Goal: Task Accomplishment & Management: Manage account settings

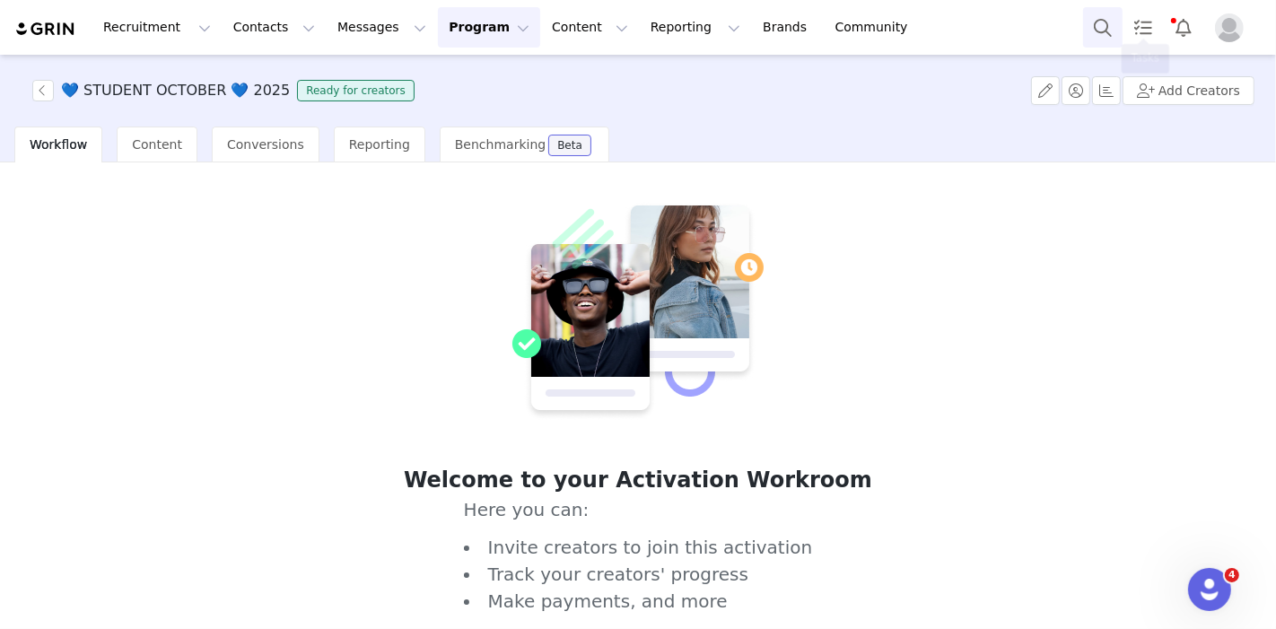
click at [1090, 21] on button "Search" at bounding box center [1102, 27] width 39 height 40
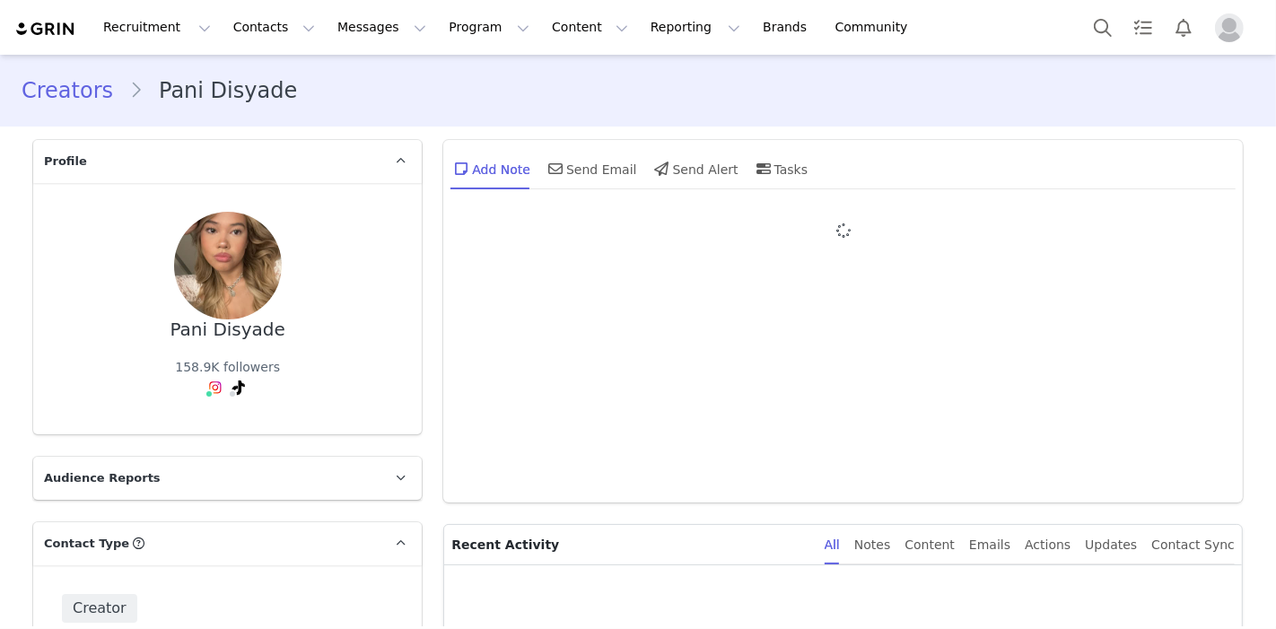
type input "+1 ([GEOGRAPHIC_DATA])"
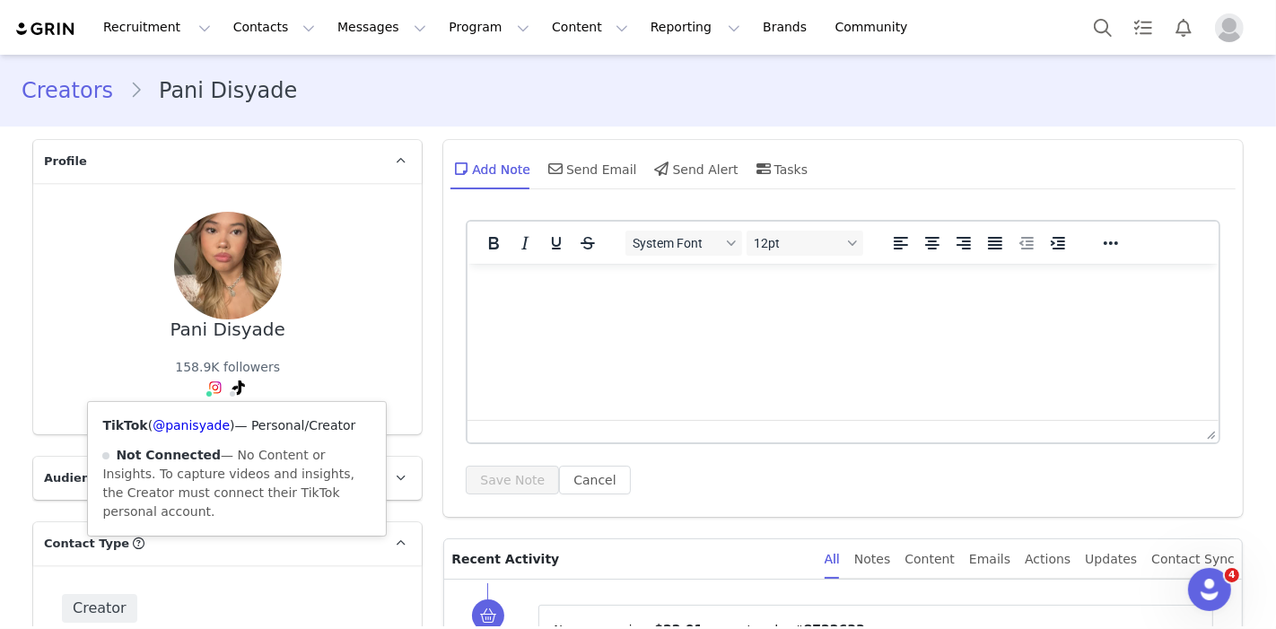
click at [197, 434] on div "TikTok ( @panisyade ) — Personal/Creator Not Connected — No Content or Insights…" at bounding box center [237, 469] width 298 height 134
click at [202, 425] on link "@panisyade" at bounding box center [191, 425] width 77 height 14
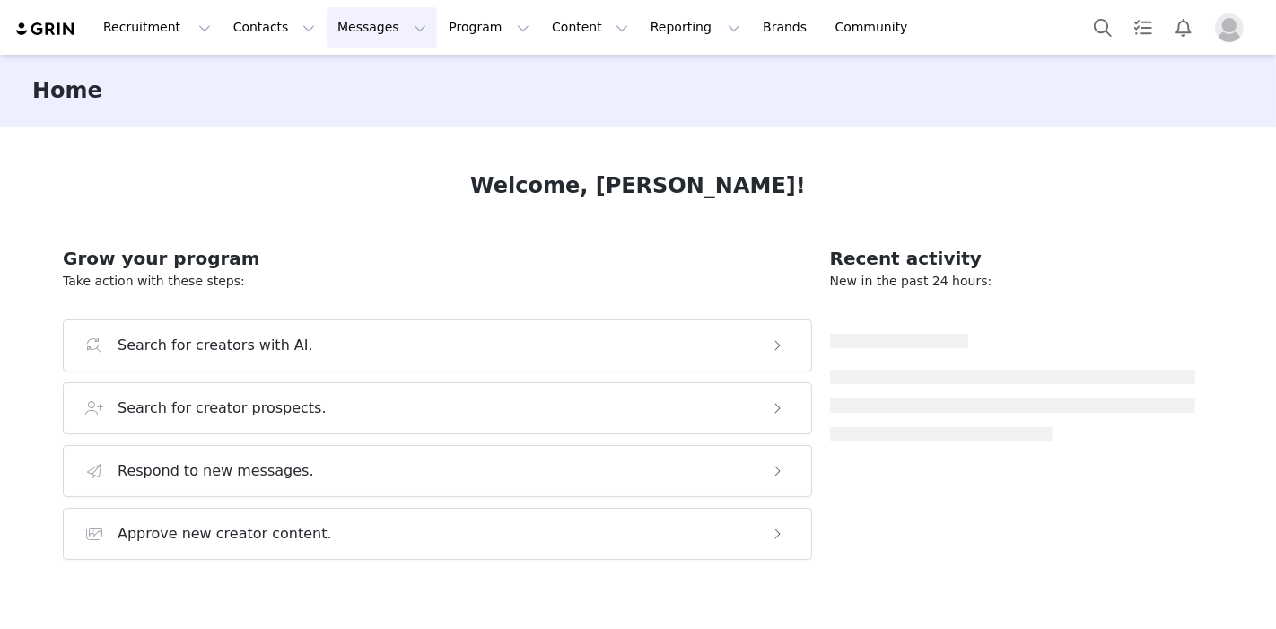
click at [327, 15] on button "Messages Messages" at bounding box center [382, 27] width 110 height 40
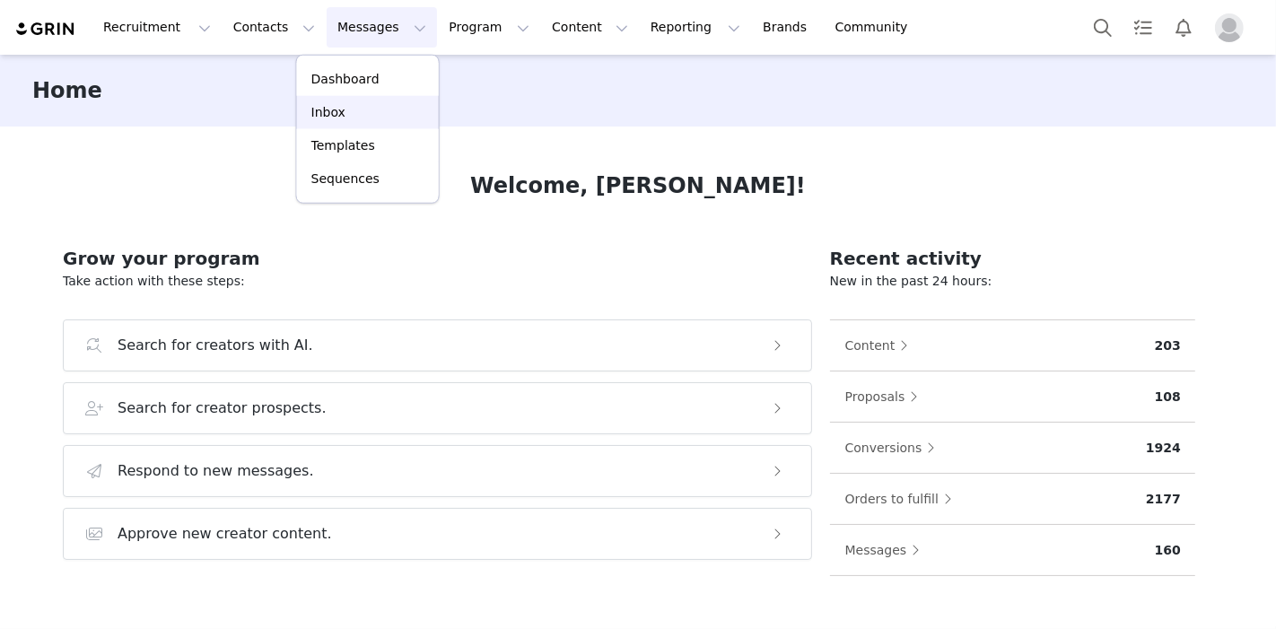
click at [372, 101] on link "Inbox" at bounding box center [368, 112] width 142 height 33
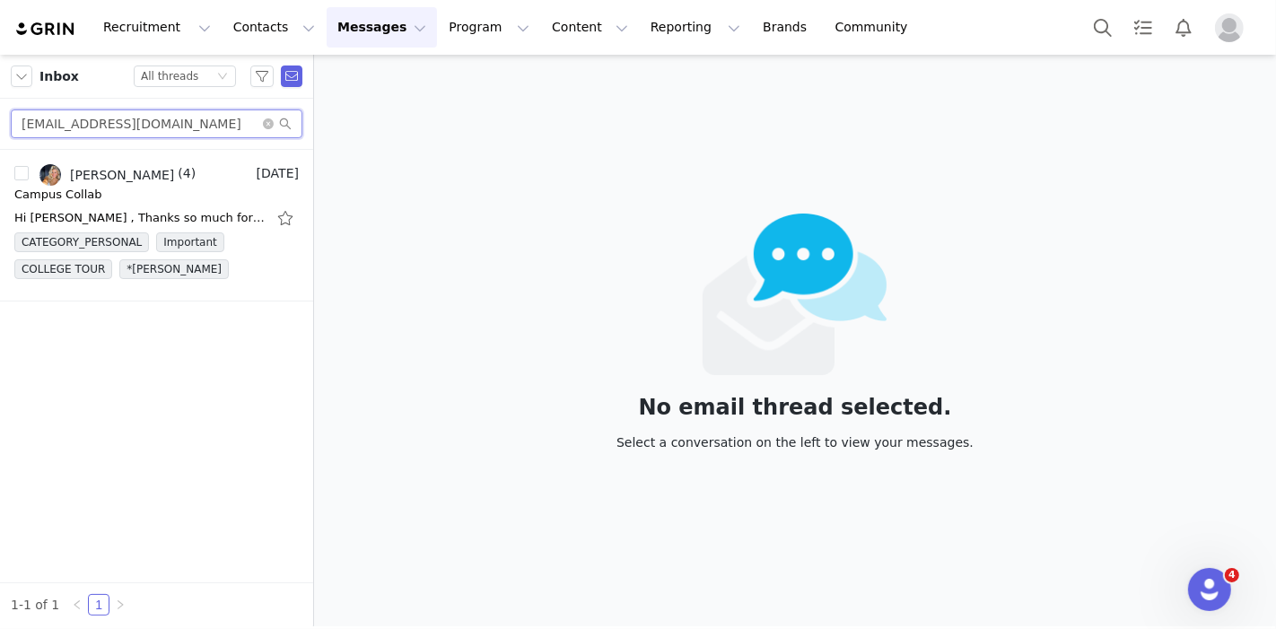
drag, startPoint x: 233, startPoint y: 130, endPoint x: 0, endPoint y: 101, distance: 235.2
drag, startPoint x: 0, startPoint y: 101, endPoint x: 599, endPoint y: 186, distance: 605.5
click at [599, 186] on div "No email thread selected. Select a conversation on the left to view your messag…" at bounding box center [795, 341] width 962 height 572
drag, startPoint x: 169, startPoint y: 127, endPoint x: 0, endPoint y: 153, distance: 170.7
click at [0, 153] on div "Inbox Status All threads carlynceff@gmail.com carlyn cefaratti (4) Sep 30 Campu…" at bounding box center [156, 341] width 313 height 572
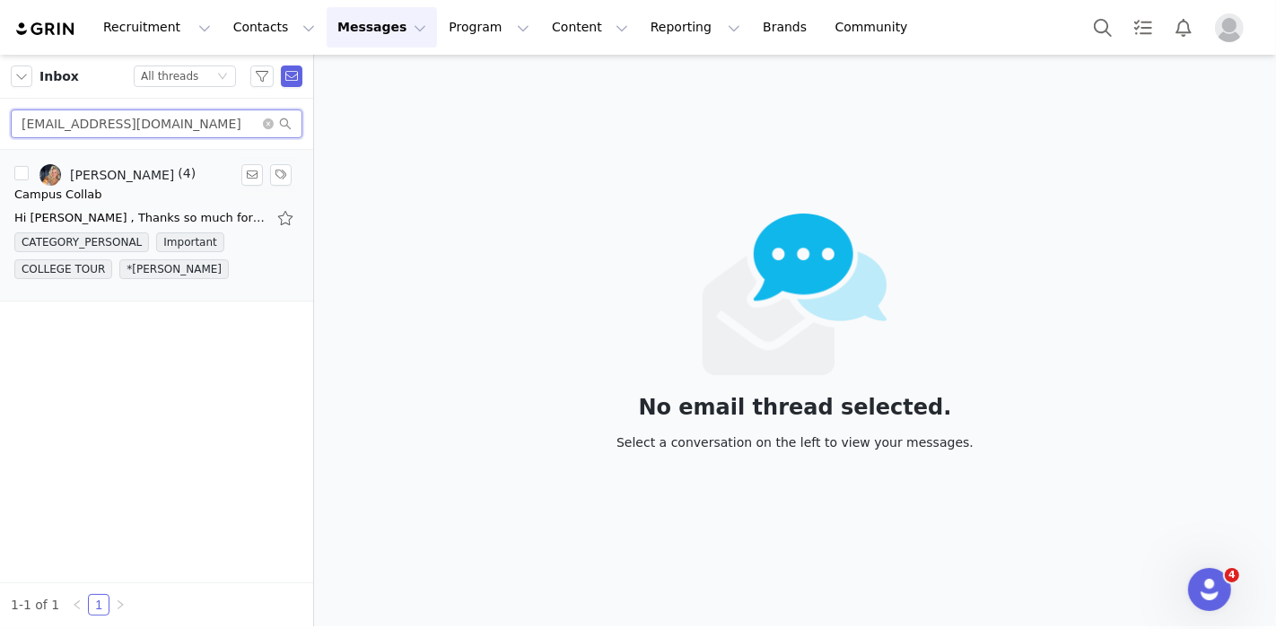
paste input "sarah.caitlin.business"
type input "[PERSON_NAME][DOMAIN_NAME][EMAIL_ADDRESS][PERSON_NAME][DOMAIN_NAME]"
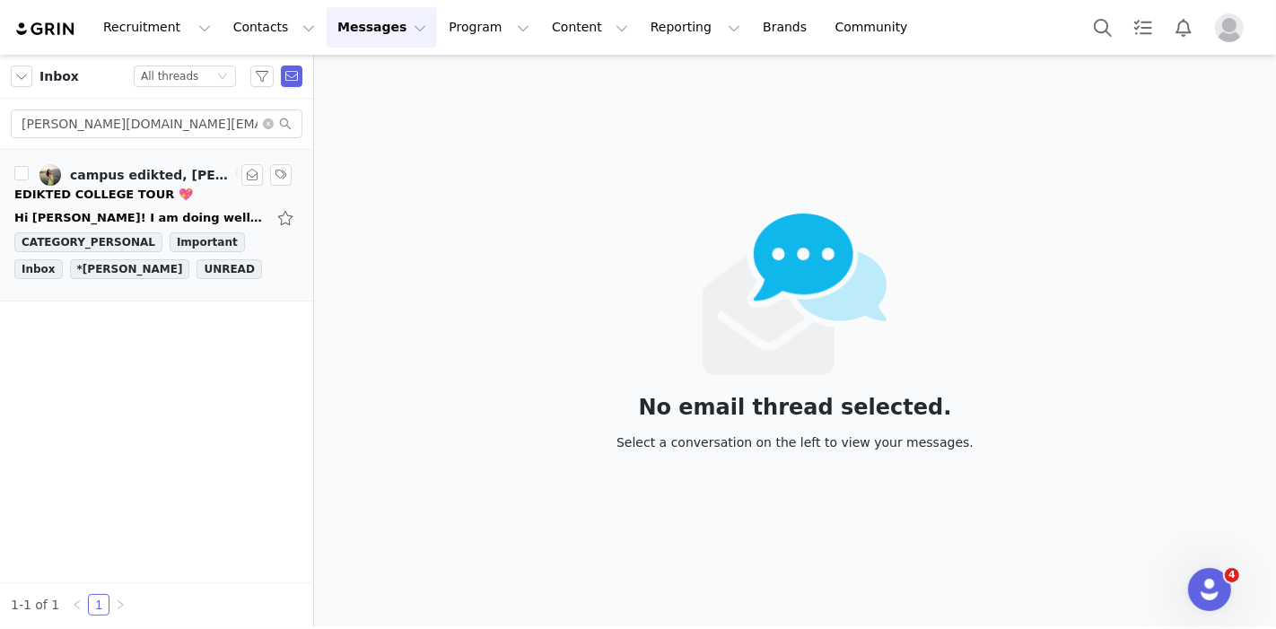
click at [120, 227] on div "Hi Danielle! I am doing well! 💖 I would LOVE to collaborate for the College Tou…" at bounding box center [156, 218] width 284 height 29
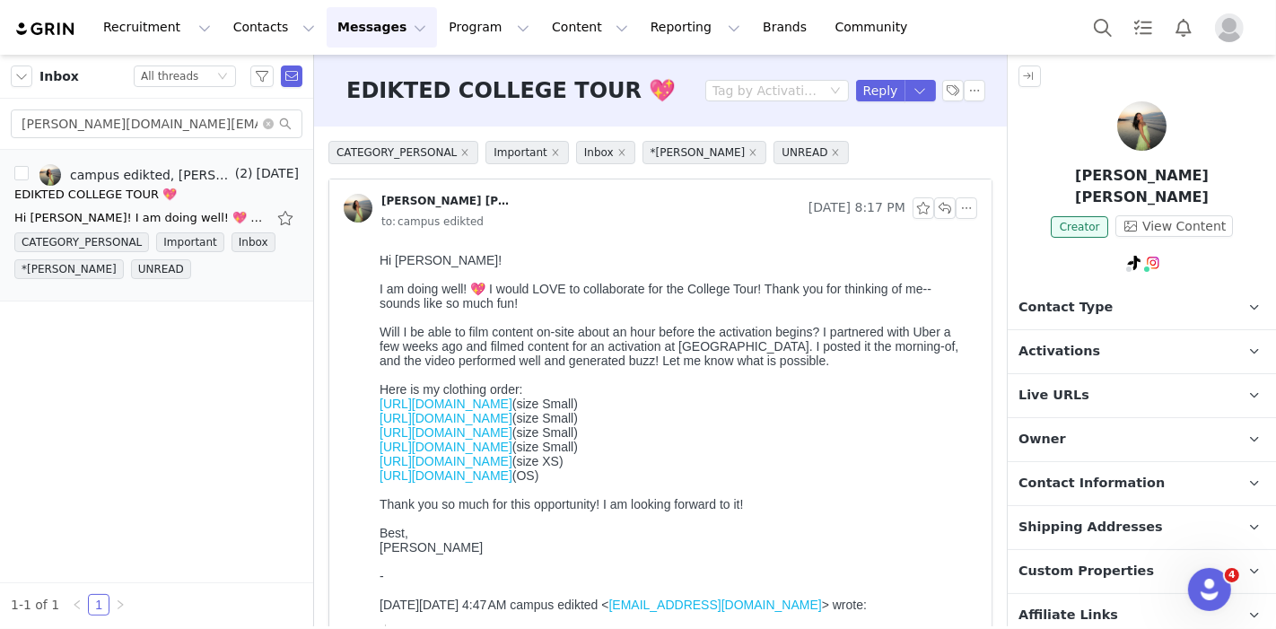
click at [866, 78] on div "EDIKTED COLLEGE TOUR 💖 Tag by Activation Reply" at bounding box center [660, 91] width 693 height 72
click at [864, 85] on button "Reply" at bounding box center [880, 91] width 49 height 22
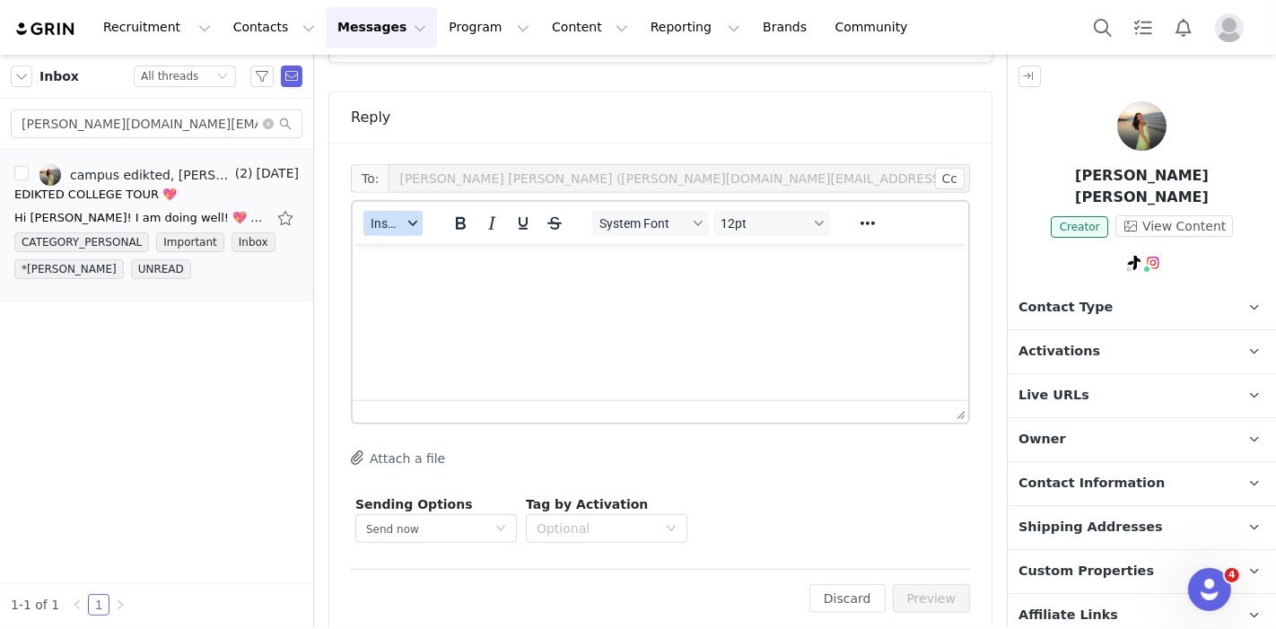
click at [408, 219] on icon "button" at bounding box center [412, 223] width 9 height 9
click at [407, 229] on div "Insert Template" at bounding box center [459, 232] width 162 height 22
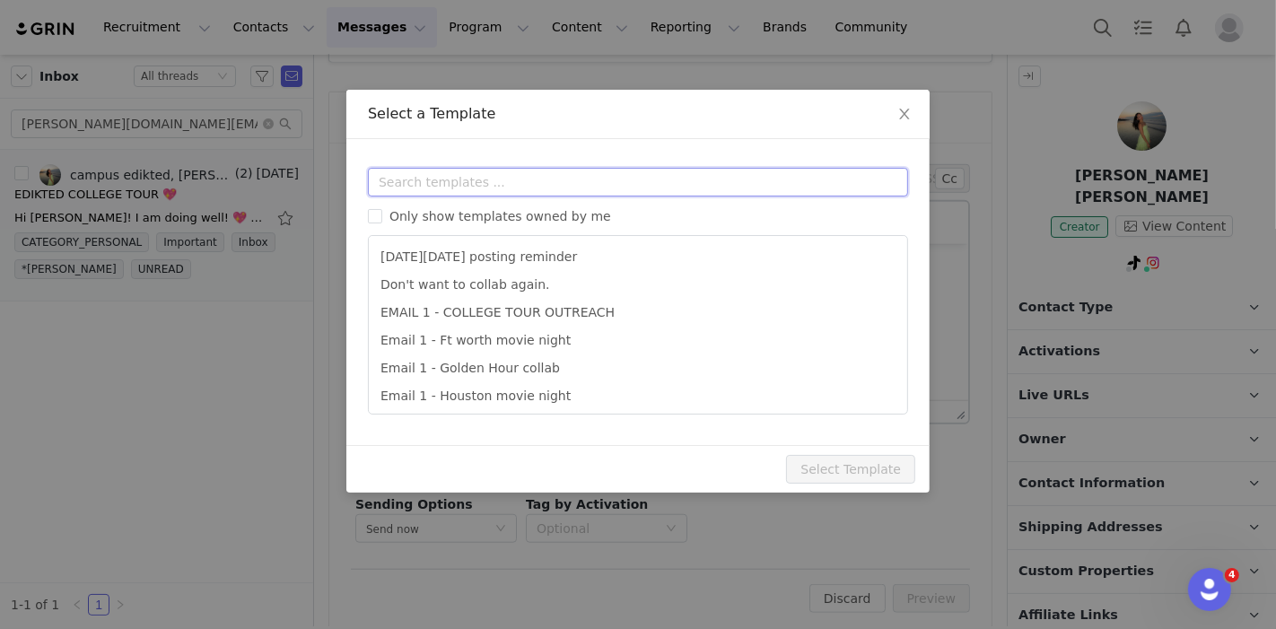
click at [471, 171] on input "text" at bounding box center [638, 182] width 540 height 29
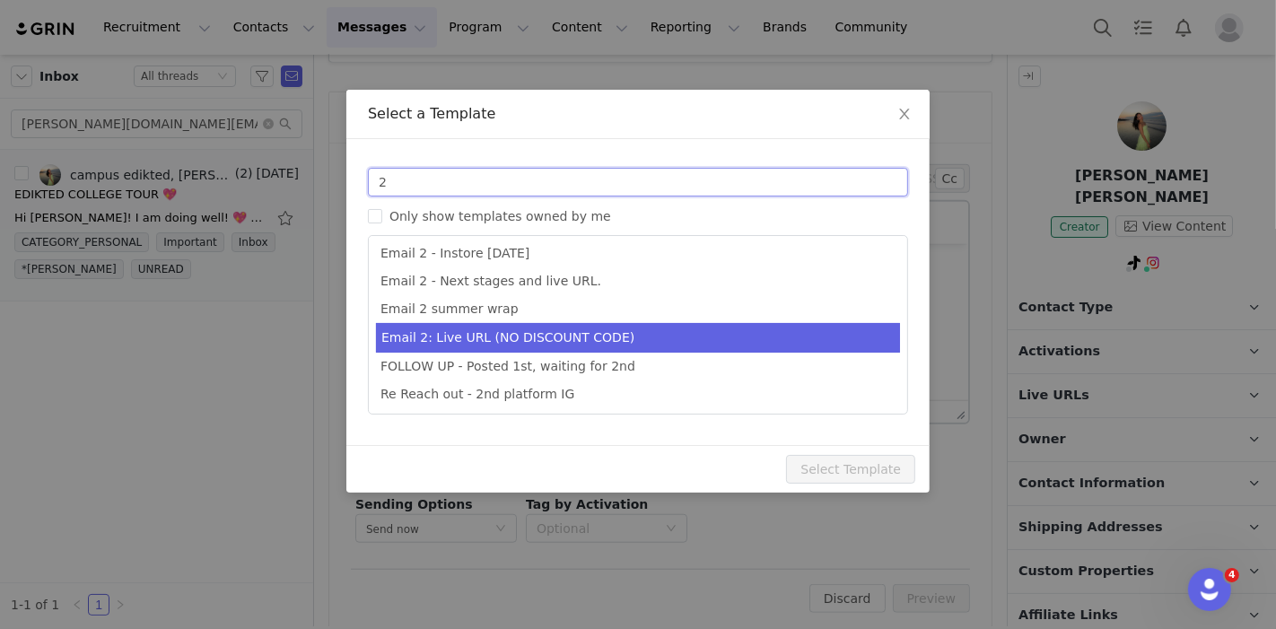
type input "2"
type input "Collab with Edikted"
click at [540, 334] on li "Email 2: Live URL (NO DISCOUNT CODE)" at bounding box center [638, 338] width 524 height 30
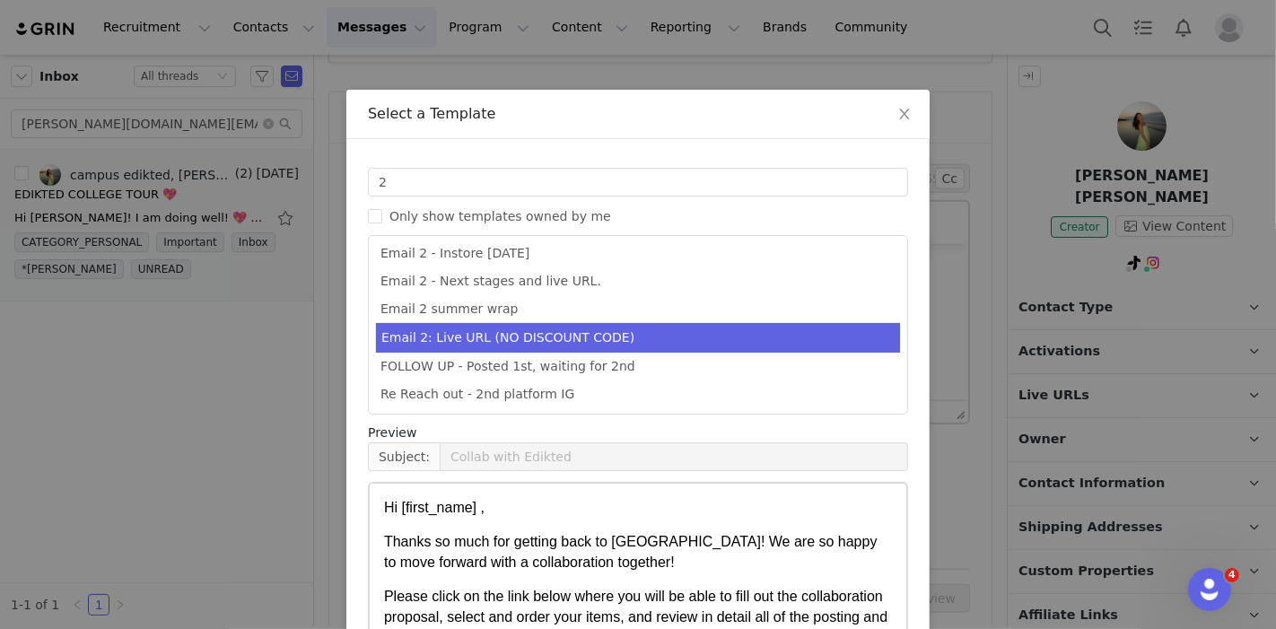
scroll to position [166, 0]
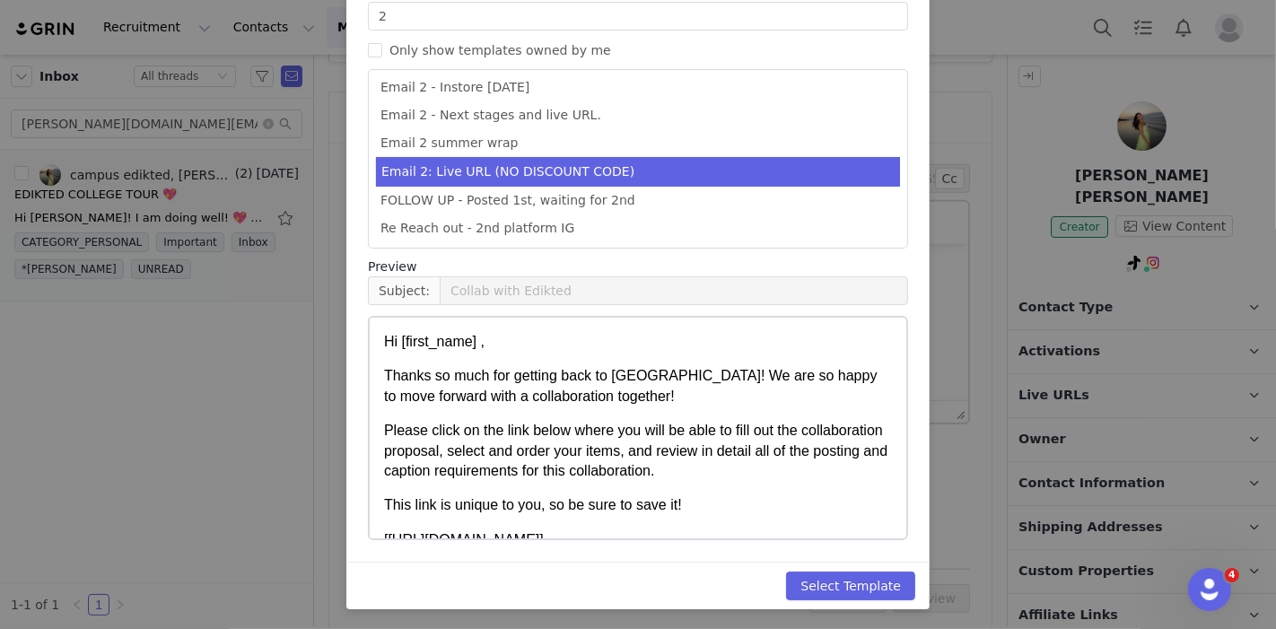
click at [823, 599] on div "Select Template" at bounding box center [637, 586] width 583 height 48
click at [838, 590] on button "Select Template" at bounding box center [850, 586] width 129 height 29
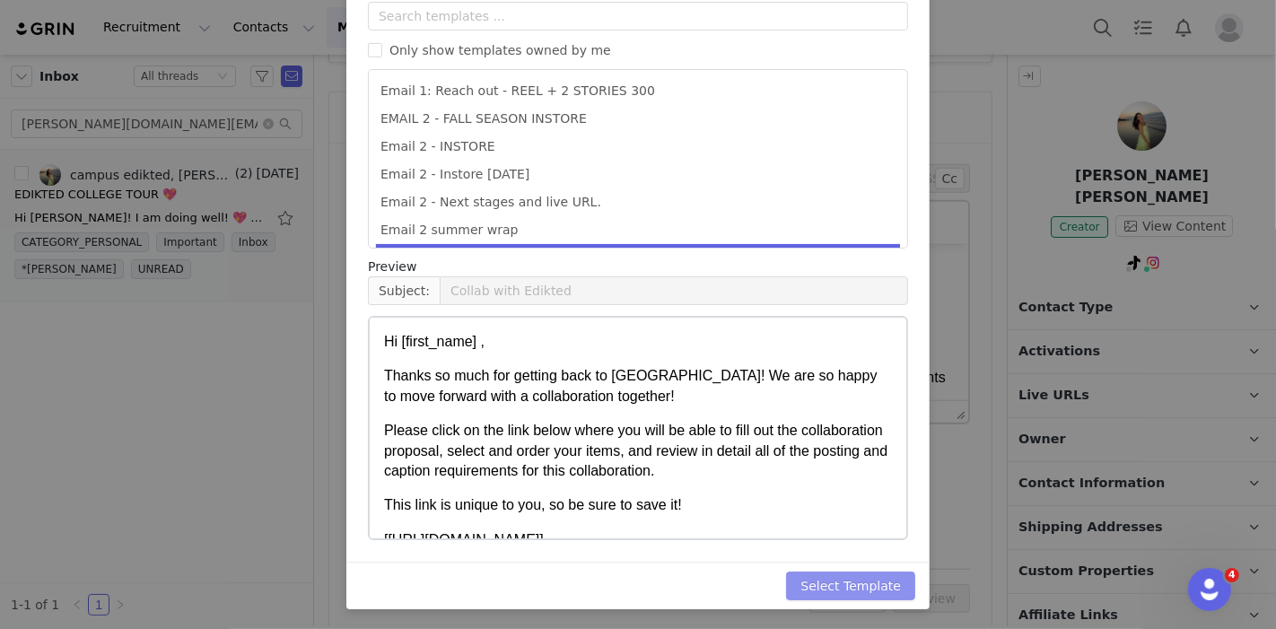
scroll to position [0, 0]
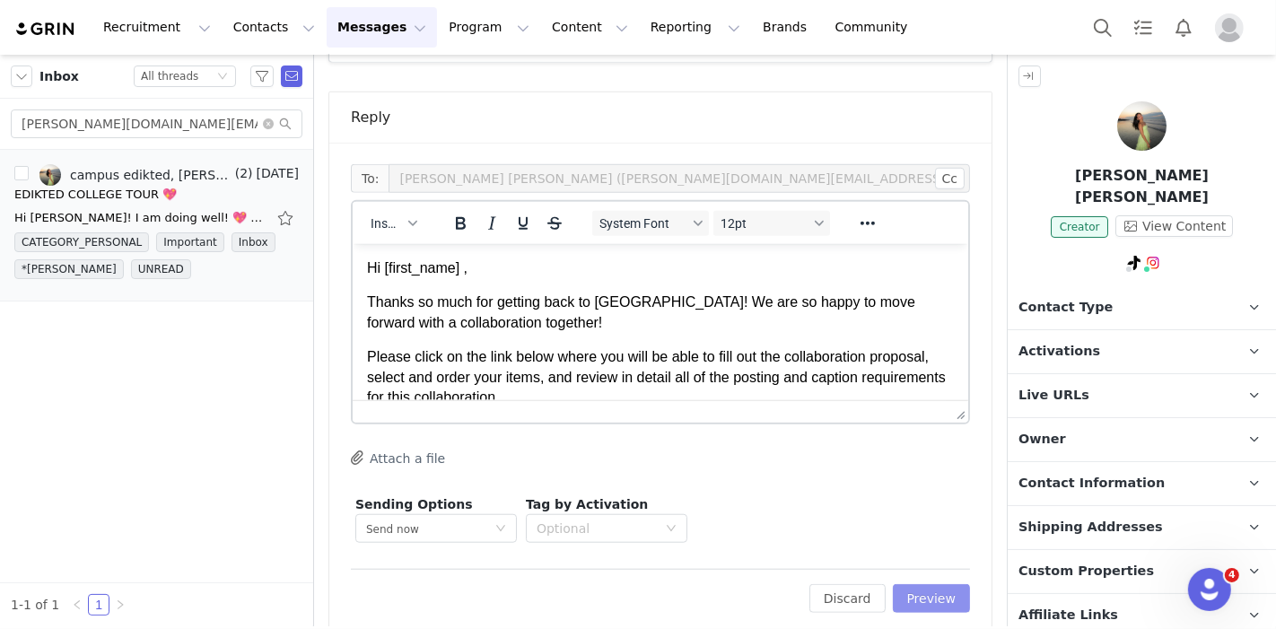
click at [925, 584] on button "Preview" at bounding box center [932, 598] width 78 height 29
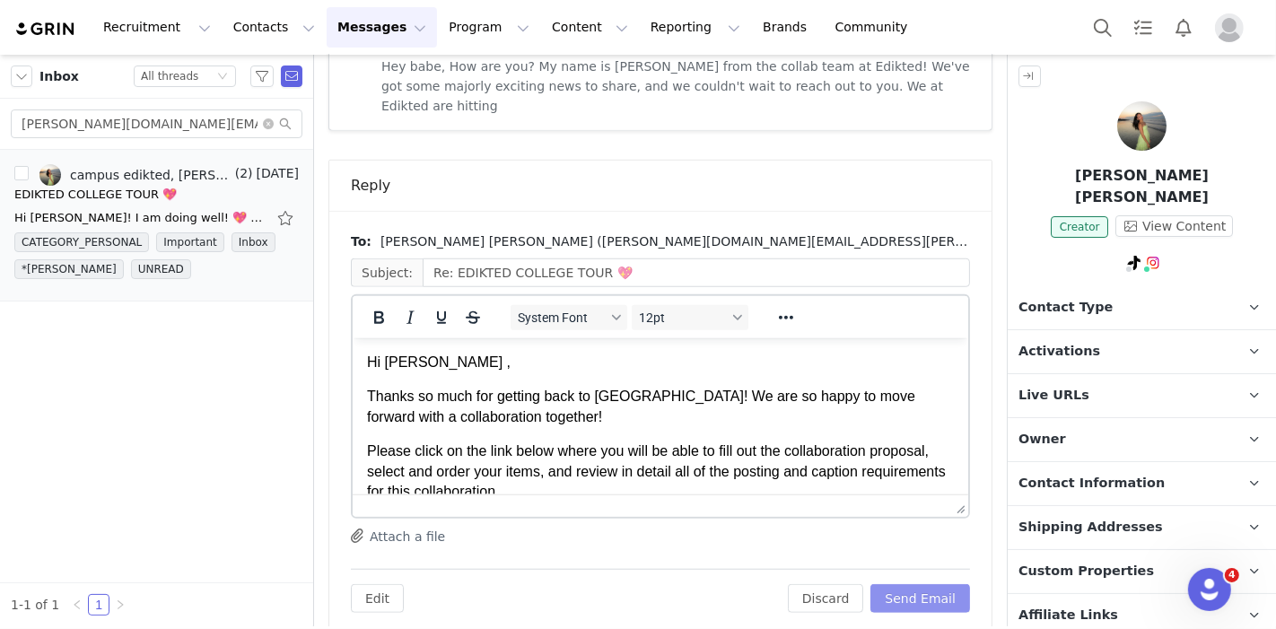
click at [925, 584] on button "Send Email" at bounding box center [920, 598] width 100 height 29
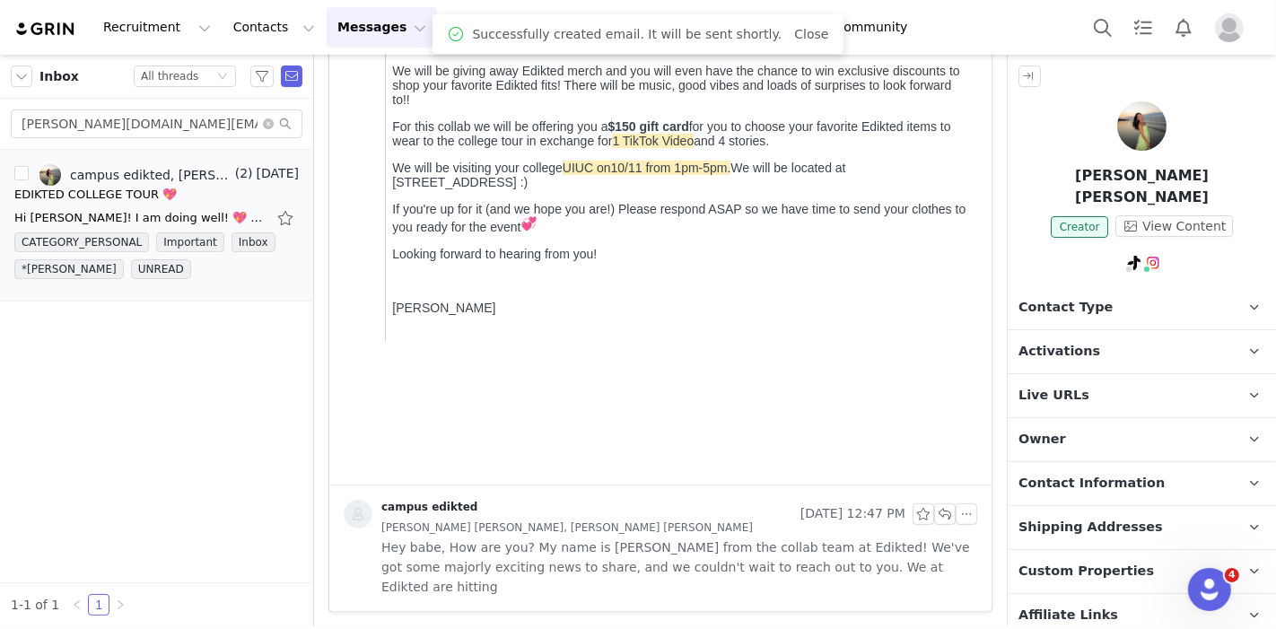
scroll to position [664, 0]
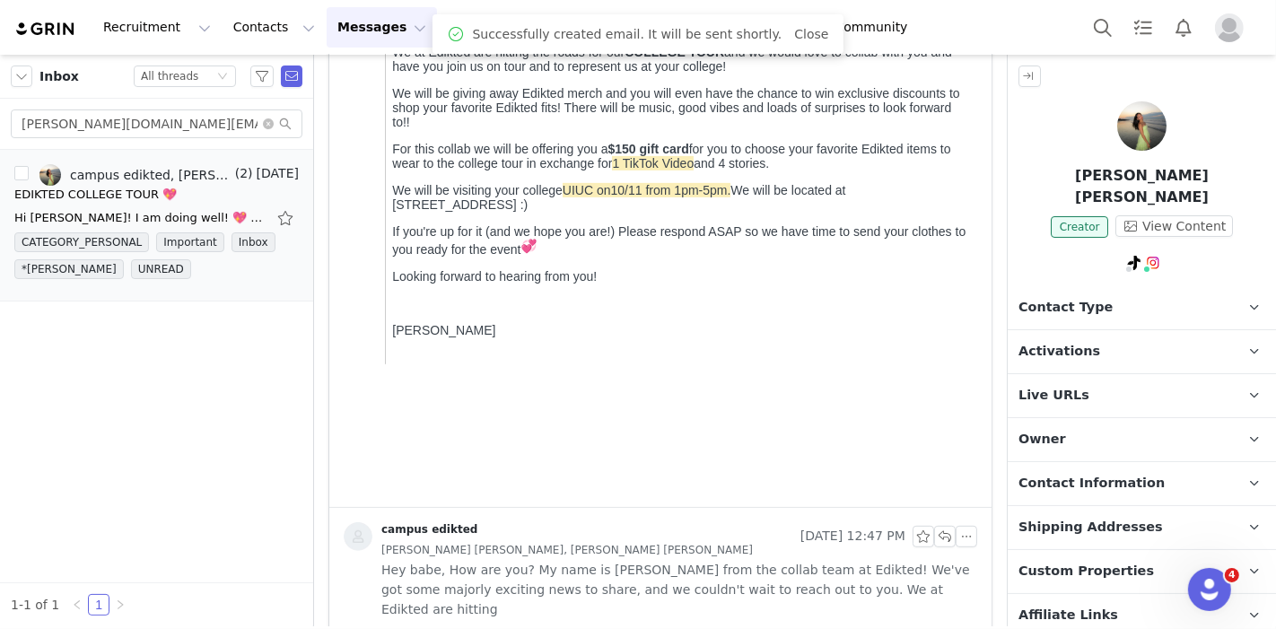
click at [1095, 298] on span "Contact Type" at bounding box center [1066, 308] width 94 height 20
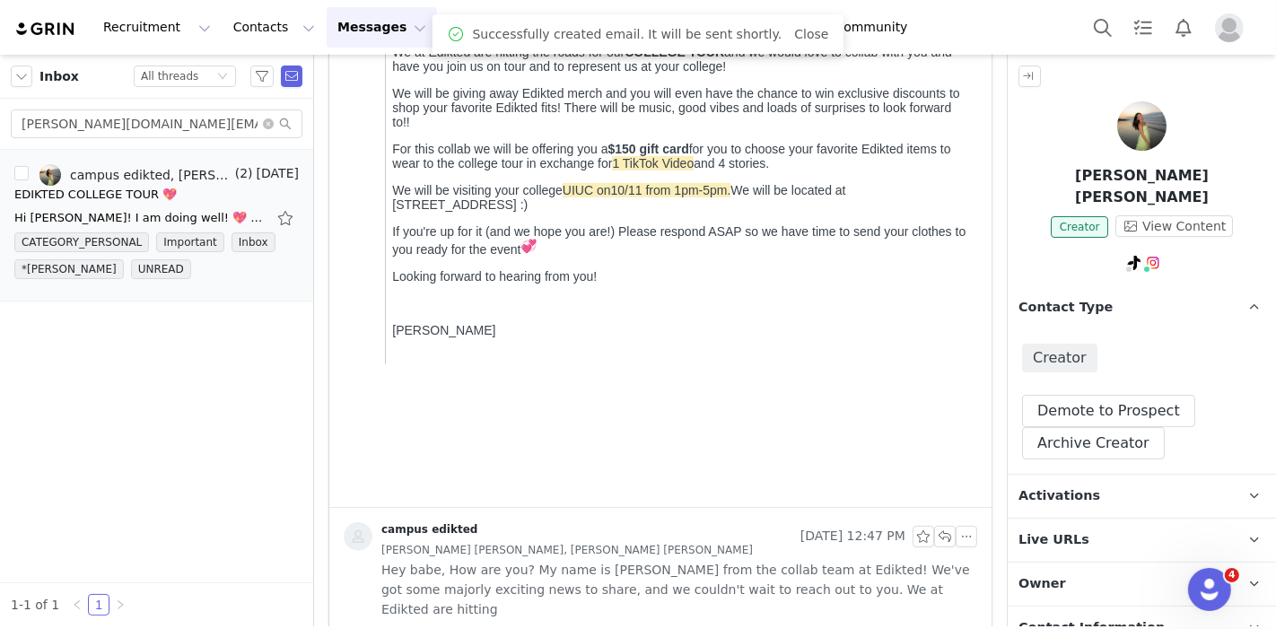
click at [1076, 486] on span "Activations" at bounding box center [1060, 496] width 82 height 20
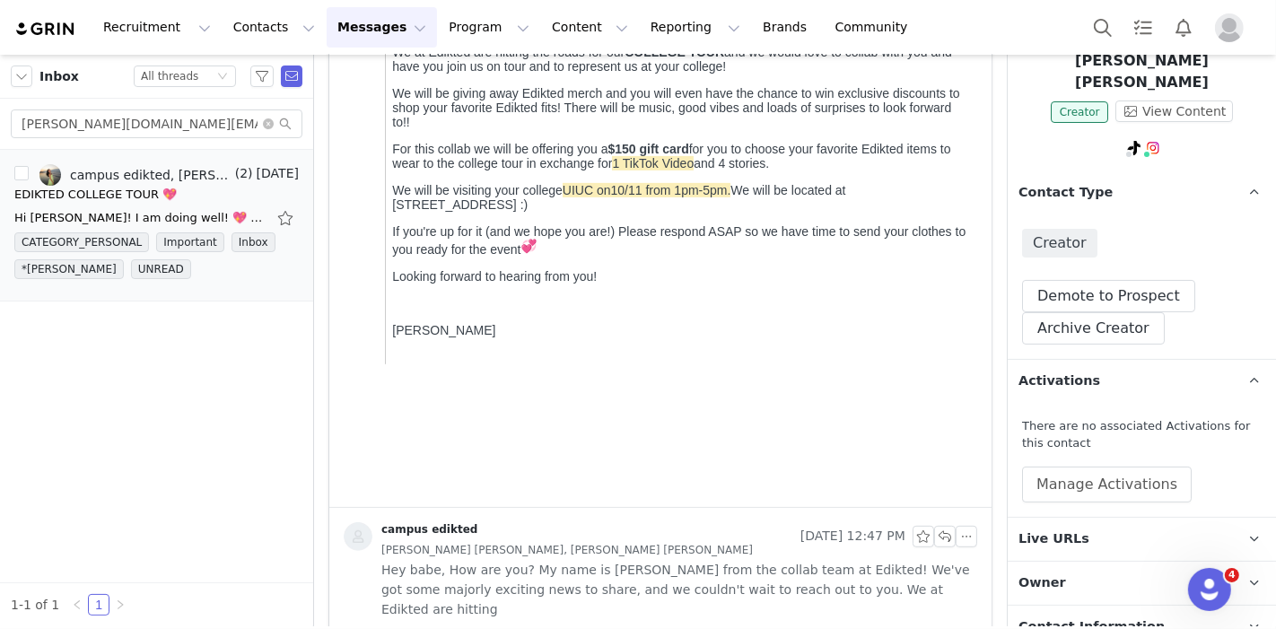
scroll to position [136, 0]
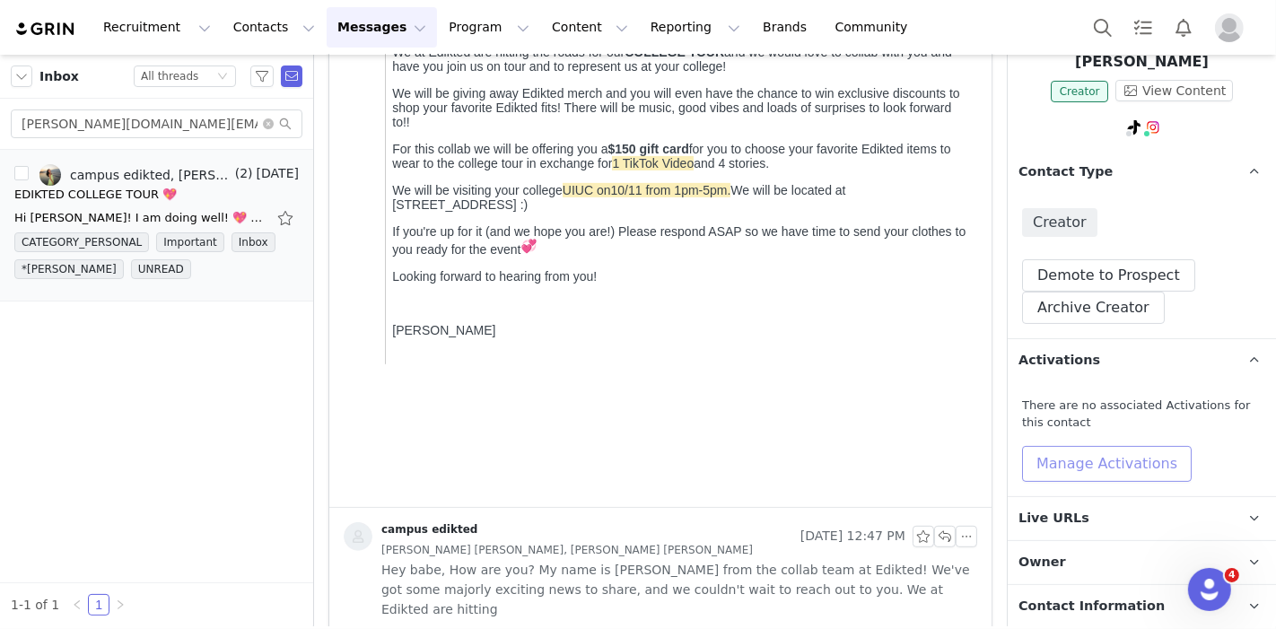
click at [1085, 447] on button "Manage Activations" at bounding box center [1107, 464] width 170 height 36
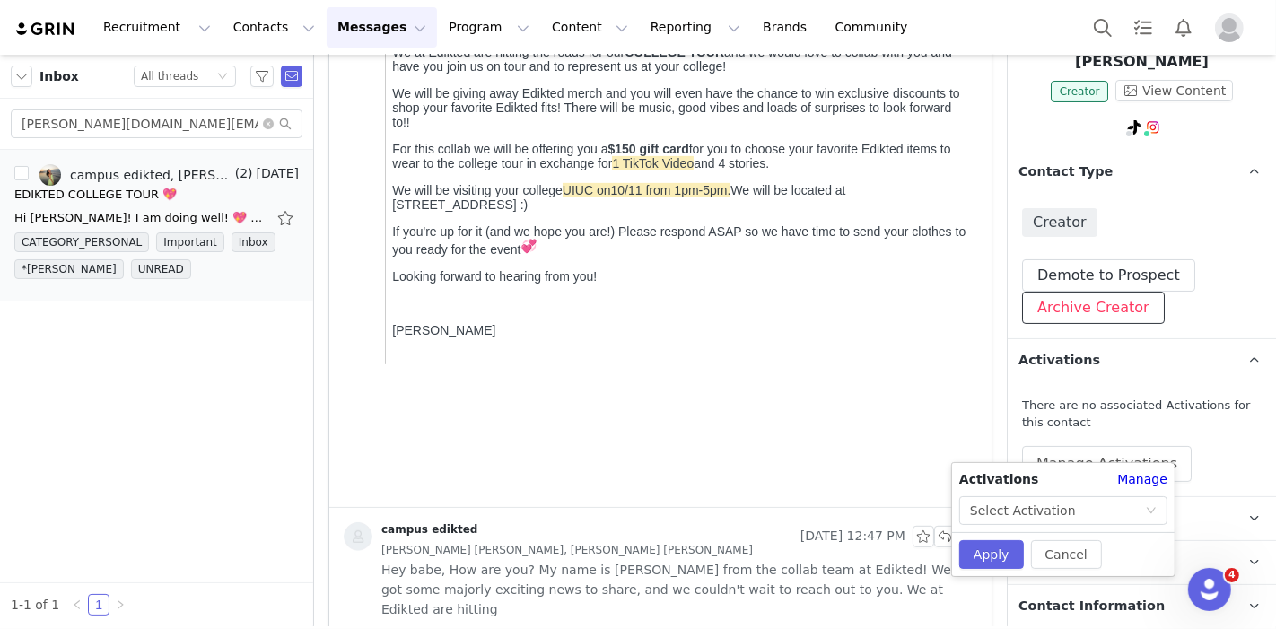
click at [1075, 292] on button "Archive Creator" at bounding box center [1093, 308] width 143 height 32
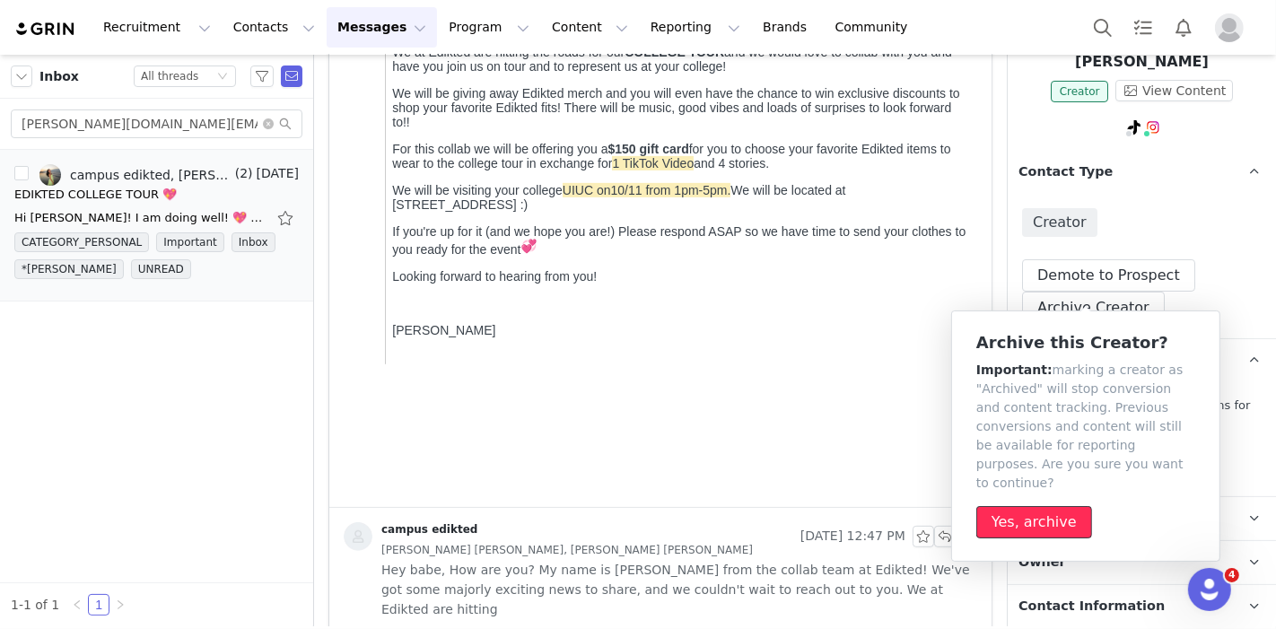
click at [1019, 509] on button "Yes, archive" at bounding box center [1034, 522] width 116 height 32
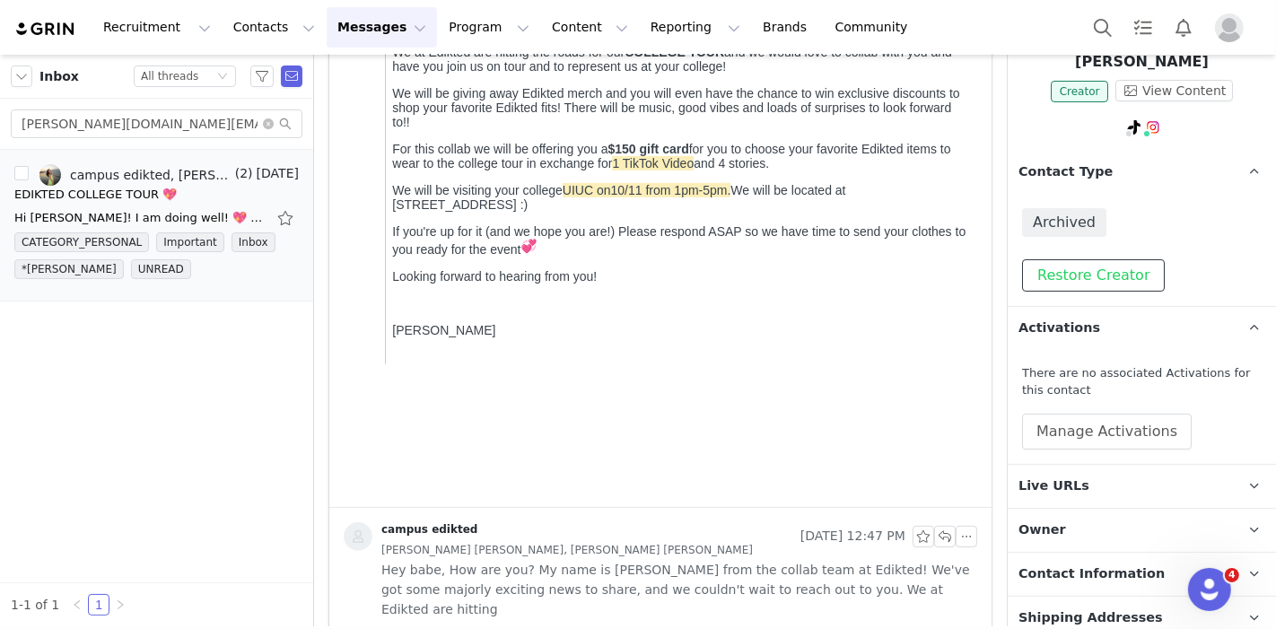
click at [1091, 259] on button "Restore Creator" at bounding box center [1093, 275] width 143 height 32
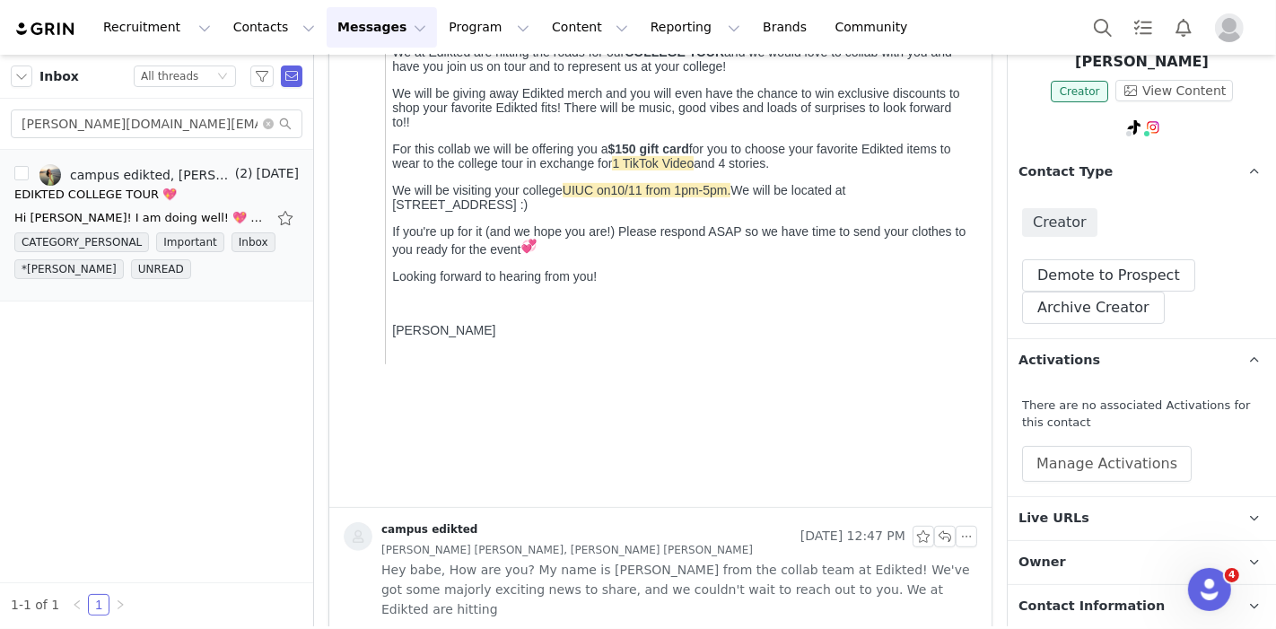
scroll to position [203, 0]
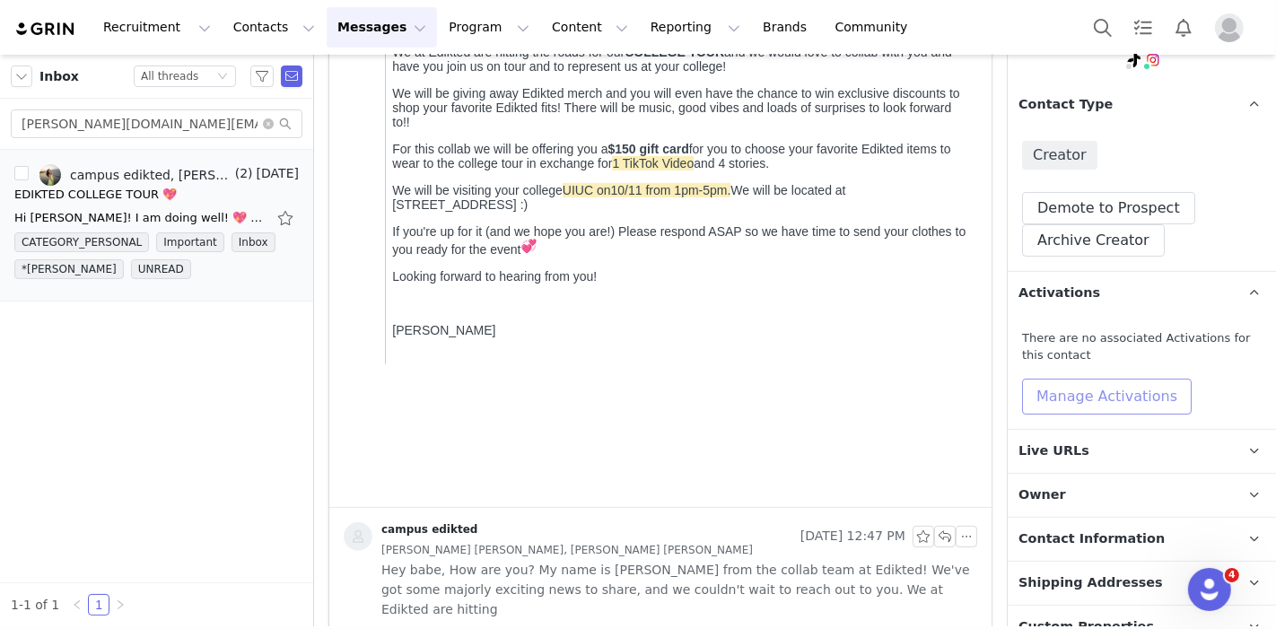
click at [1080, 379] on button "Manage Activations" at bounding box center [1107, 397] width 170 height 36
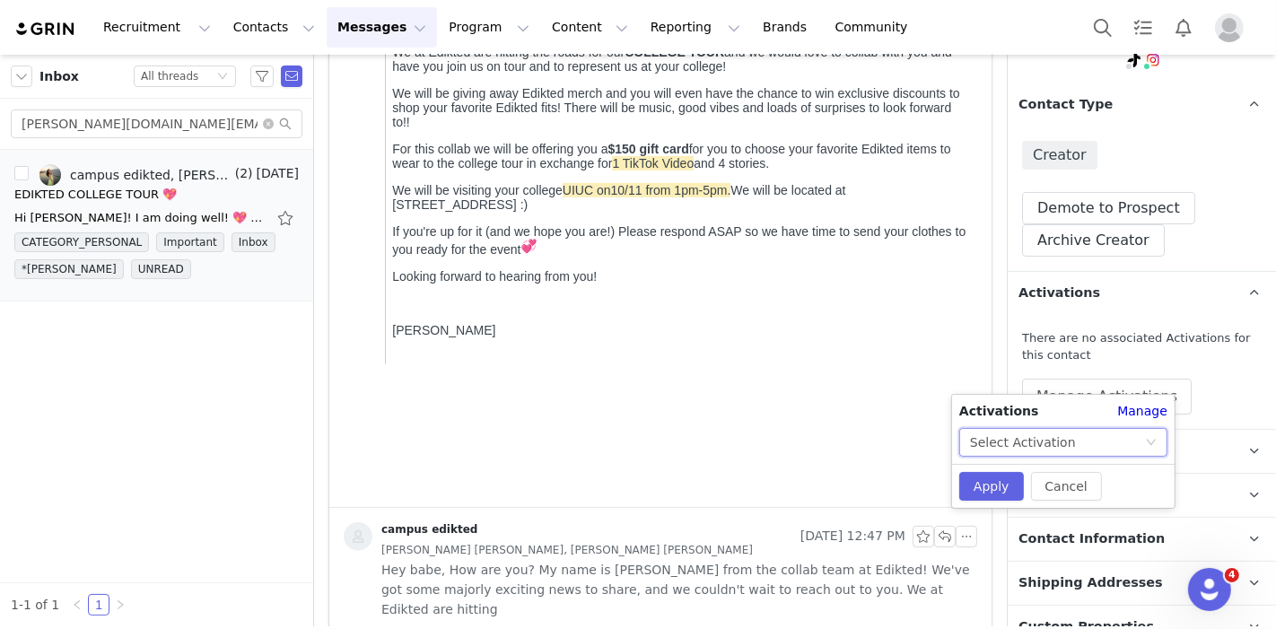
click at [1038, 433] on div "Select Activation" at bounding box center [1023, 442] width 106 height 27
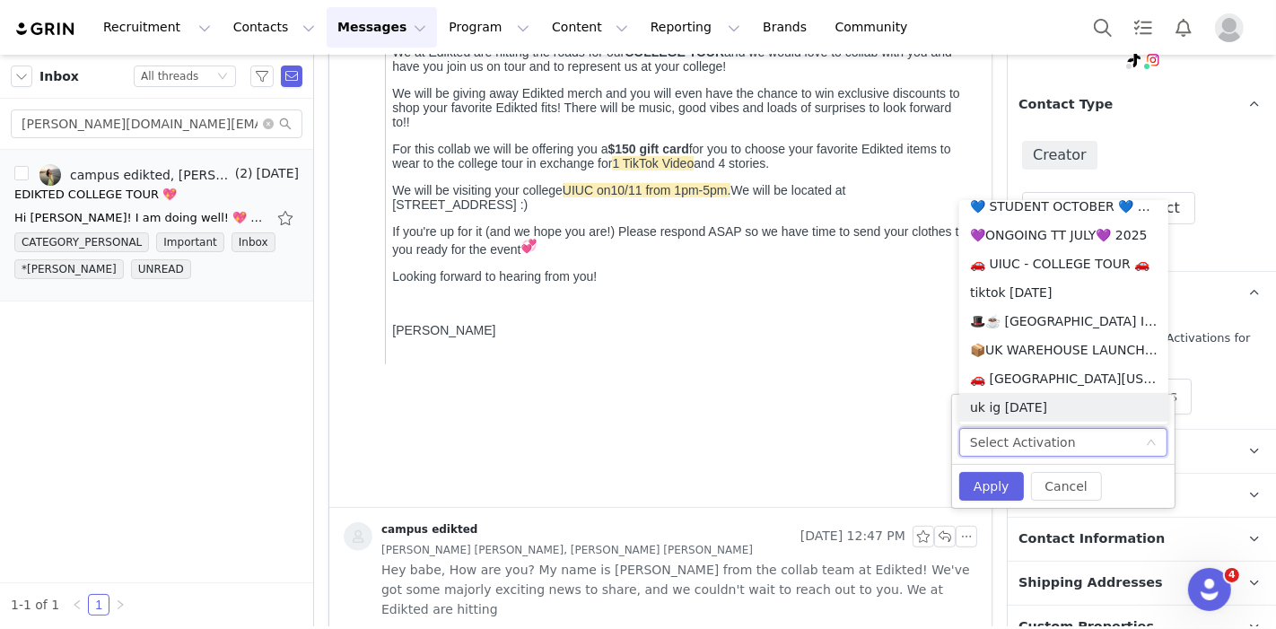
scroll to position [1172, 0]
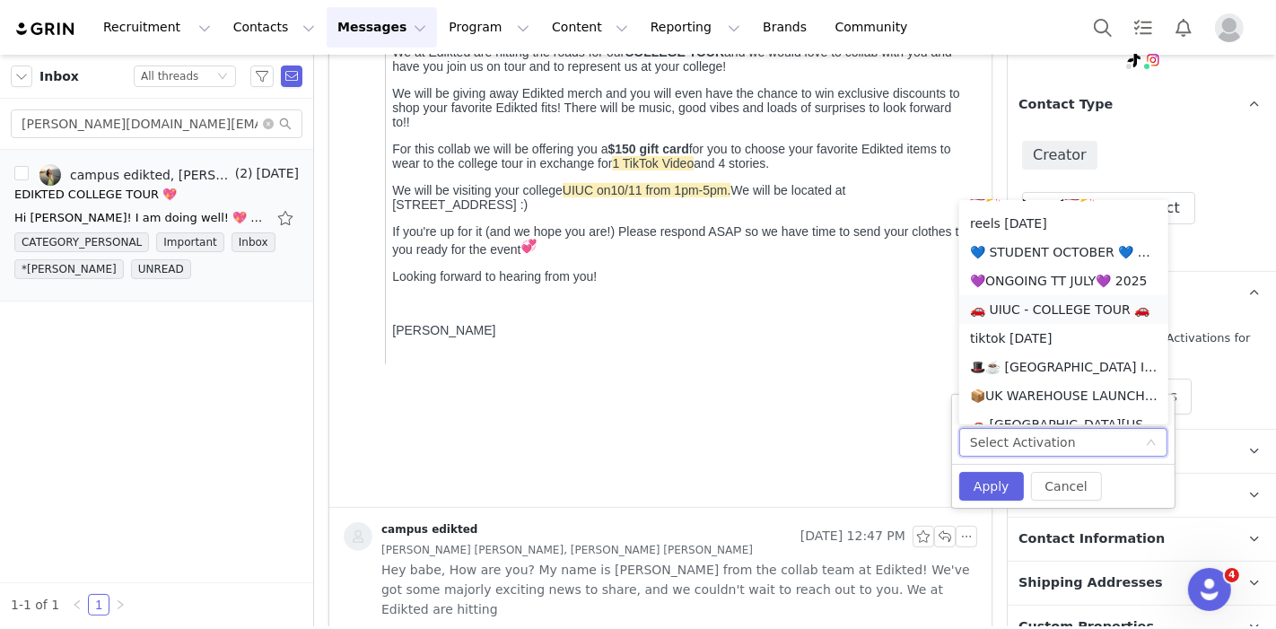
click at [1080, 315] on li "🚗 UIUC - COLLEGE TOUR 🚗" at bounding box center [1063, 309] width 209 height 29
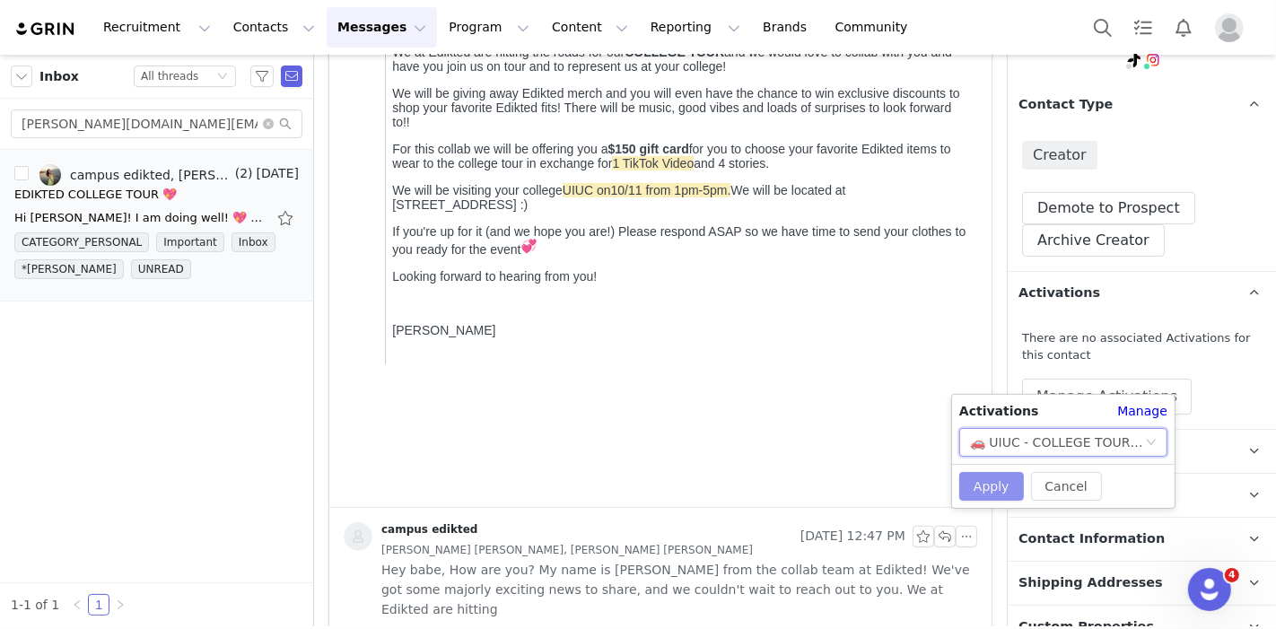
click at [988, 488] on button "Apply" at bounding box center [991, 486] width 65 height 29
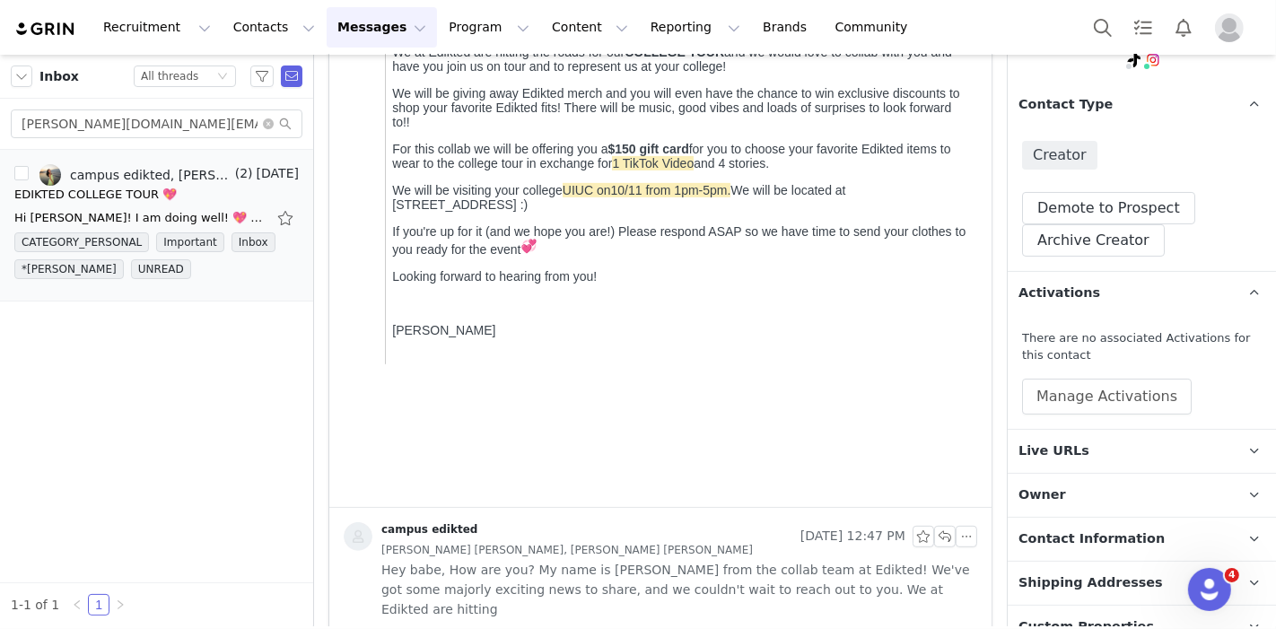
scroll to position [506, 0]
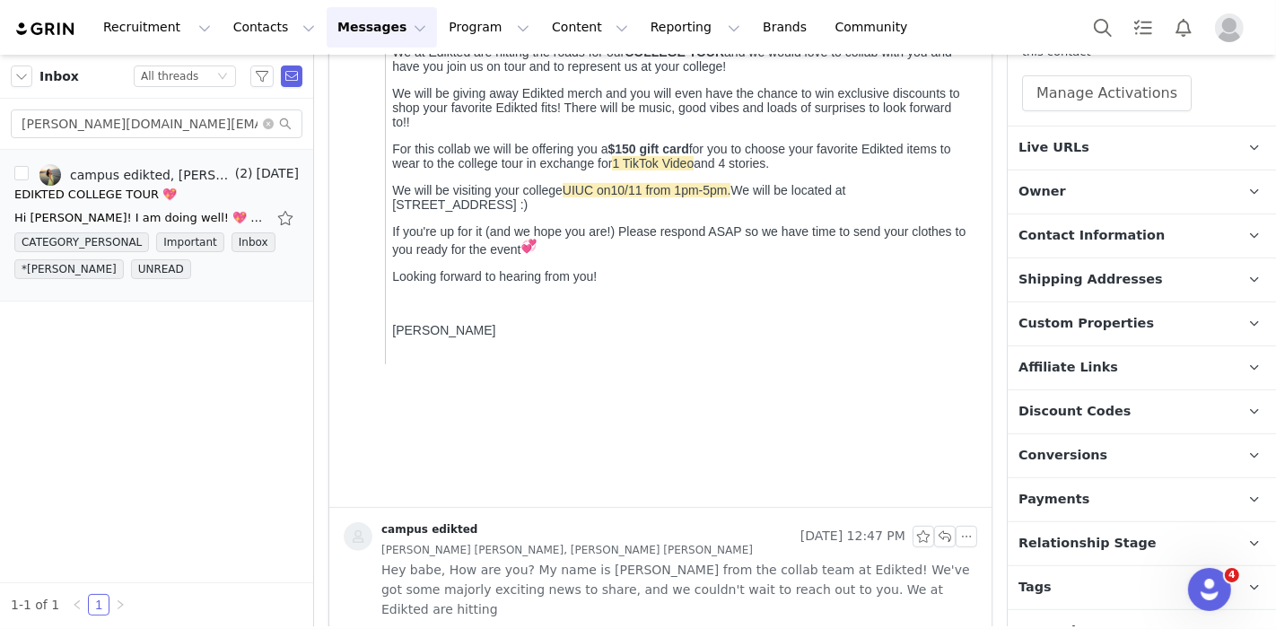
click at [1128, 528] on p "Relationship Stage Use relationship stages to move contacts through a logical s…" at bounding box center [1120, 543] width 225 height 43
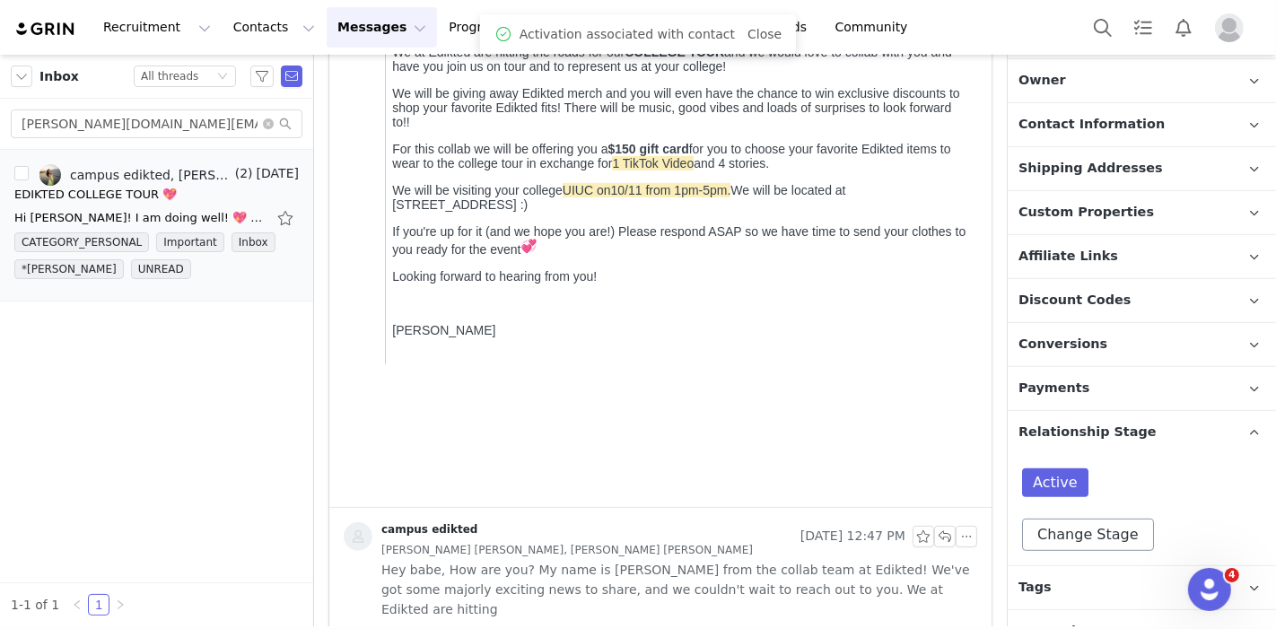
scroll to position [611, 0]
click at [1096, 566] on p "Tags Keep track of your contacts by assigning them tags. You can then filter yo…" at bounding box center [1120, 587] width 225 height 43
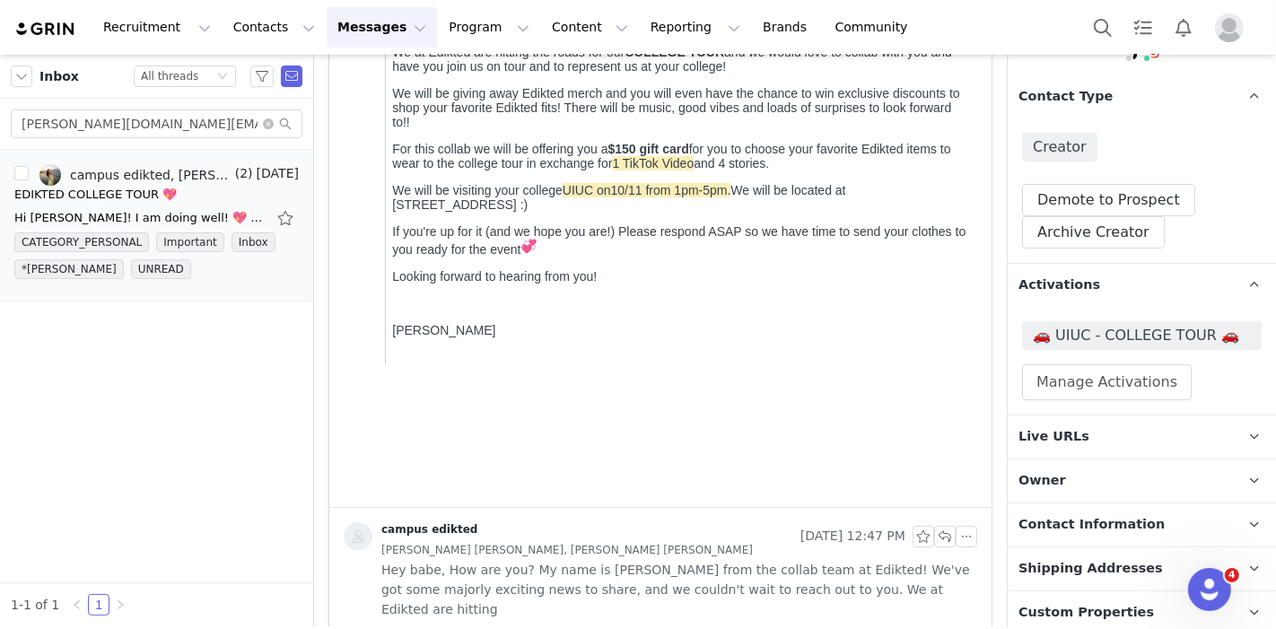
scroll to position [212, 0]
drag, startPoint x: 1078, startPoint y: 22, endPoint x: 1104, endPoint y: 28, distance: 26.6
click at [1104, 28] on div "Recruitment Recruitment Creator Search Curated Lists Landing Pages Web Extensio…" at bounding box center [638, 27] width 1276 height 55
click at [1104, 28] on button "Search" at bounding box center [1102, 27] width 39 height 40
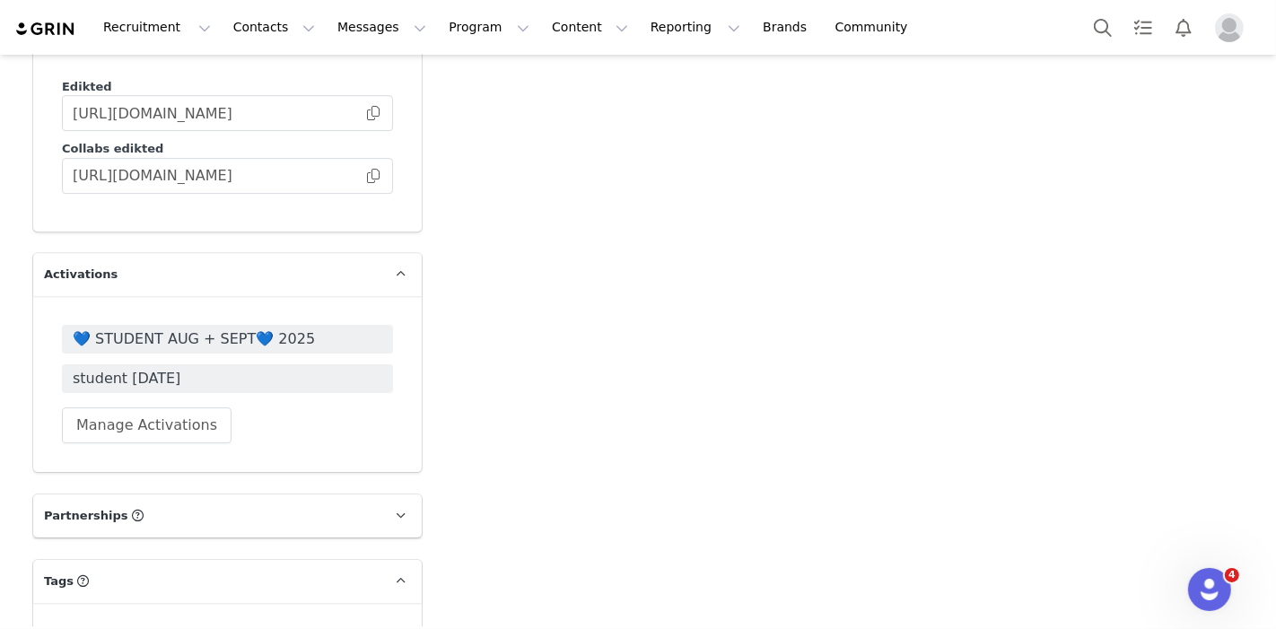
scroll to position [4799, 0]
click at [309, 330] on span "💙 STUDENT AUG + SEPT💙 2025" at bounding box center [228, 341] width 310 height 22
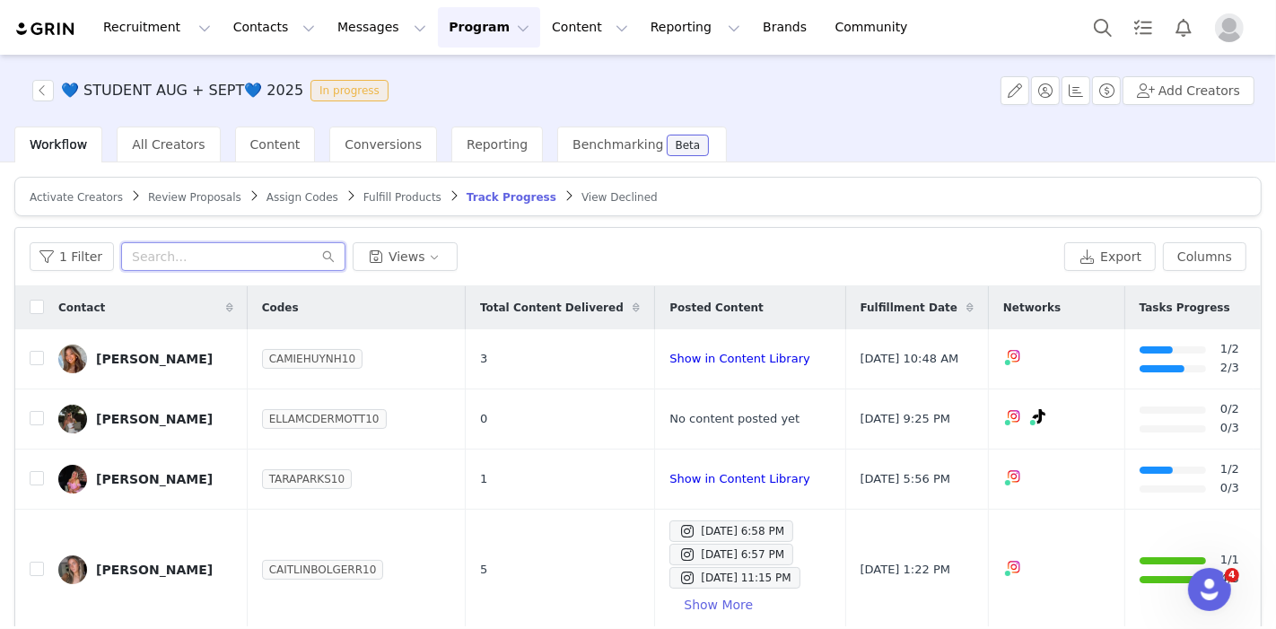
click at [225, 242] on input "text" at bounding box center [233, 256] width 224 height 29
paste input "annamariearmentiinquiries@gmail.com"
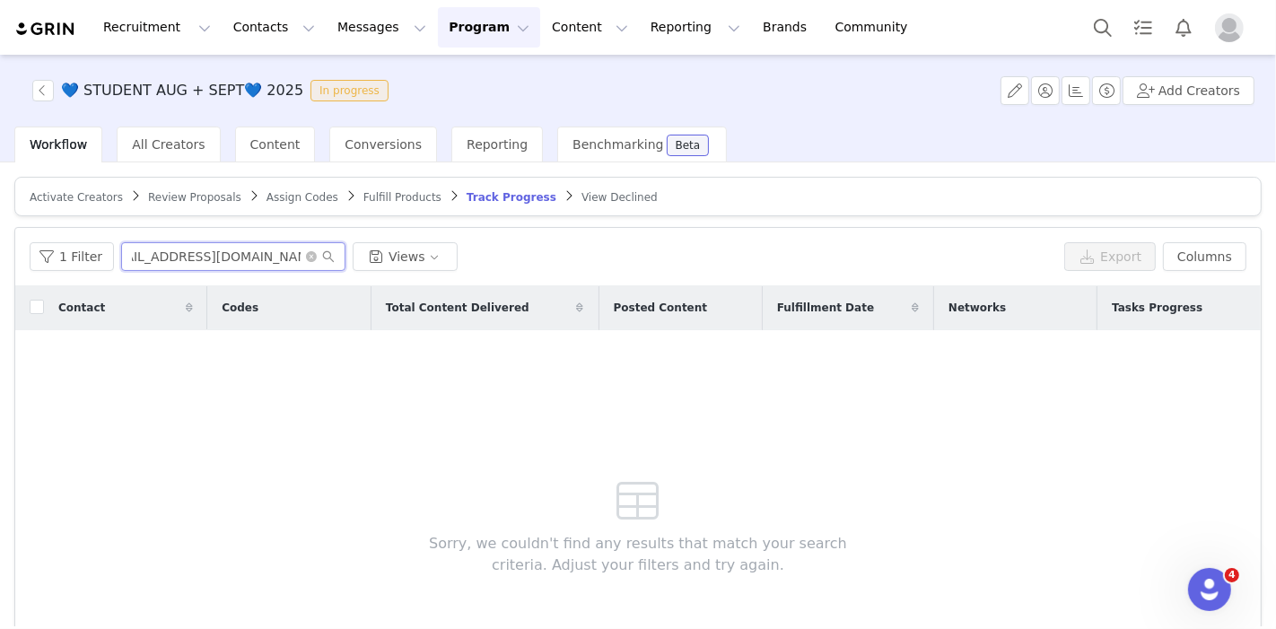
type input "annamariearmentiinquiries@gmail.com"
click at [174, 186] on article "Activate Creators Review Proposals Assign Codes Fulfill Products Track Progress…" at bounding box center [637, 196] width 1247 height 39
click at [174, 191] on span "Review Proposals" at bounding box center [194, 197] width 93 height 13
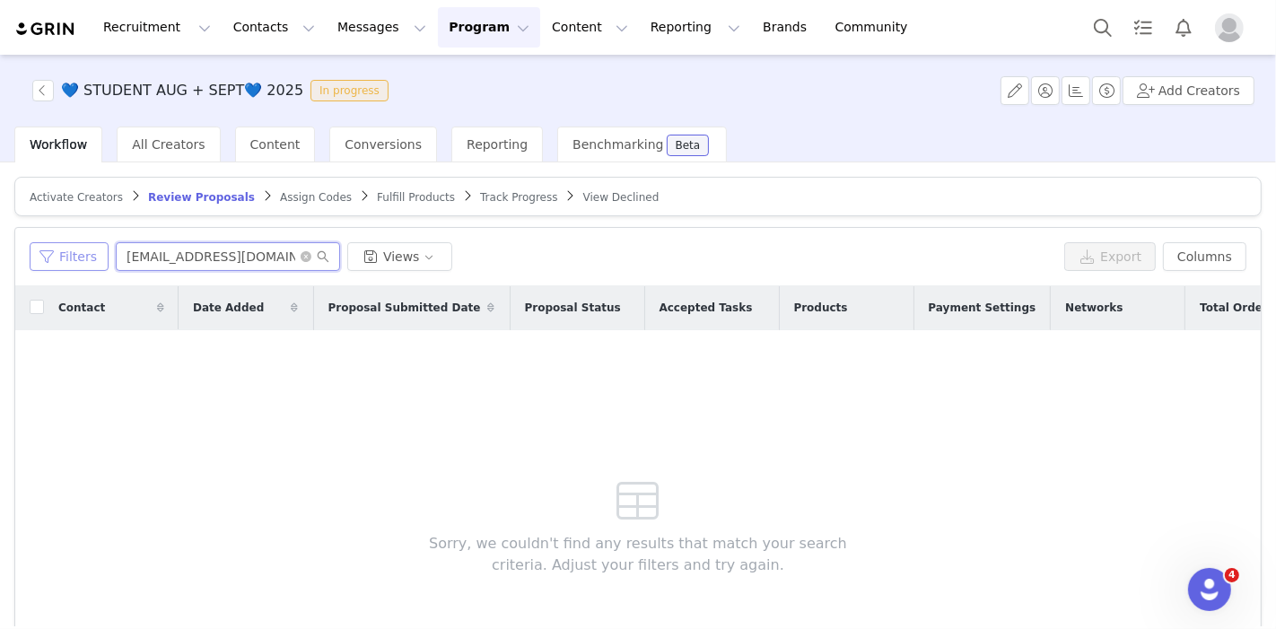
drag, startPoint x: 269, startPoint y: 256, endPoint x: 34, endPoint y: 245, distance: 235.4
click at [34, 245] on div "Filters miakkemp@gmail.com Views" at bounding box center [544, 256] width 1028 height 29
paste input "annamariearmentiinquiries"
type input "annamariearmentiinquiries@gmail.com"
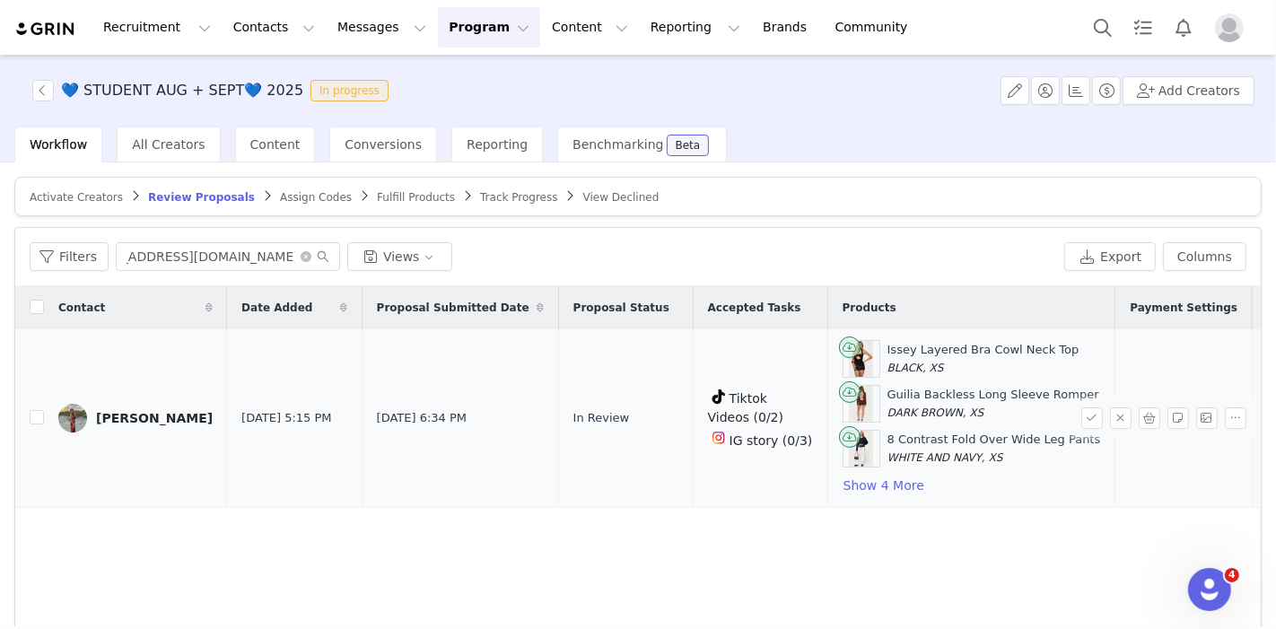
scroll to position [0, 0]
click at [834, 494] on td "Issey Layered Bra Cowl Neck Top BLACK, XS Guilia Backless Long Sleeve Romper DA…" at bounding box center [971, 418] width 288 height 179
click at [843, 482] on button "Show 4 More" at bounding box center [884, 486] width 83 height 22
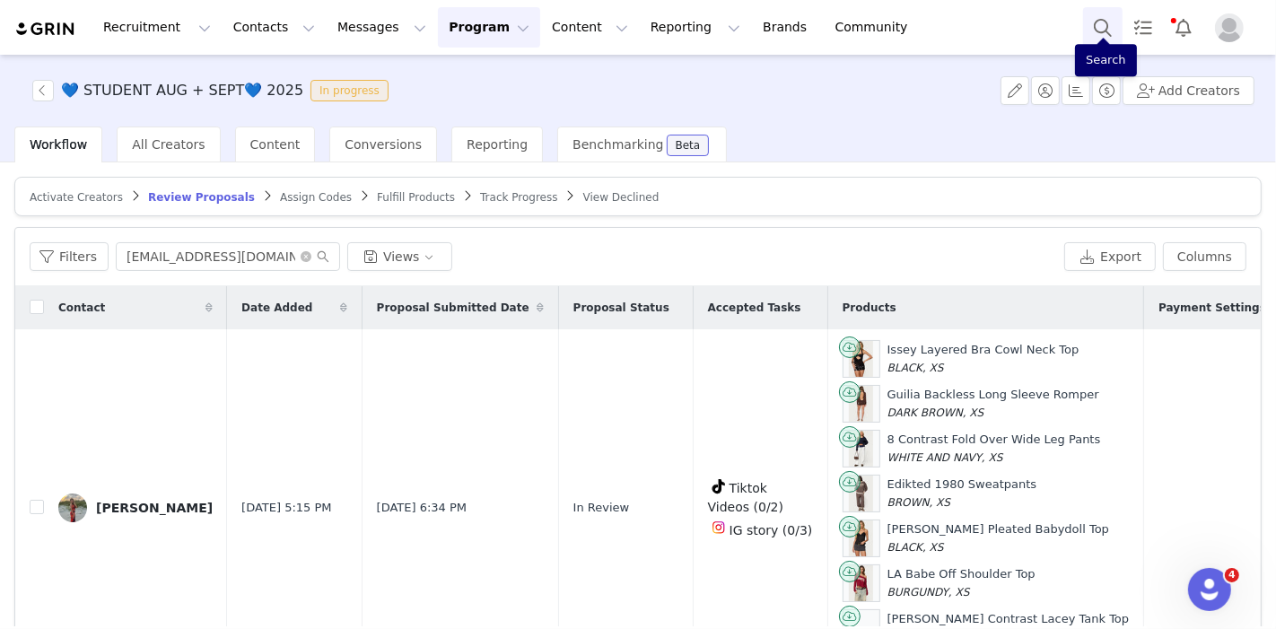
click at [1109, 39] on button "Search" at bounding box center [1102, 27] width 39 height 40
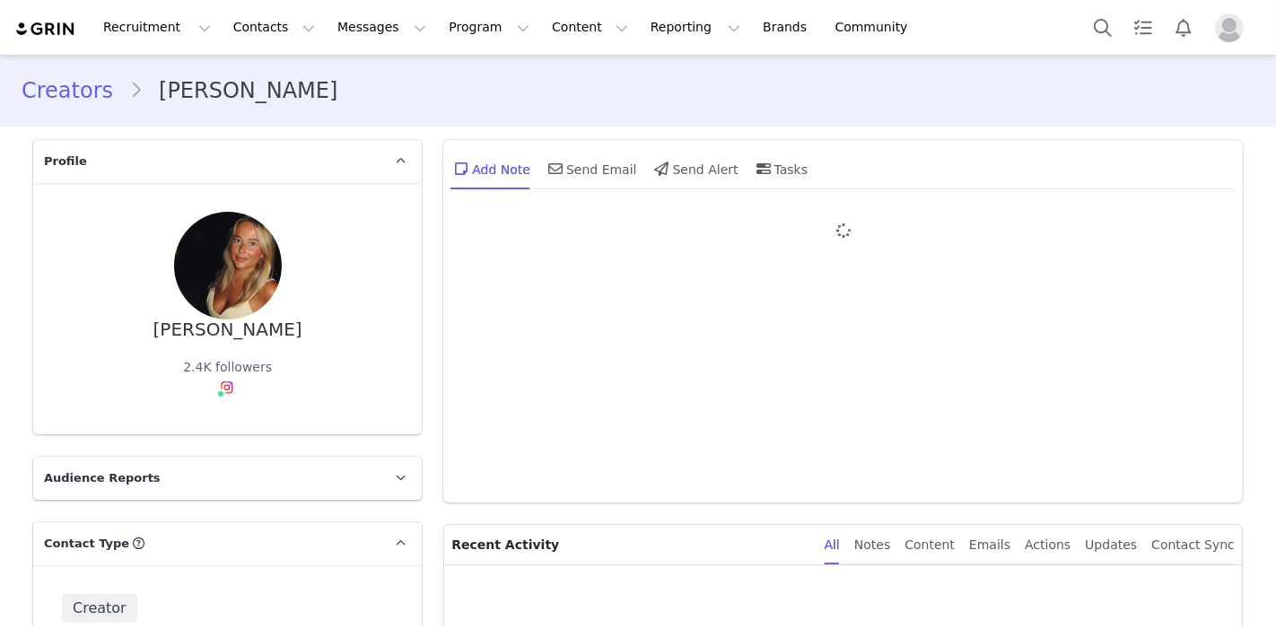
type input "+1 ([GEOGRAPHIC_DATA])"
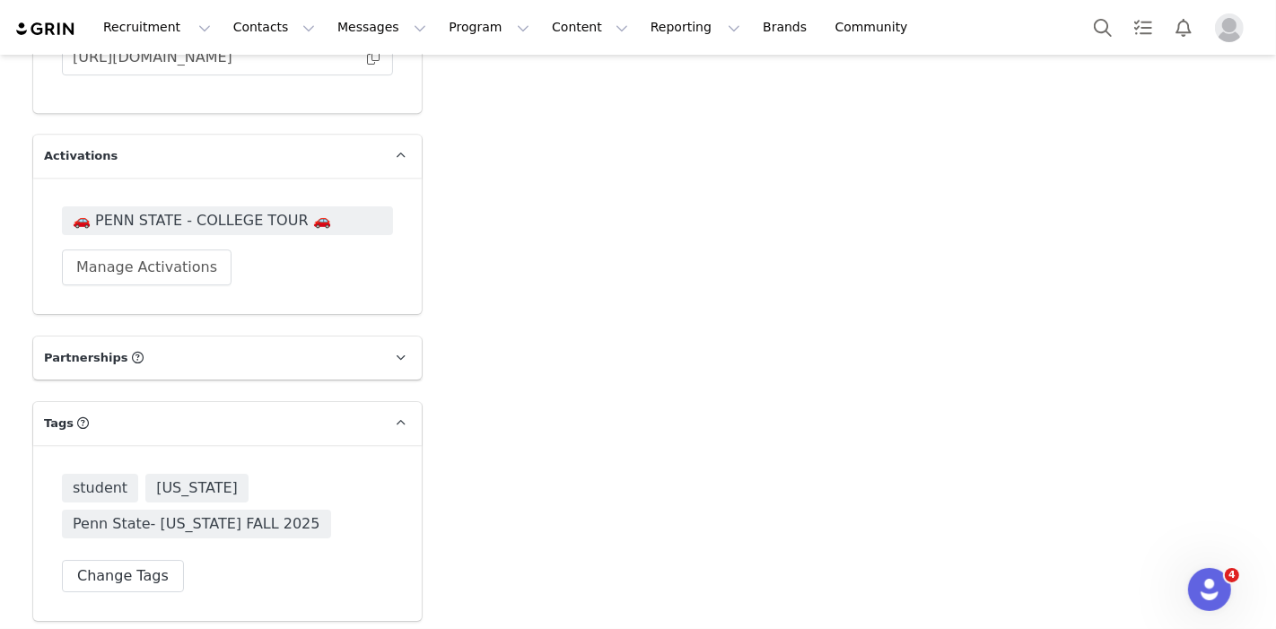
scroll to position [4921, 0]
click at [284, 208] on span "🚗 PENN STATE - COLLEGE TOUR 🚗" at bounding box center [228, 219] width 310 height 22
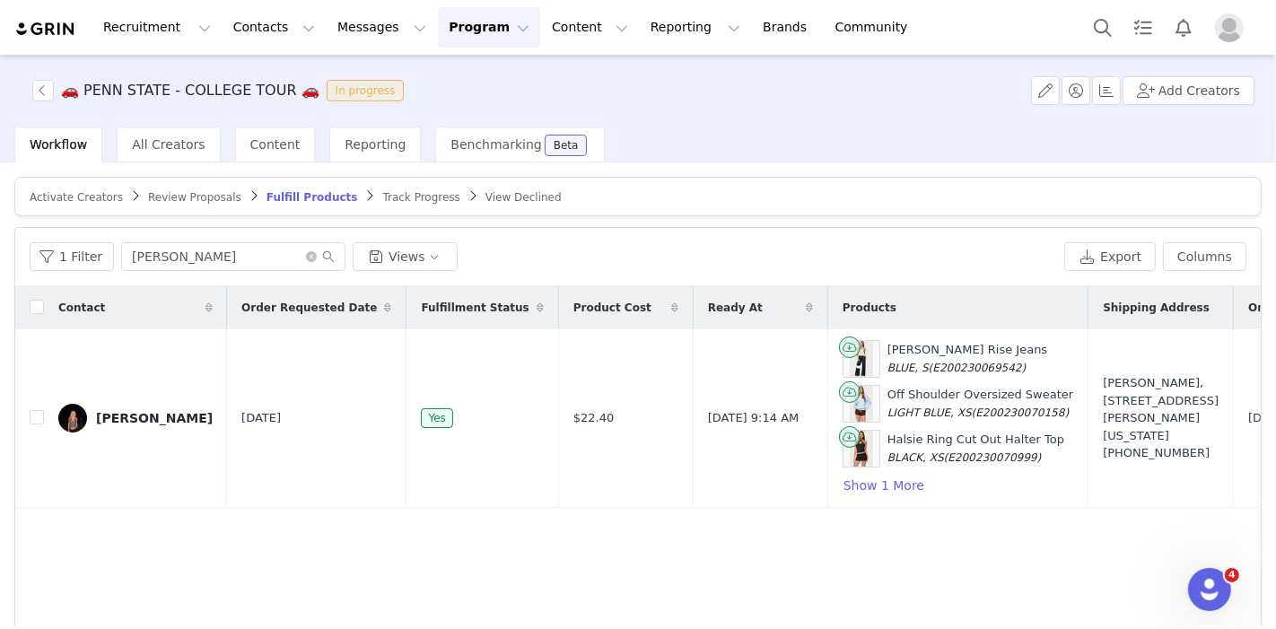
click at [154, 192] on span "Review Proposals" at bounding box center [194, 197] width 93 height 13
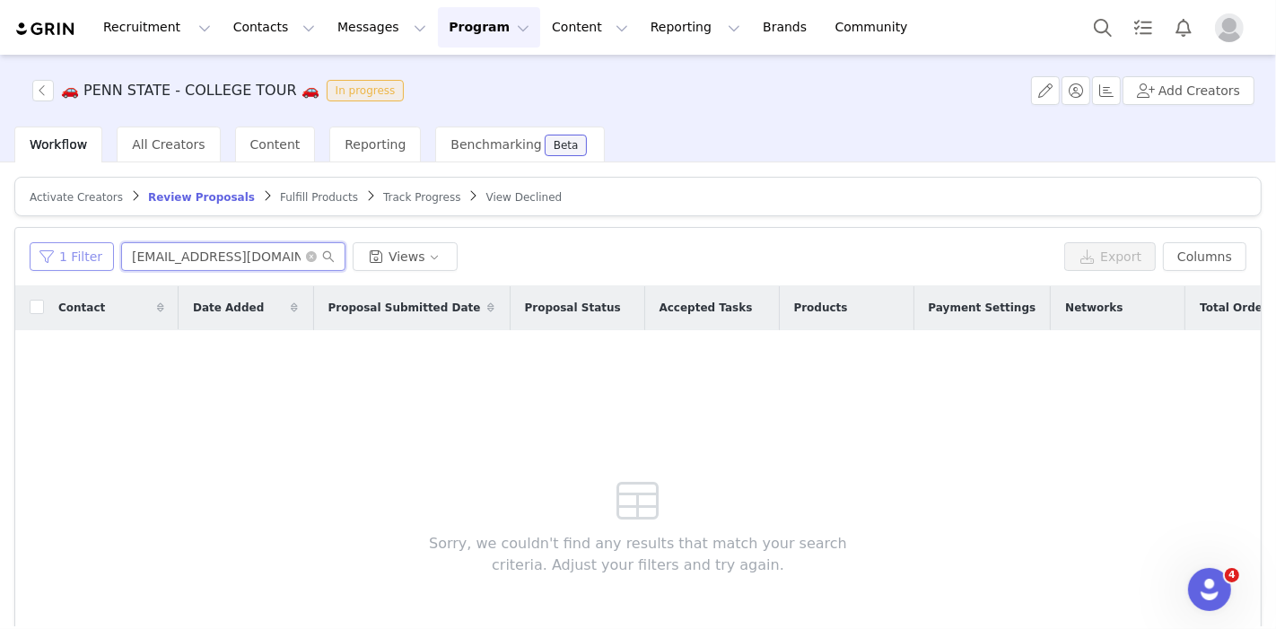
drag, startPoint x: 287, startPoint y: 267, endPoint x: 72, endPoint y: 244, distance: 216.5
click at [72, 244] on div "1 Filter [EMAIL_ADDRESS][DOMAIN_NAME] Views" at bounding box center [544, 256] width 1028 height 29
paste input "jennacheerw"
type input "[EMAIL_ADDRESS][DOMAIN_NAME]"
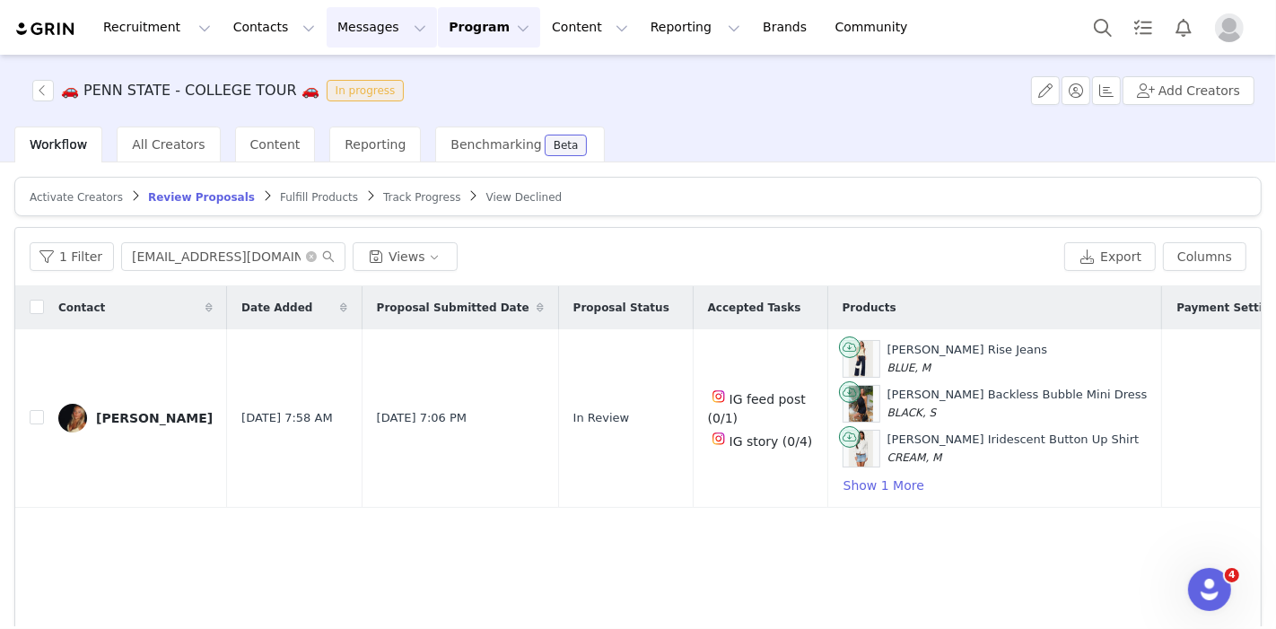
click at [354, 26] on button "Messages Messages" at bounding box center [382, 27] width 110 height 40
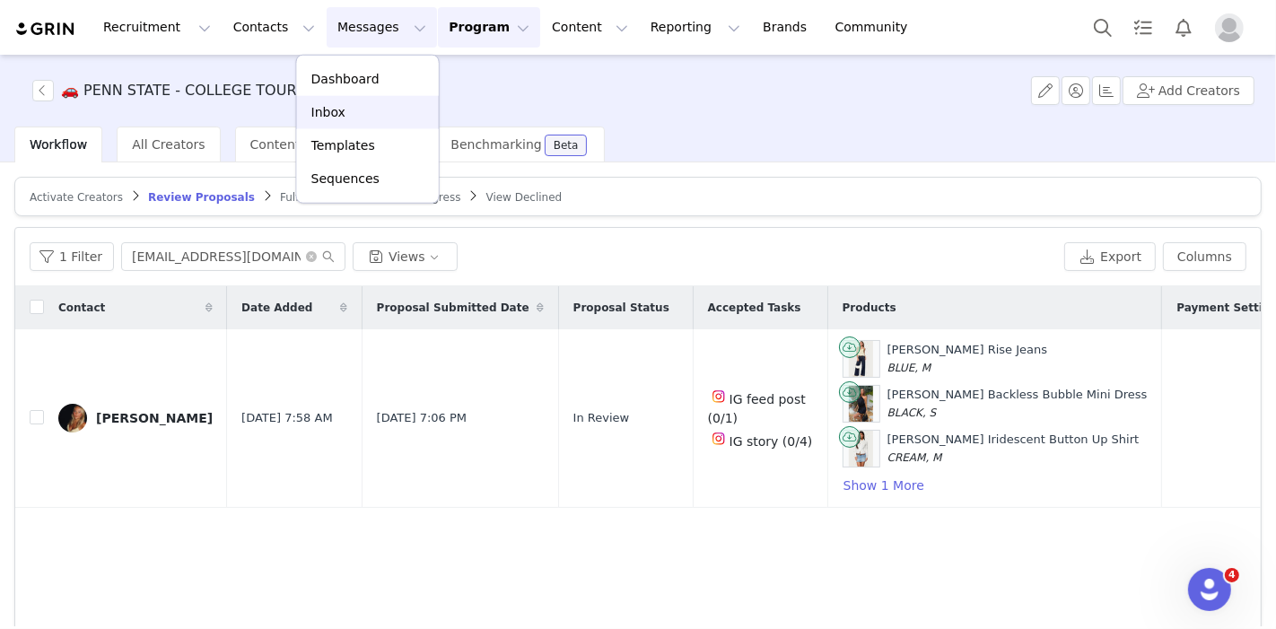
click at [344, 124] on link "Inbox" at bounding box center [368, 112] width 142 height 33
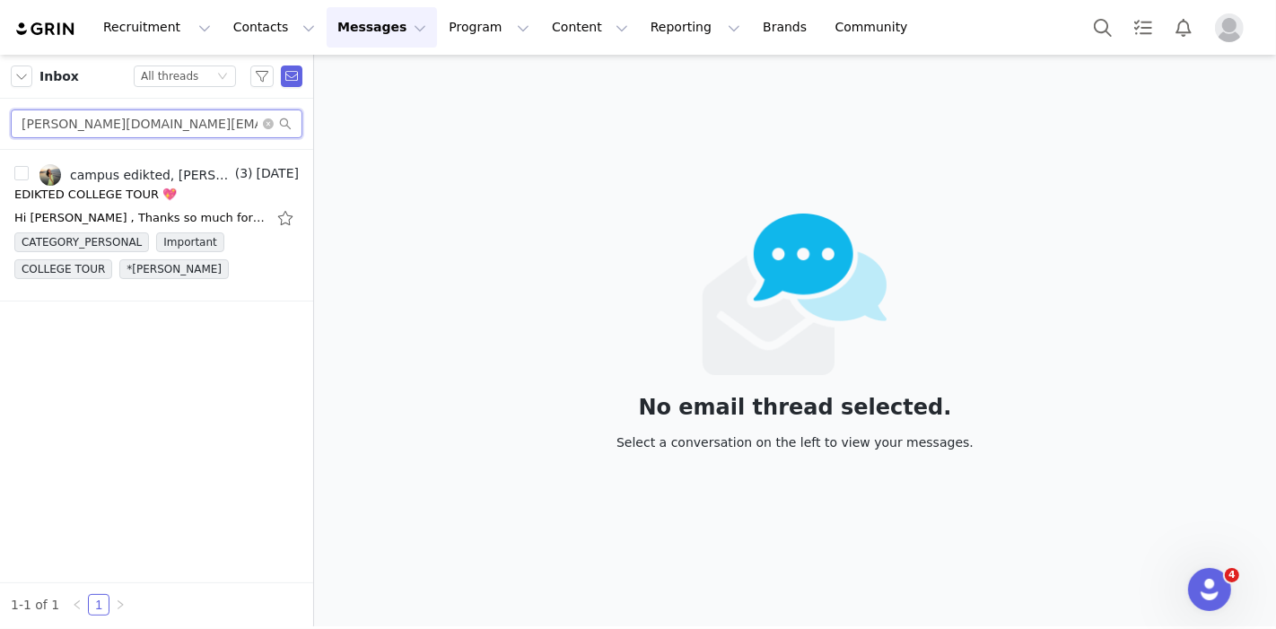
drag, startPoint x: 246, startPoint y: 116, endPoint x: 0, endPoint y: 98, distance: 246.5
click at [0, 99] on div "sarah.caitlin.business@gmail.com" at bounding box center [156, 124] width 313 height 51
paste input "izzygenualdi"
type input "izzygenualdi@gmail.com"
click at [48, 218] on div "Hi! Yes that would be amazing! What are the details ? Izzy Genualdi" at bounding box center [139, 218] width 251 height 18
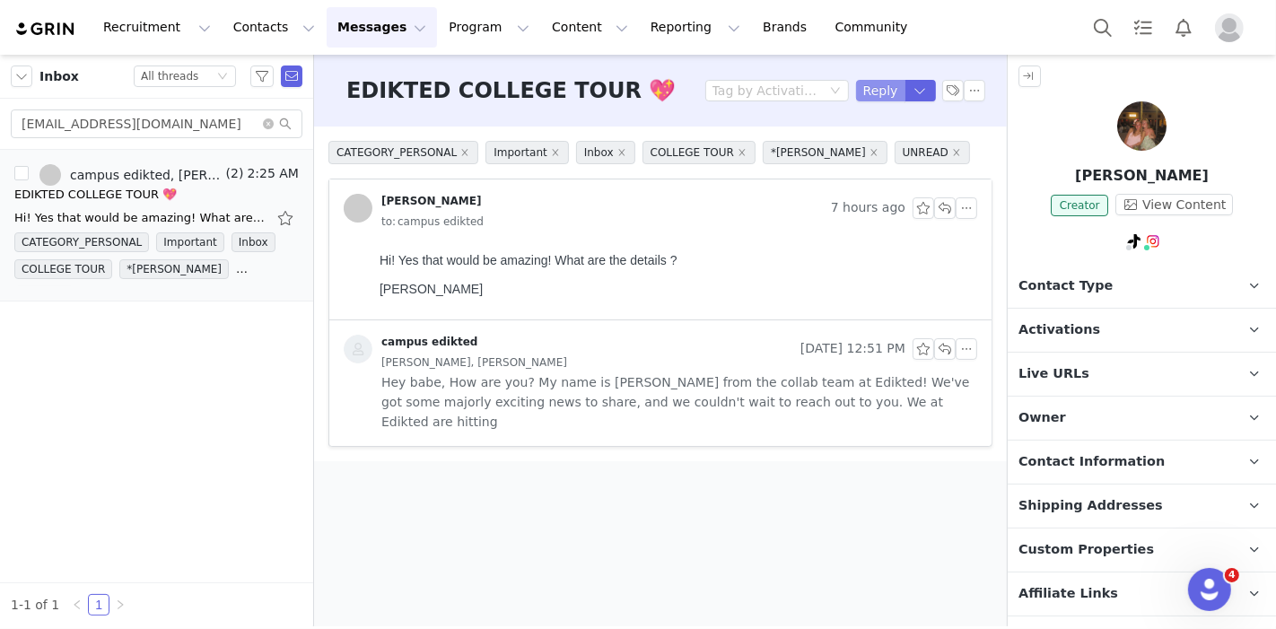
click at [884, 96] on button "Reply" at bounding box center [880, 91] width 49 height 22
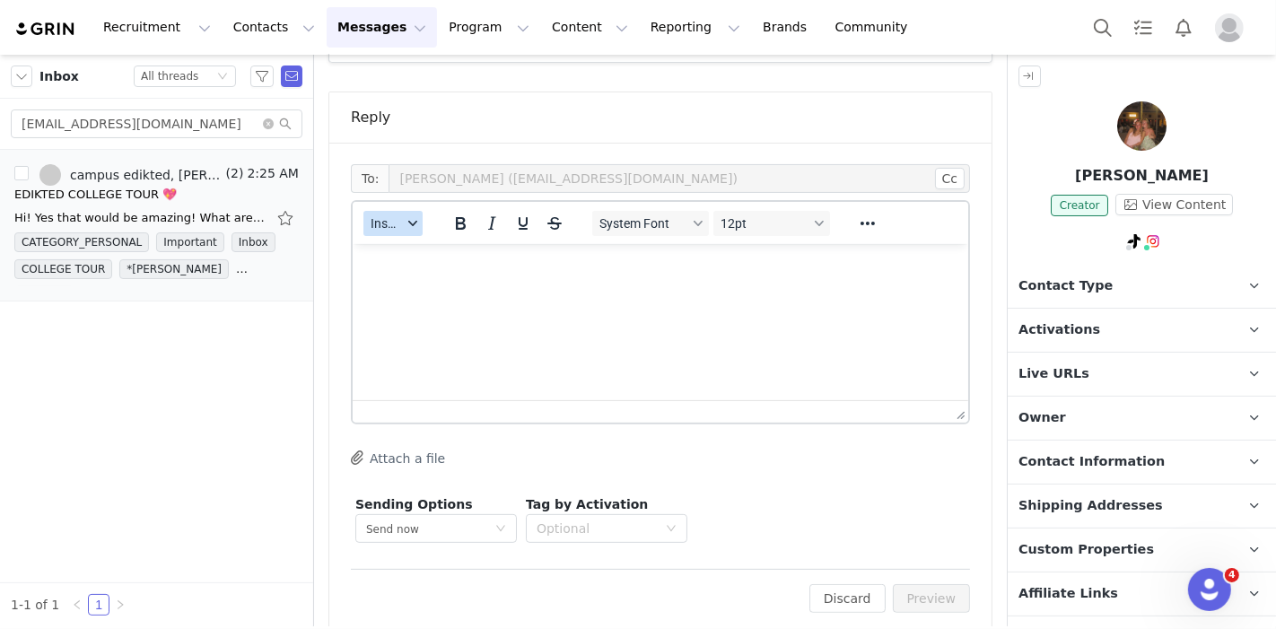
click at [393, 216] on span "Insert" at bounding box center [386, 223] width 31 height 14
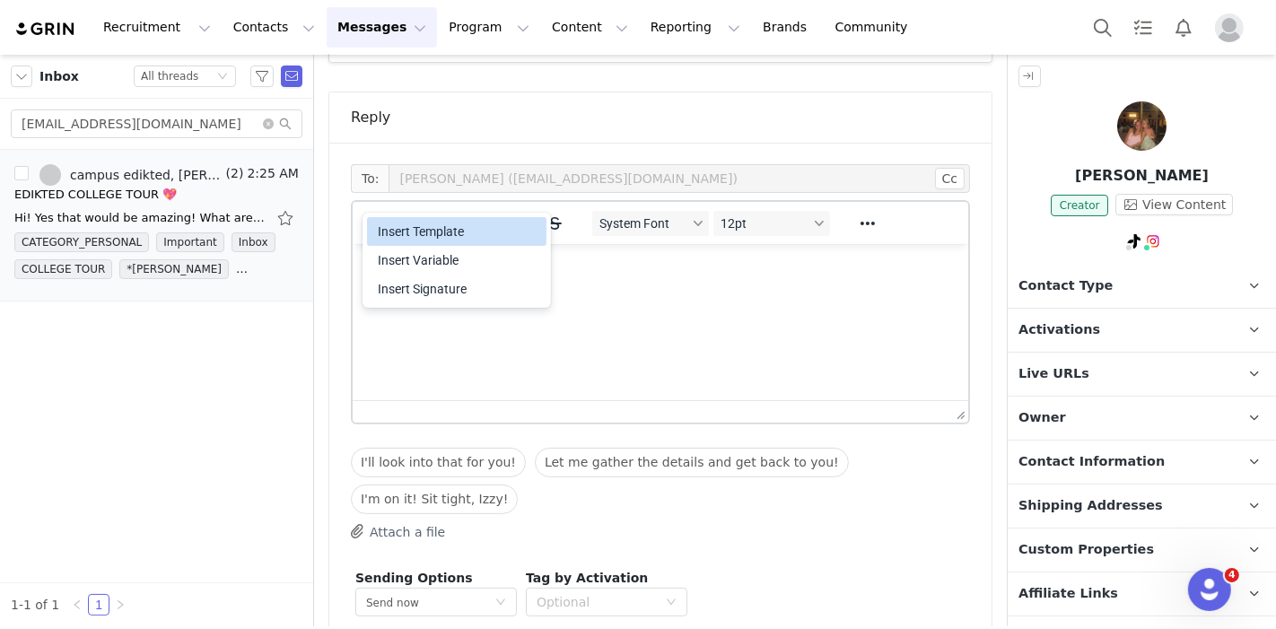
click at [399, 229] on div "Insert Template" at bounding box center [459, 232] width 162 height 22
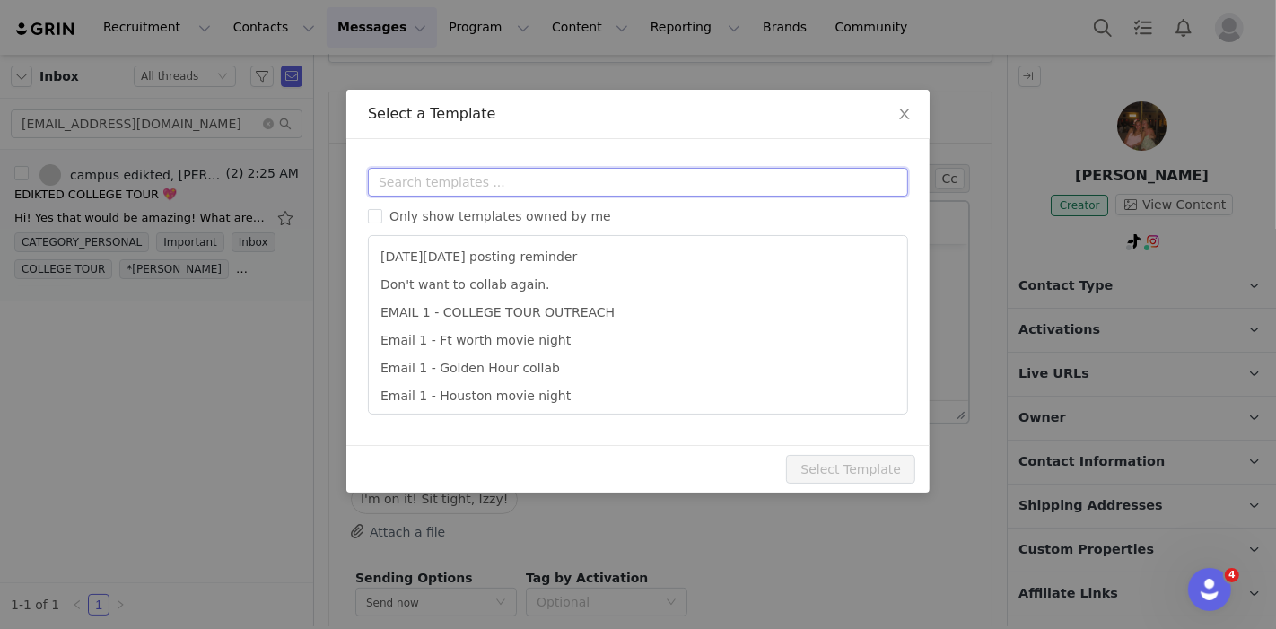
click at [478, 186] on input "text" at bounding box center [638, 182] width 540 height 29
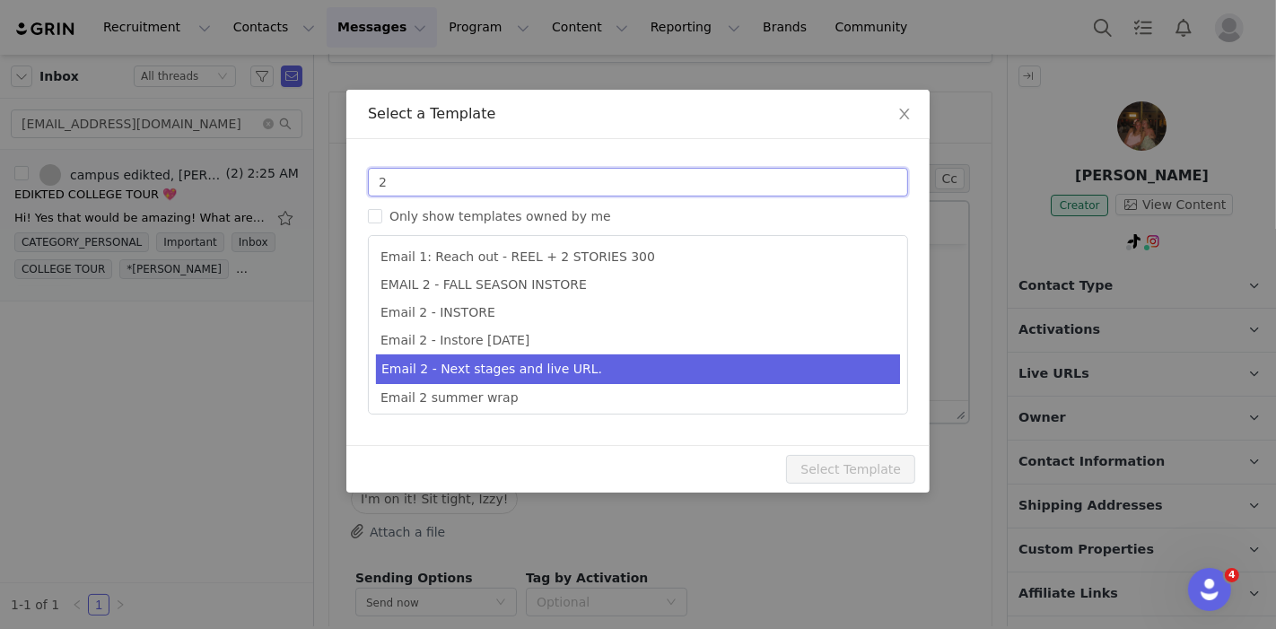
scroll to position [87, 0]
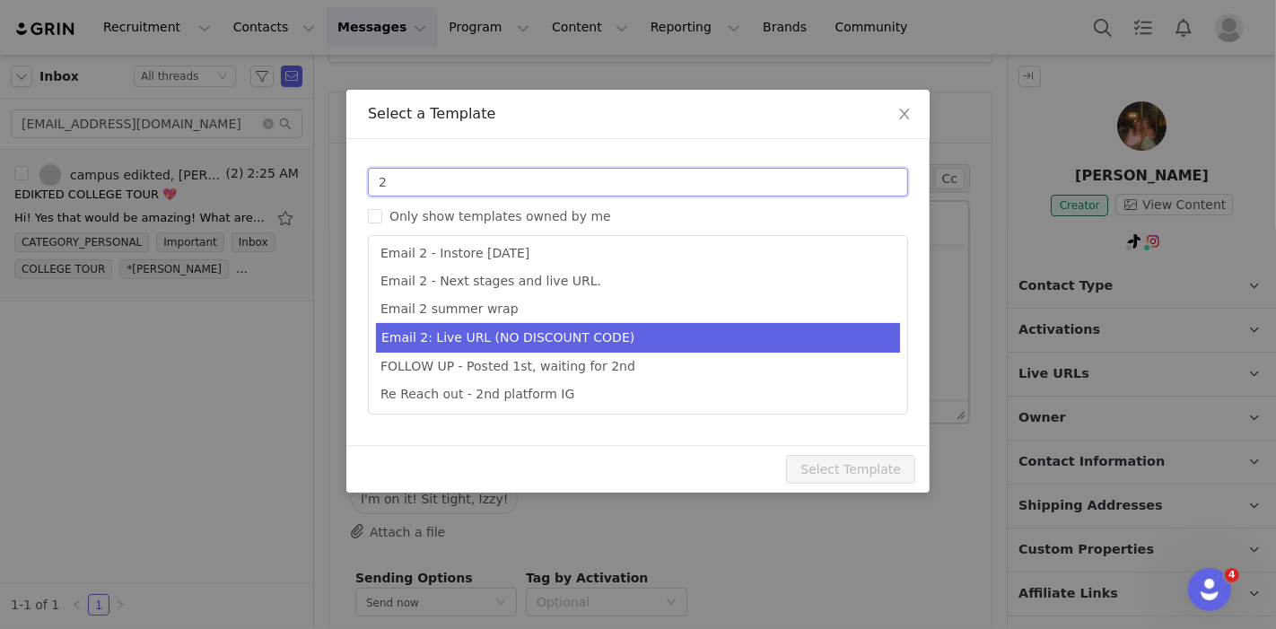
type input "2"
type input "Collab with Edikted"
click at [602, 338] on li "Email 2: Live URL (NO DISCOUNT CODE)" at bounding box center [638, 338] width 524 height 30
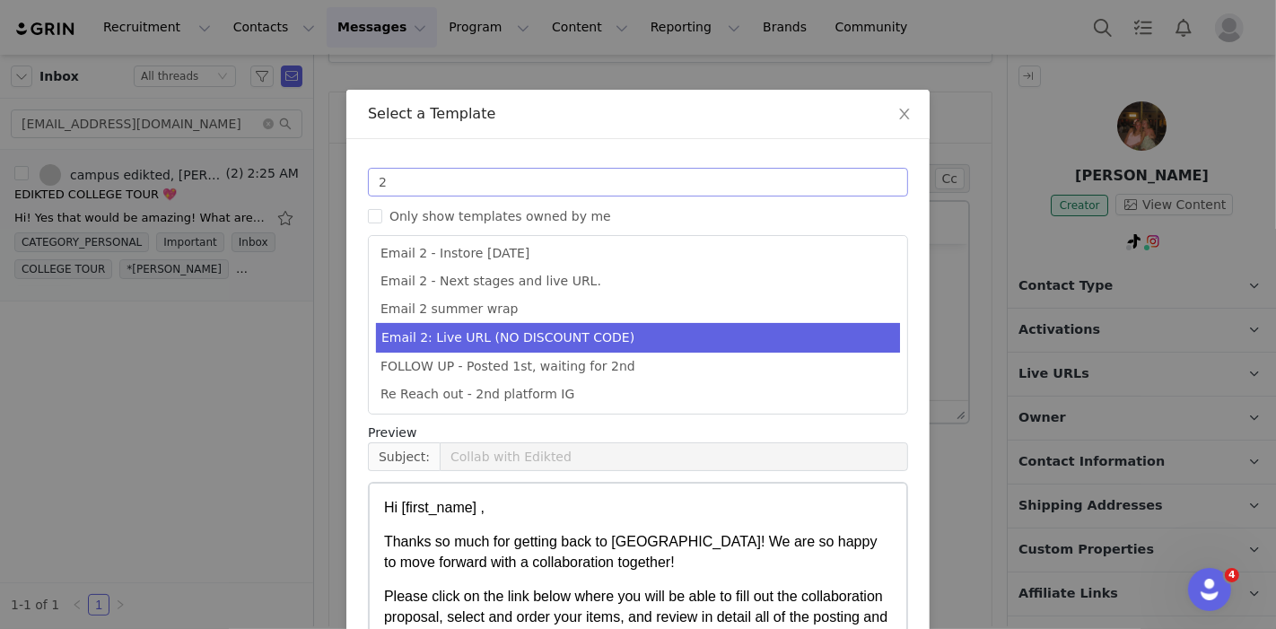
scroll to position [166, 0]
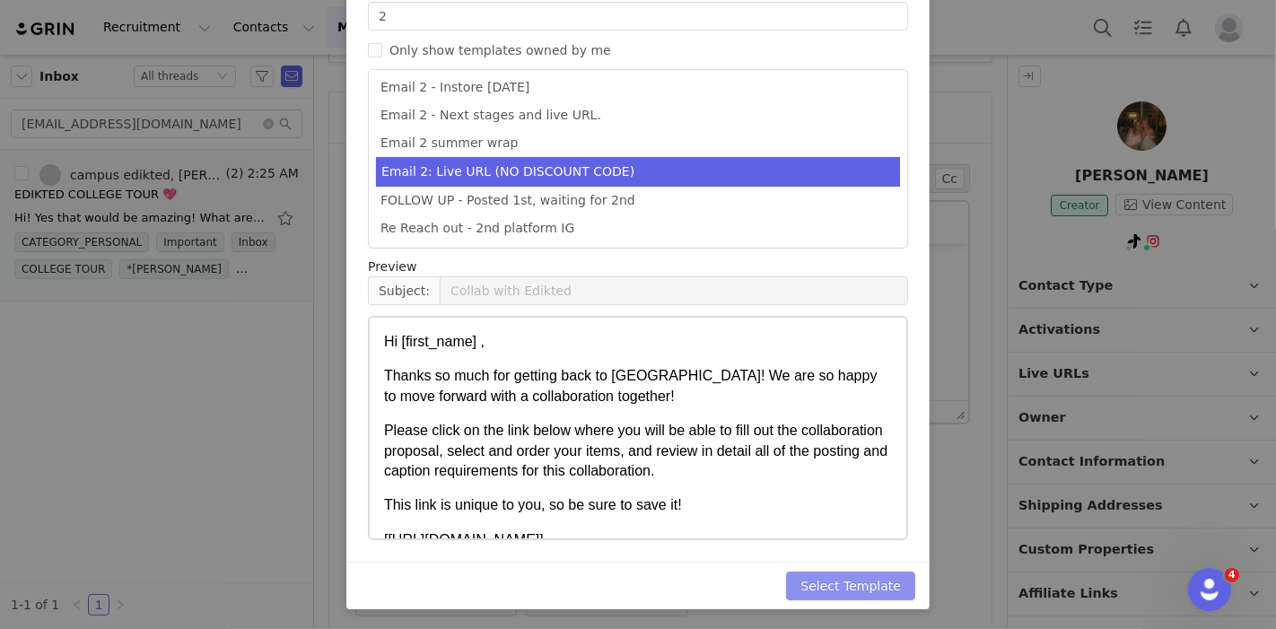
click at [879, 580] on button "Select Template" at bounding box center [850, 586] width 129 height 29
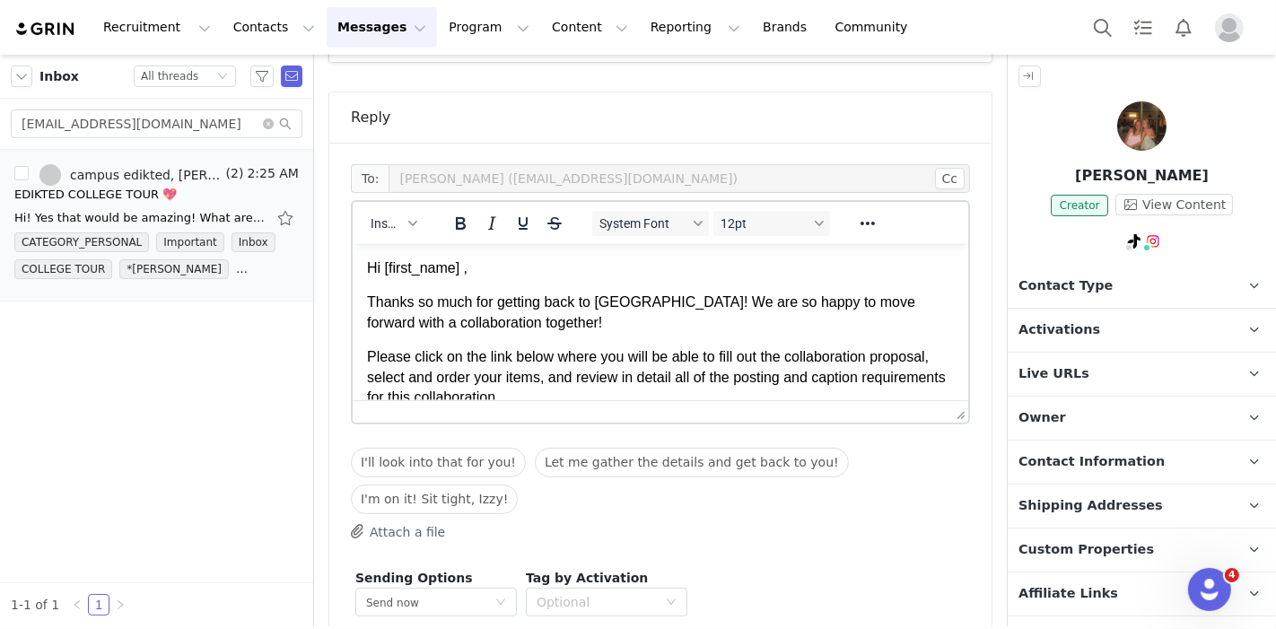
scroll to position [0, 0]
click at [1141, 278] on p "Contact Type Contact type can be Creator, Prospect, Application, or Manager." at bounding box center [1120, 286] width 225 height 43
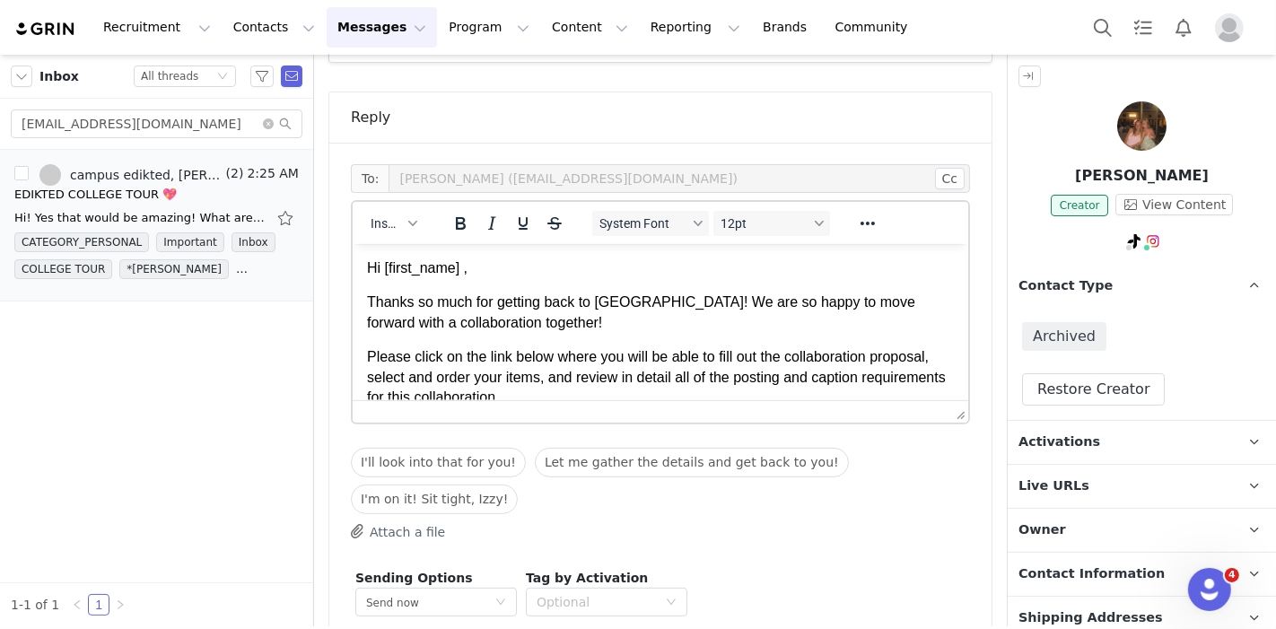
scroll to position [420, 0]
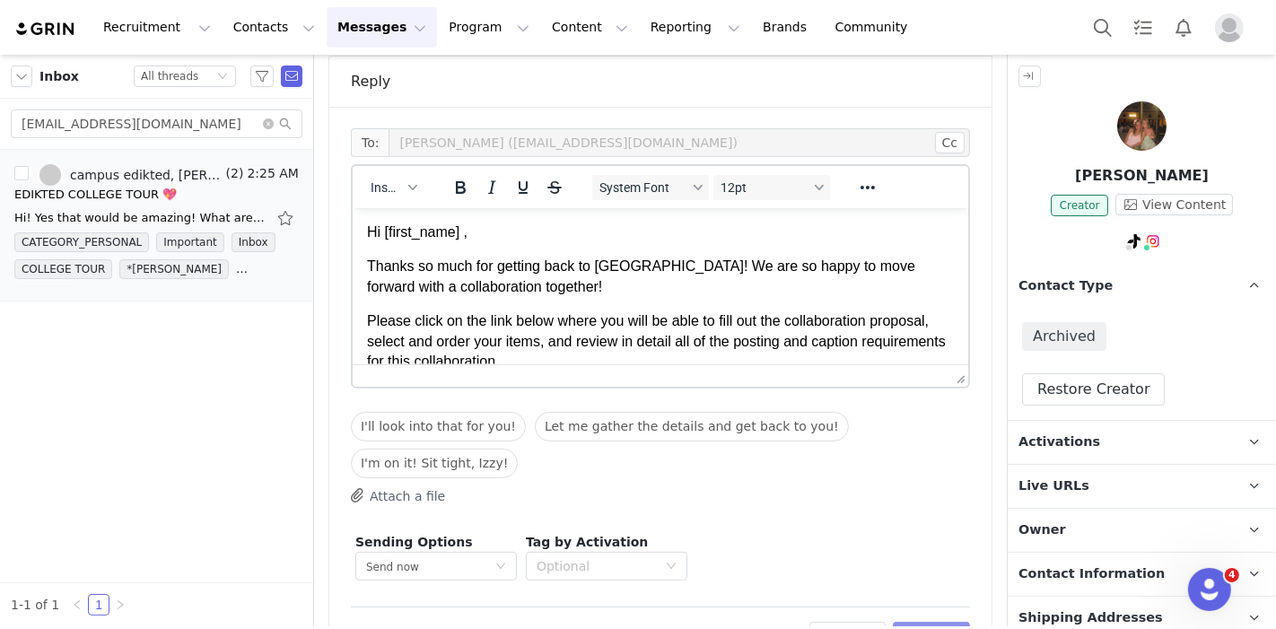
click at [919, 622] on button "Preview" at bounding box center [932, 636] width 78 height 29
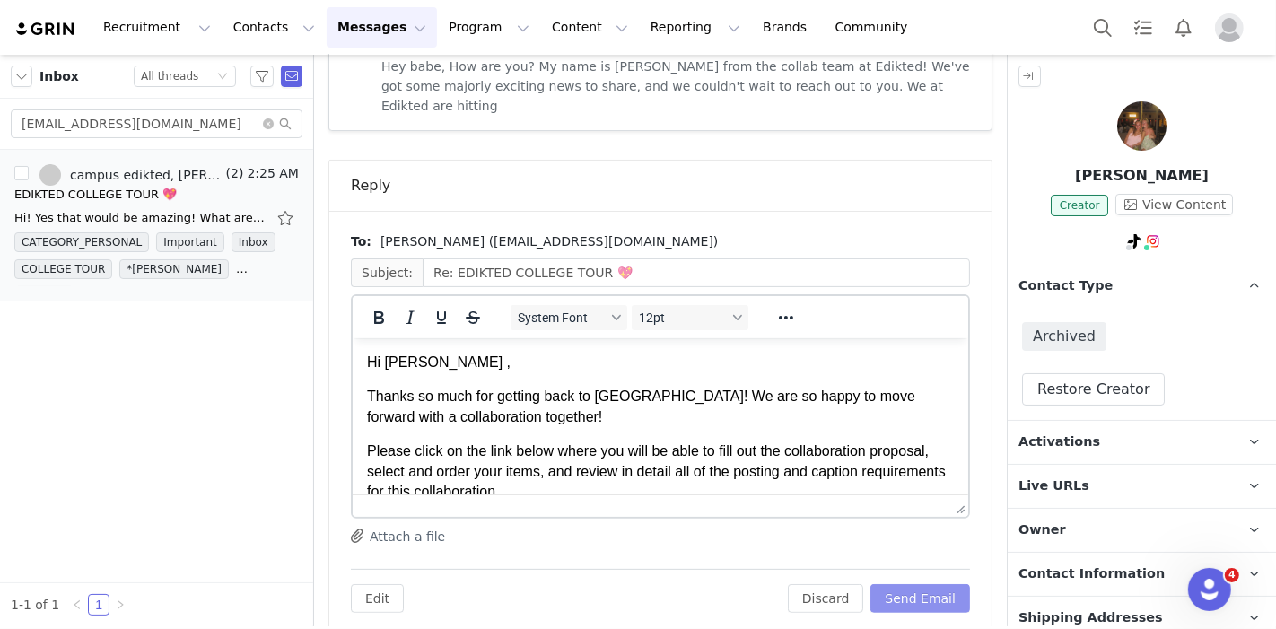
scroll to position [0, 0]
drag, startPoint x: 919, startPoint y: 573, endPoint x: 910, endPoint y: 575, distance: 9.4
click at [910, 584] on button "Send Email" at bounding box center [920, 598] width 100 height 29
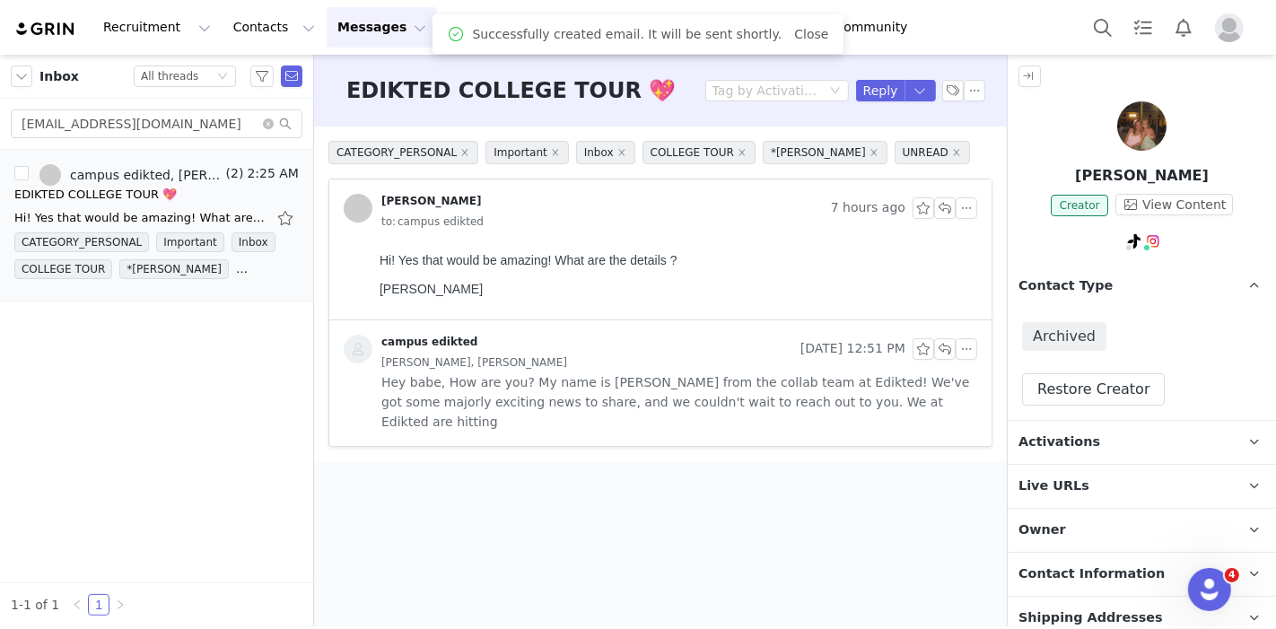
click at [1066, 513] on p "Owner The account user who owns the contact" at bounding box center [1120, 530] width 225 height 43
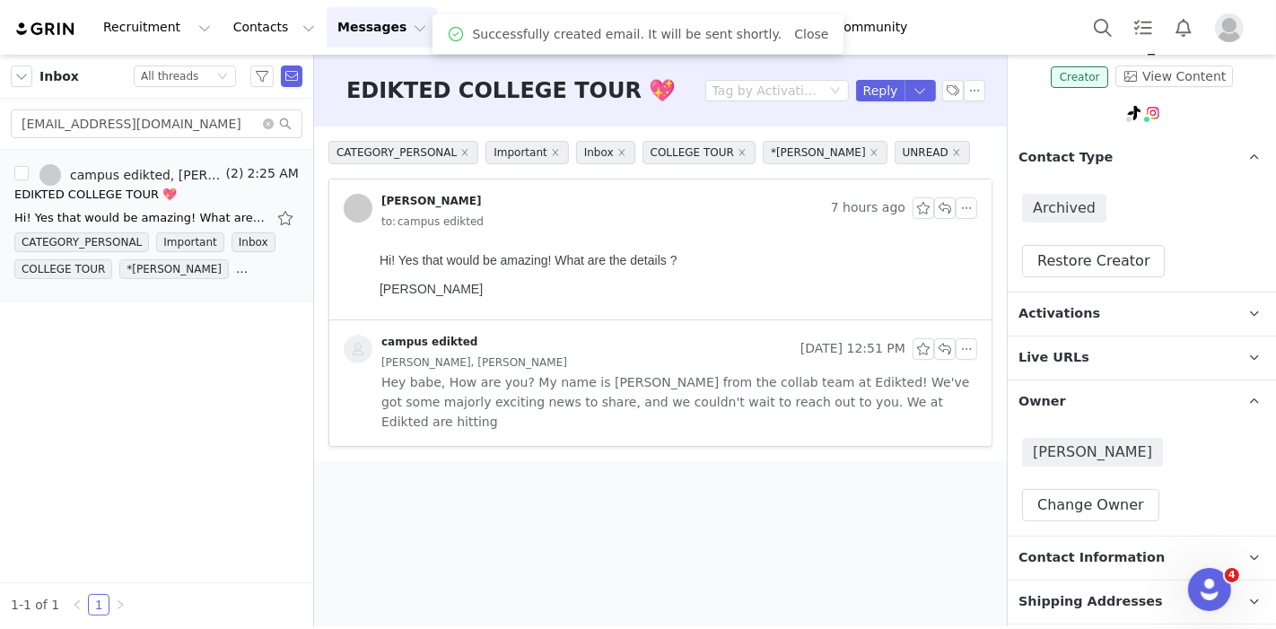
scroll to position [30, 0]
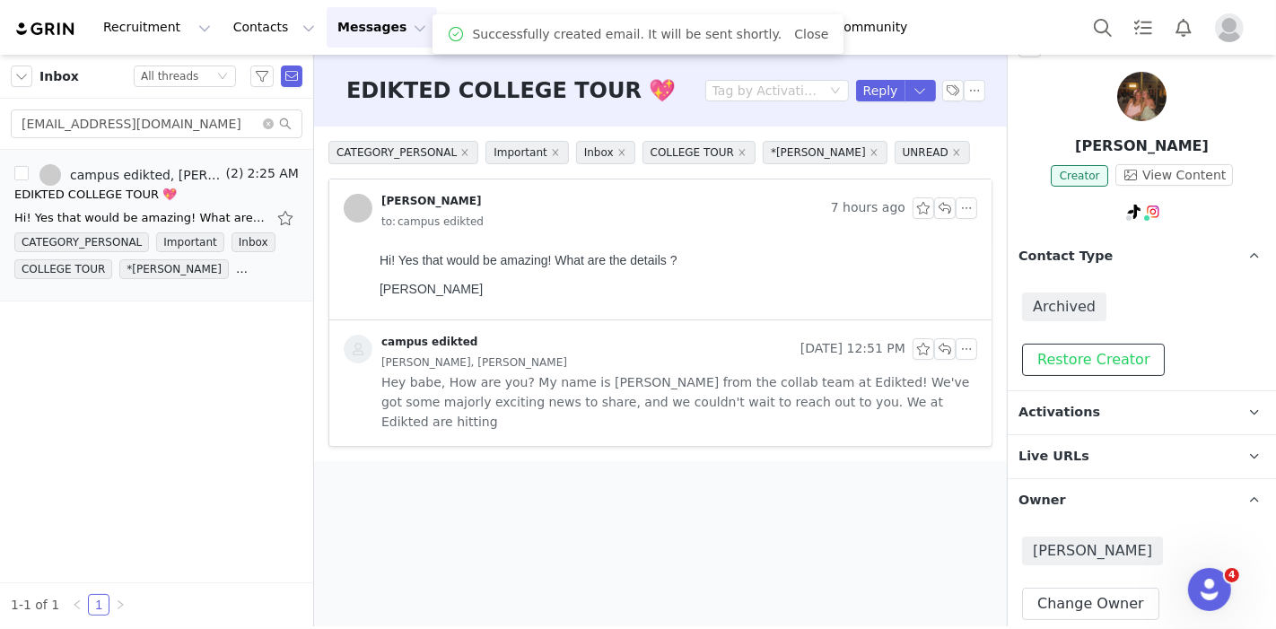
click at [1097, 349] on button "Restore Creator" at bounding box center [1093, 360] width 143 height 32
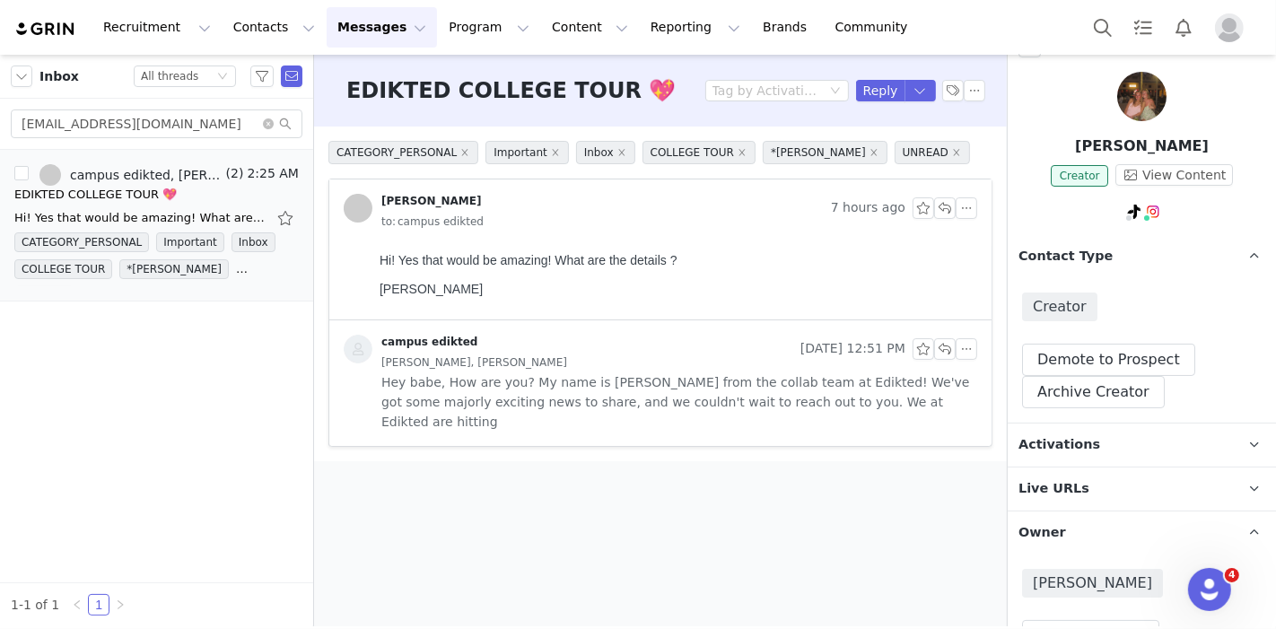
click at [1071, 435] on span "Activations" at bounding box center [1060, 445] width 82 height 20
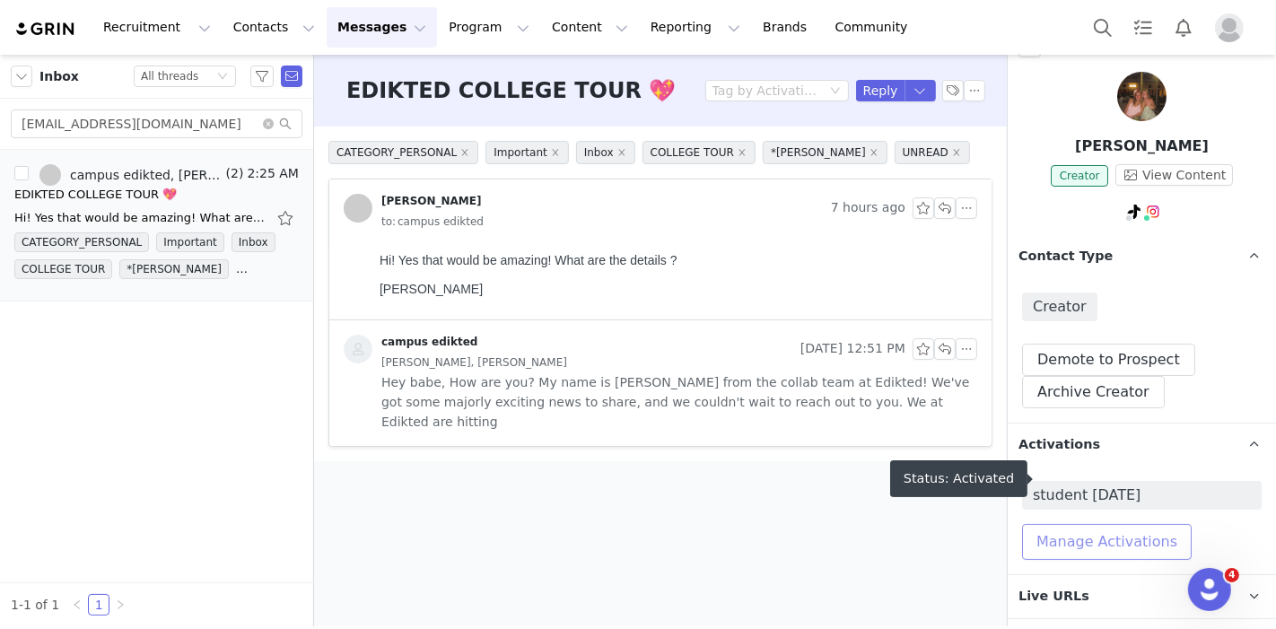
click at [1071, 524] on button "Manage Activations" at bounding box center [1107, 542] width 170 height 36
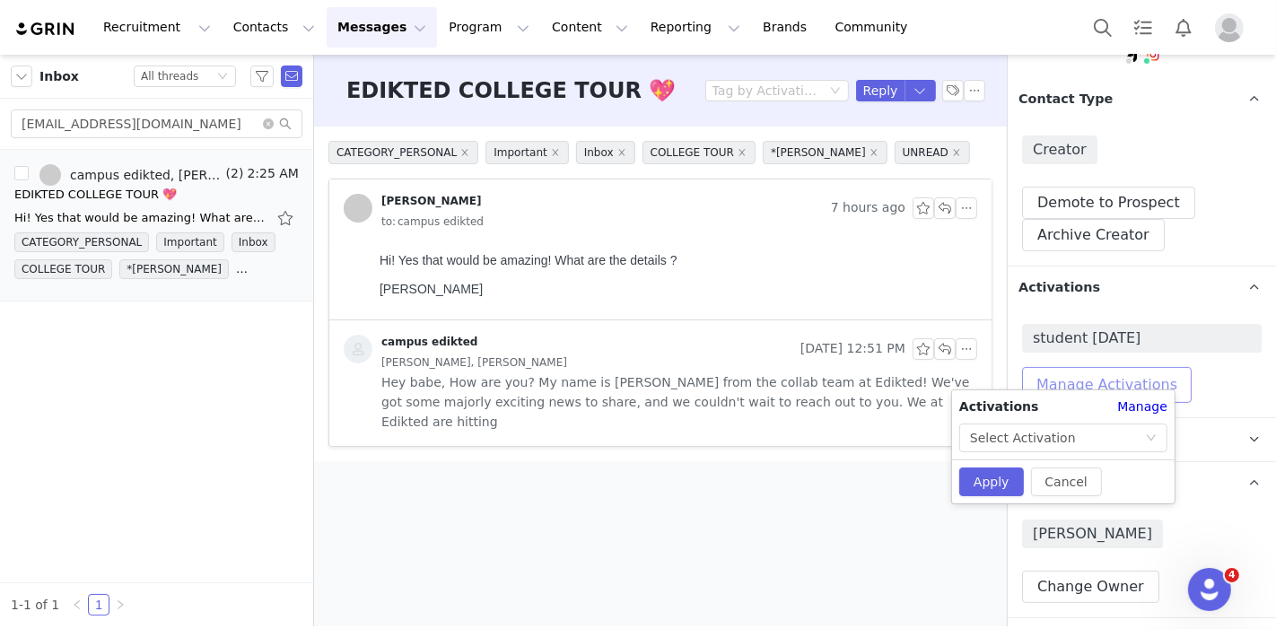
scroll to position [188, 0]
click at [1058, 443] on div "Select Activation" at bounding box center [1023, 437] width 106 height 27
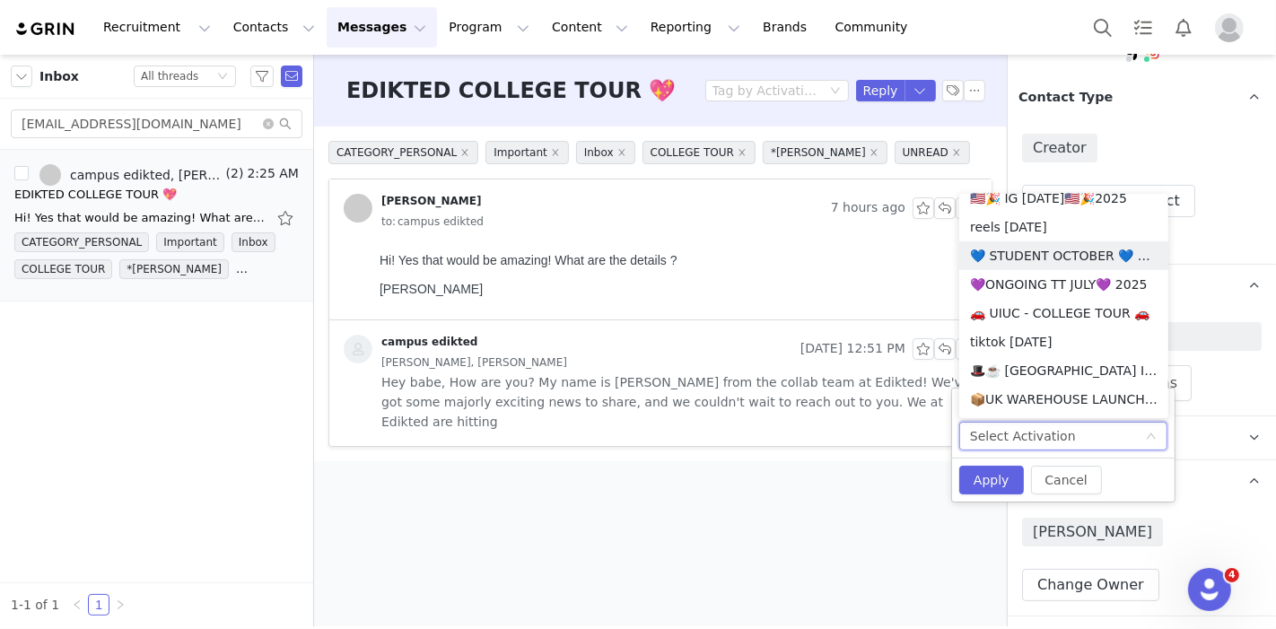
scroll to position [1154, 0]
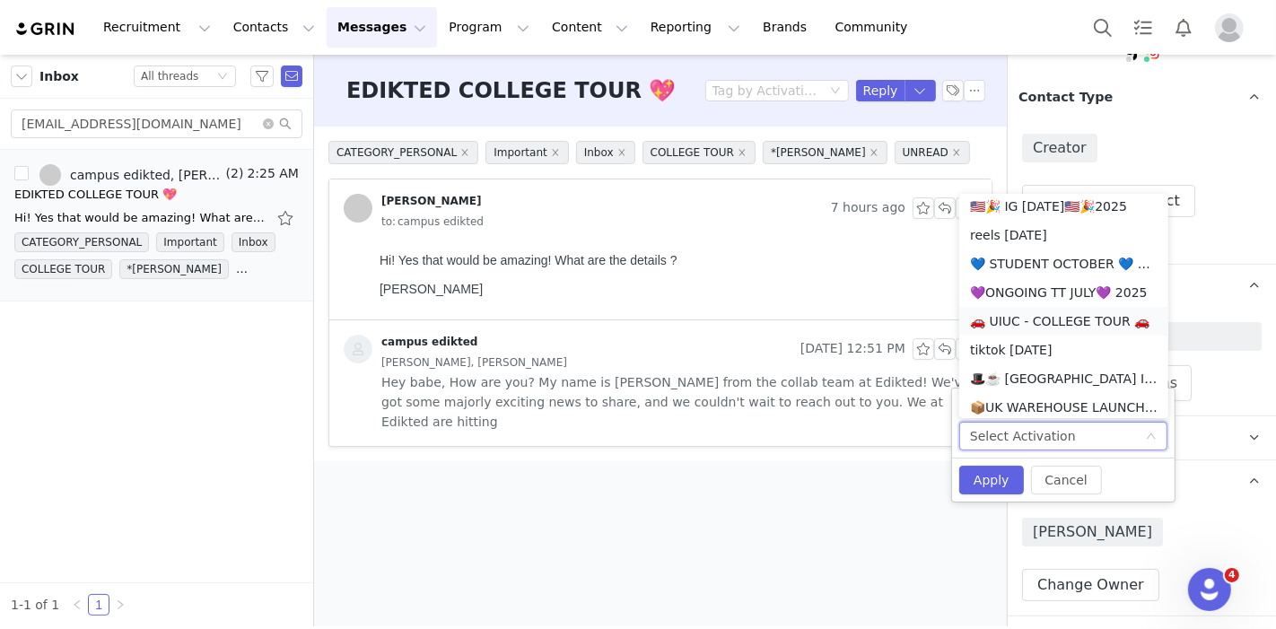
click at [1028, 322] on li "🚗 UIUC - COLLEGE TOUR 🚗" at bounding box center [1063, 321] width 209 height 29
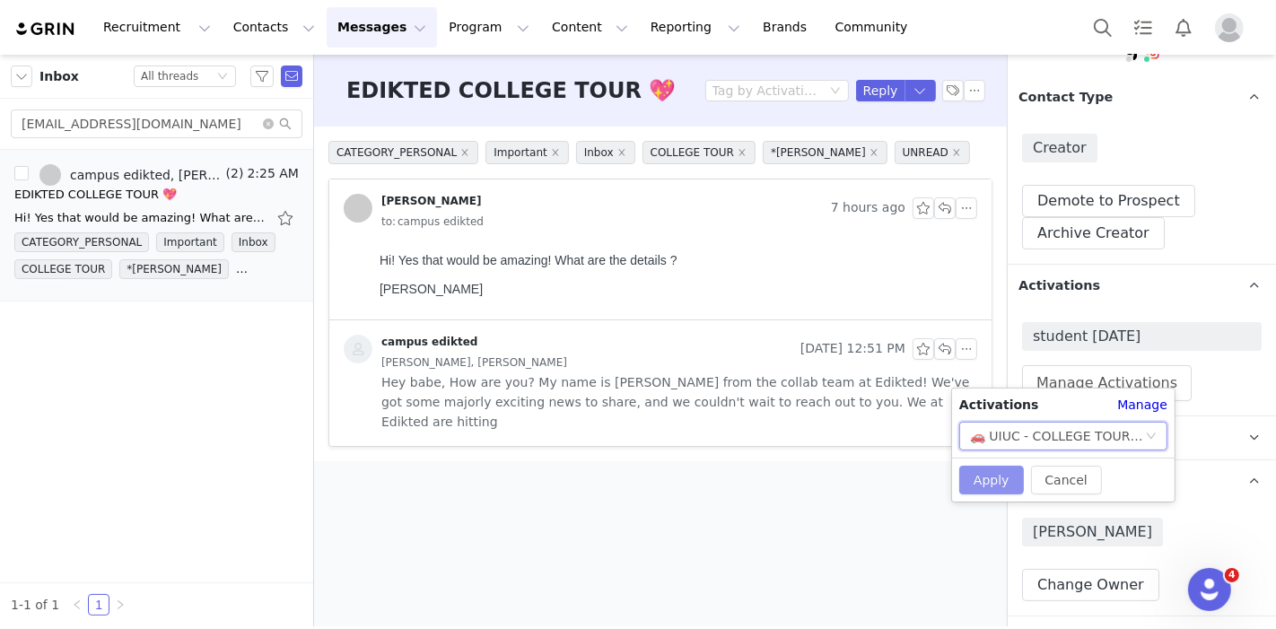
click at [986, 468] on button "Apply" at bounding box center [991, 480] width 65 height 29
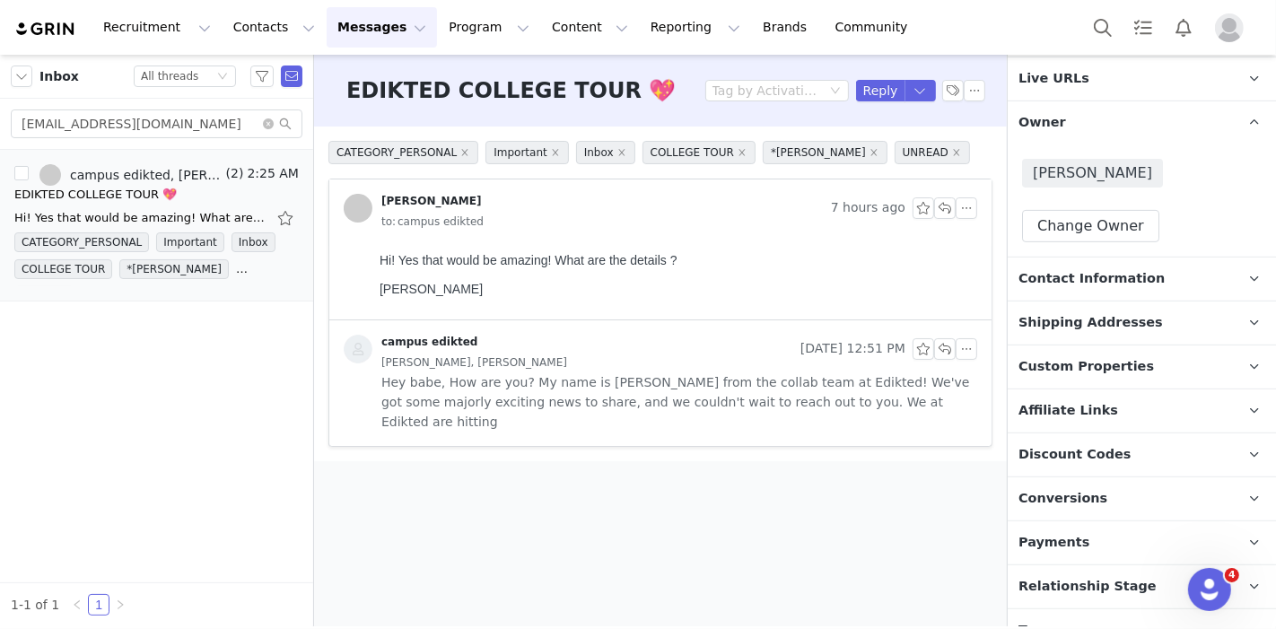
scroll to position [598, 0]
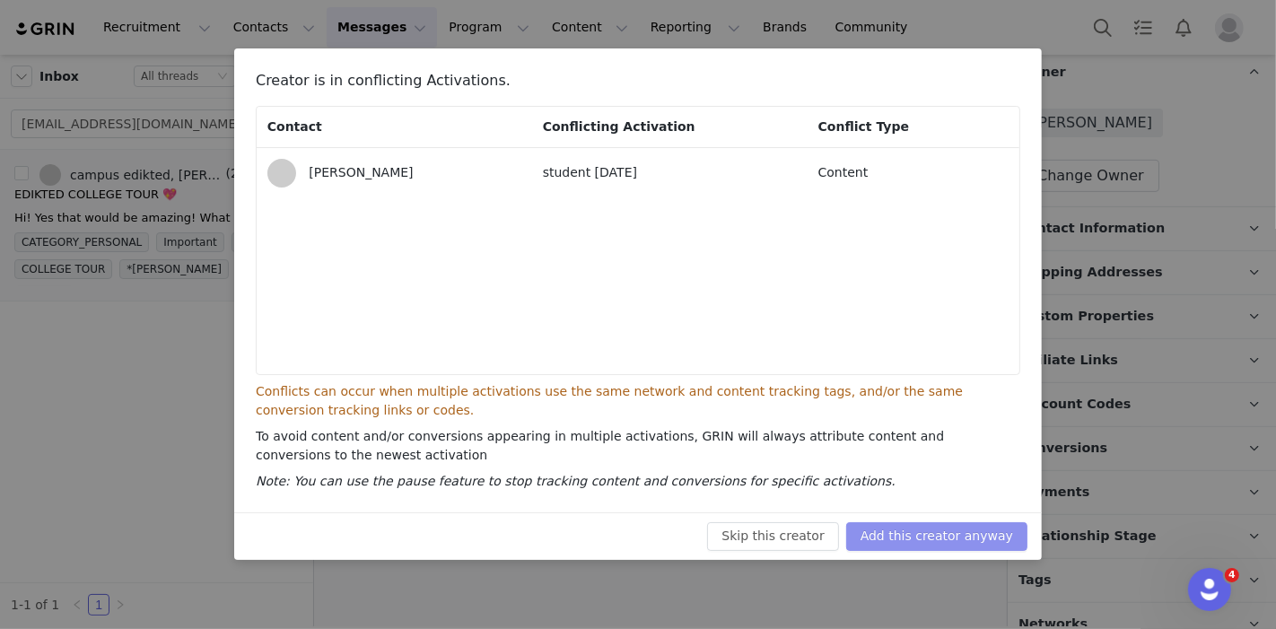
click at [963, 530] on button "Add this creator anyway" at bounding box center [936, 536] width 181 height 29
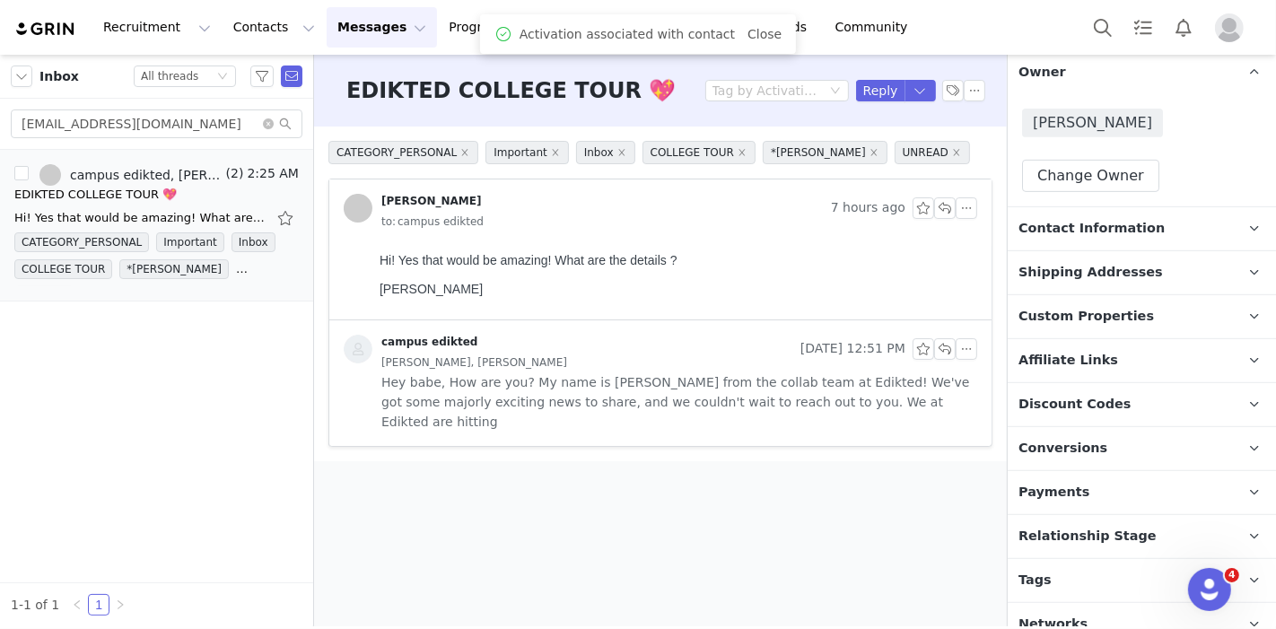
click at [1135, 520] on p "Relationship Stage Use relationship stages to move contacts through a logical s…" at bounding box center [1120, 536] width 225 height 43
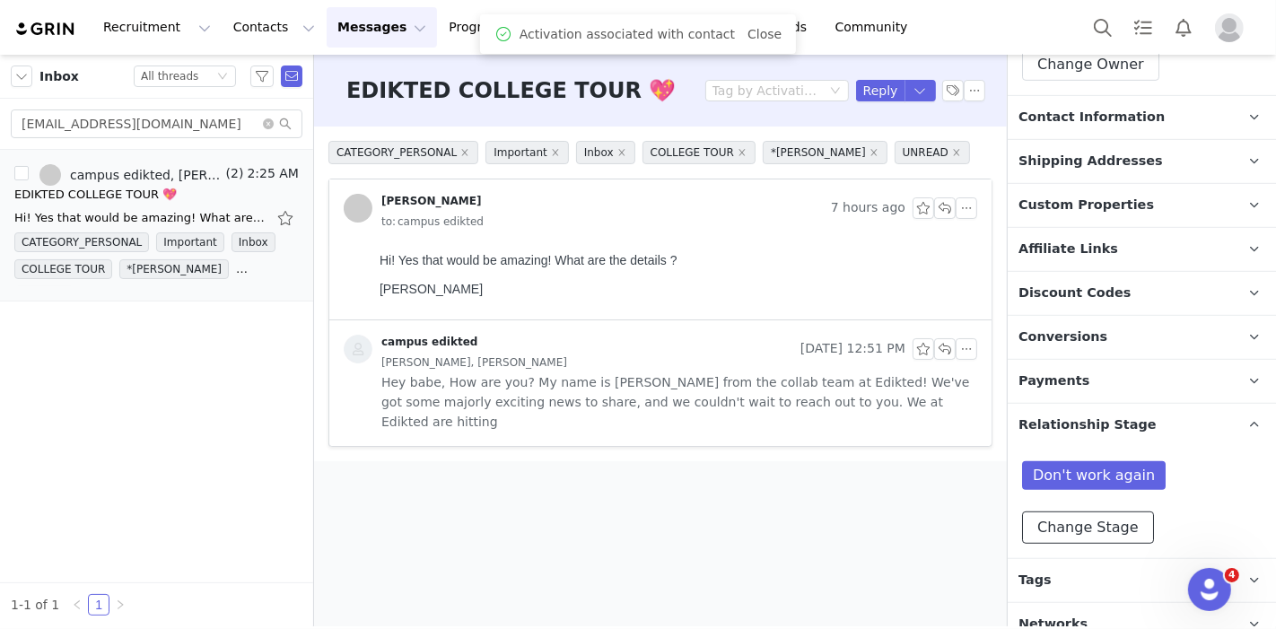
click at [1121, 512] on button "Change Stage" at bounding box center [1088, 528] width 132 height 32
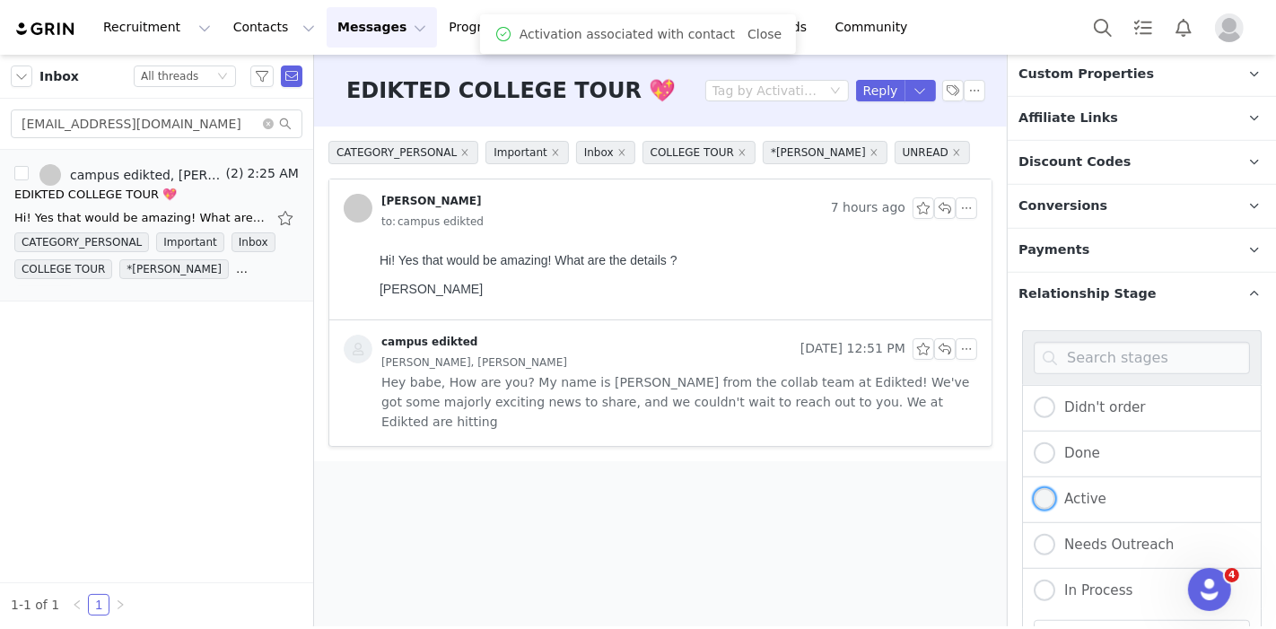
click at [1067, 488] on label "Active" at bounding box center [1070, 499] width 73 height 23
click at [1055, 488] on input "Active" at bounding box center [1045, 499] width 22 height 23
radio input "true"
radio input "false"
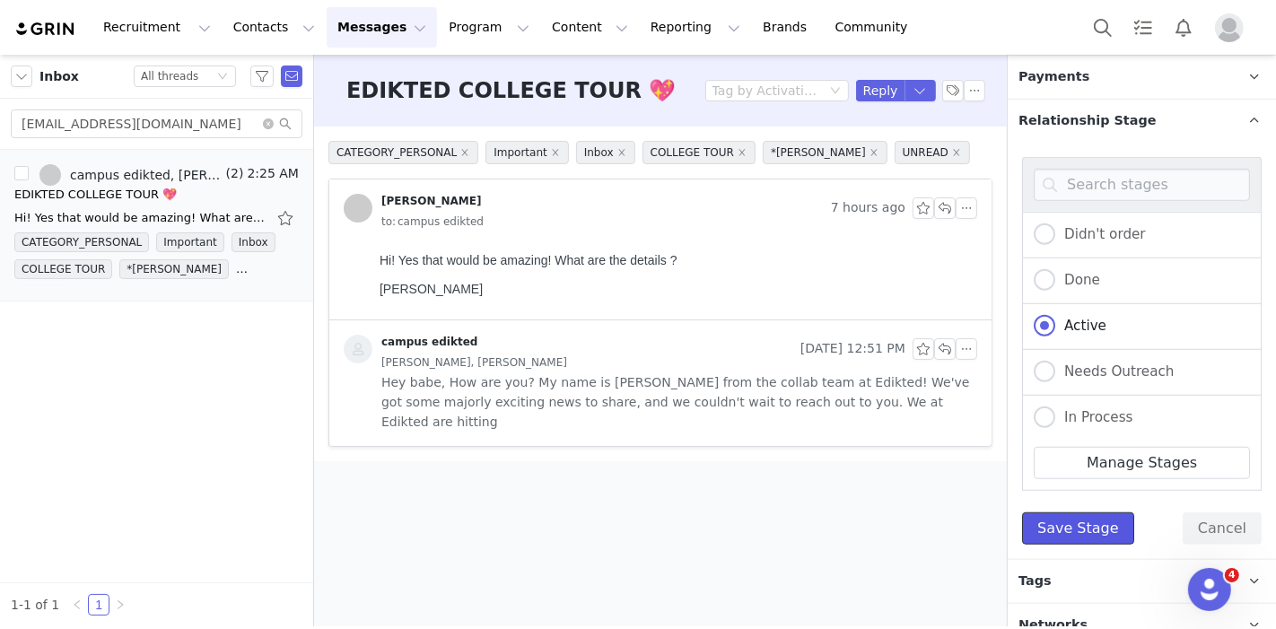
click at [1067, 512] on button "Save Stage" at bounding box center [1078, 528] width 112 height 32
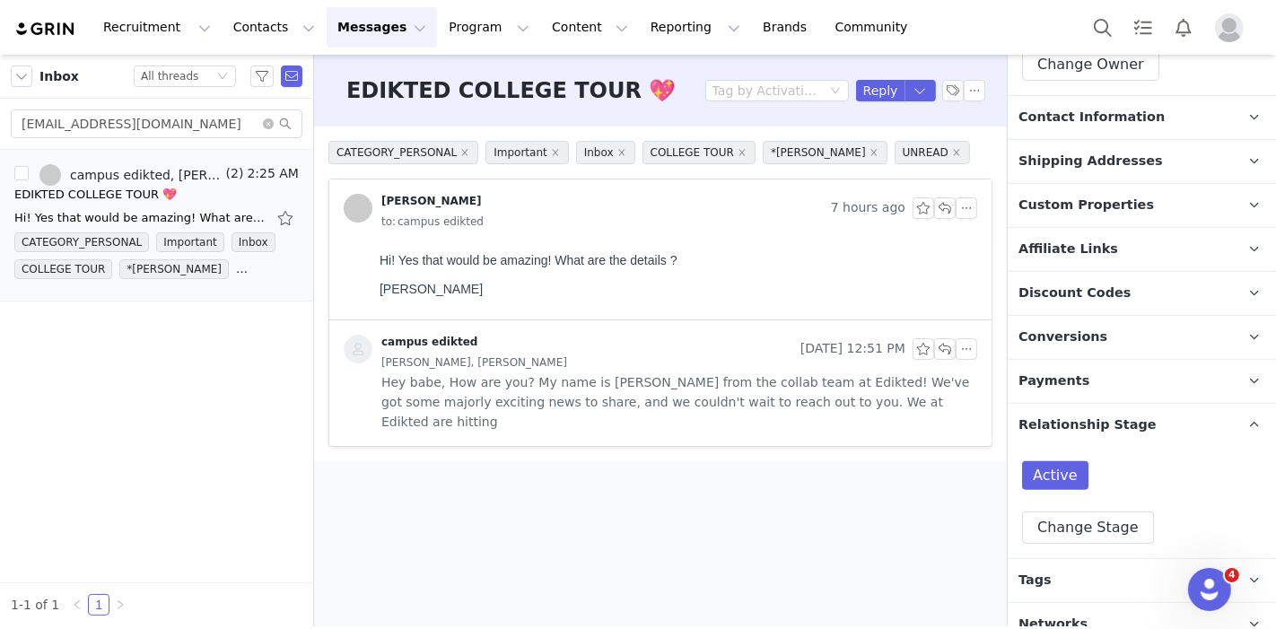
click at [1042, 571] on span "Tags" at bounding box center [1035, 581] width 33 height 20
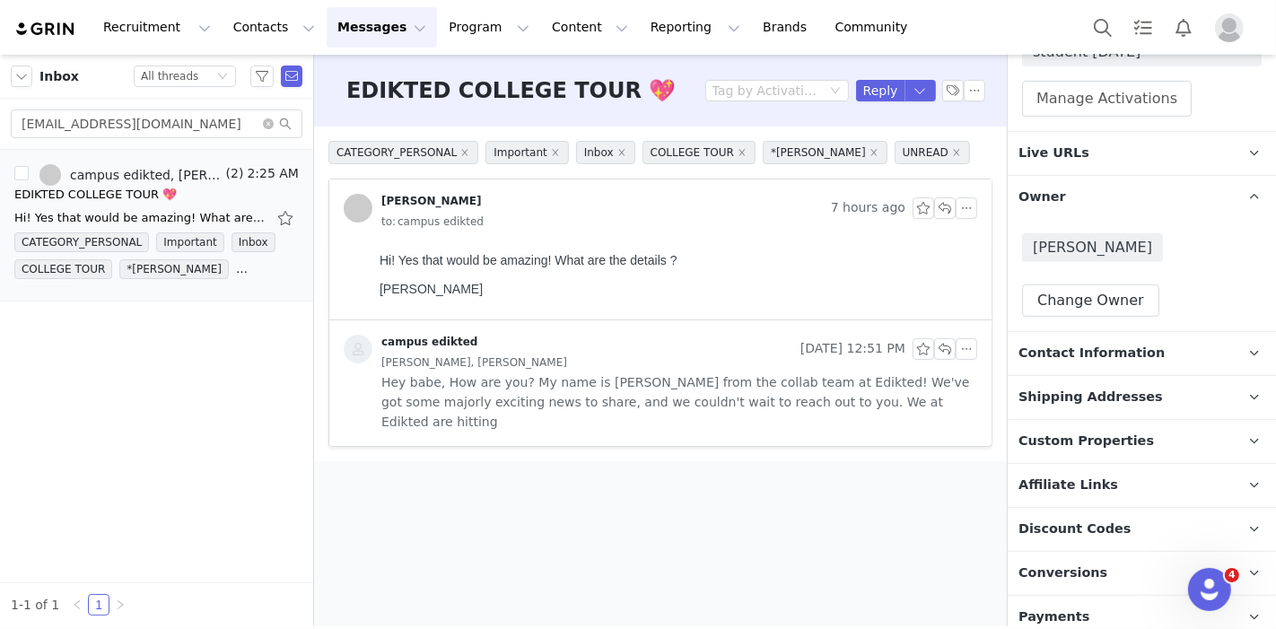
scroll to position [643, 0]
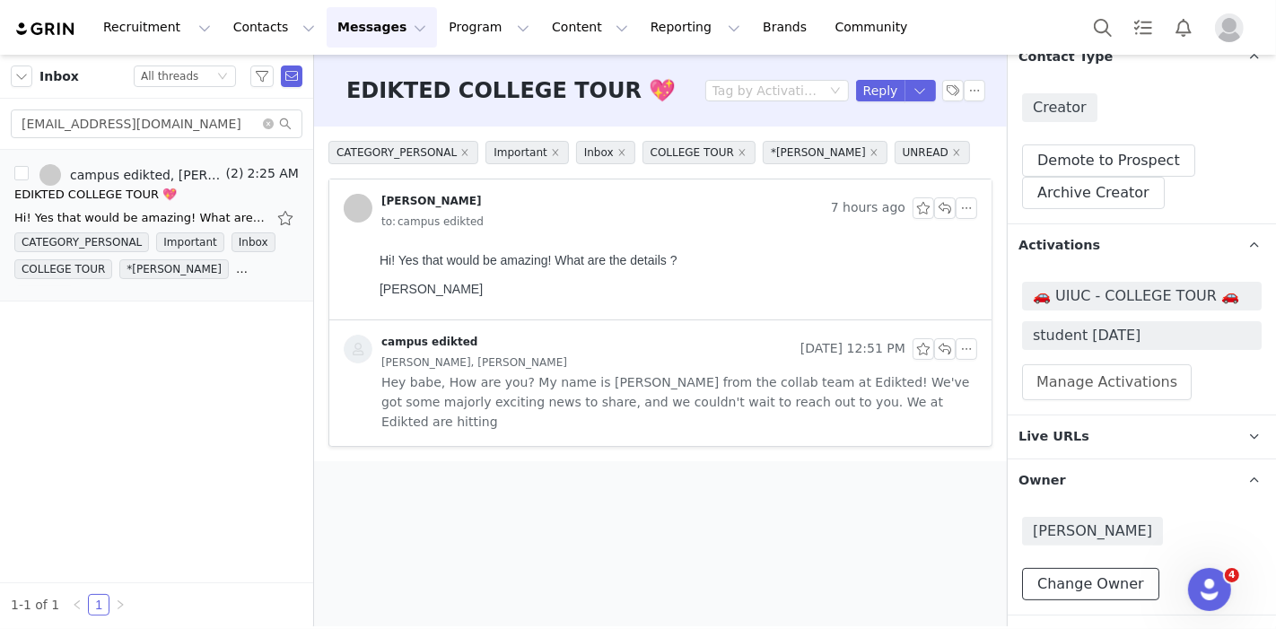
click at [1042, 568] on button "Change Owner" at bounding box center [1090, 584] width 137 height 32
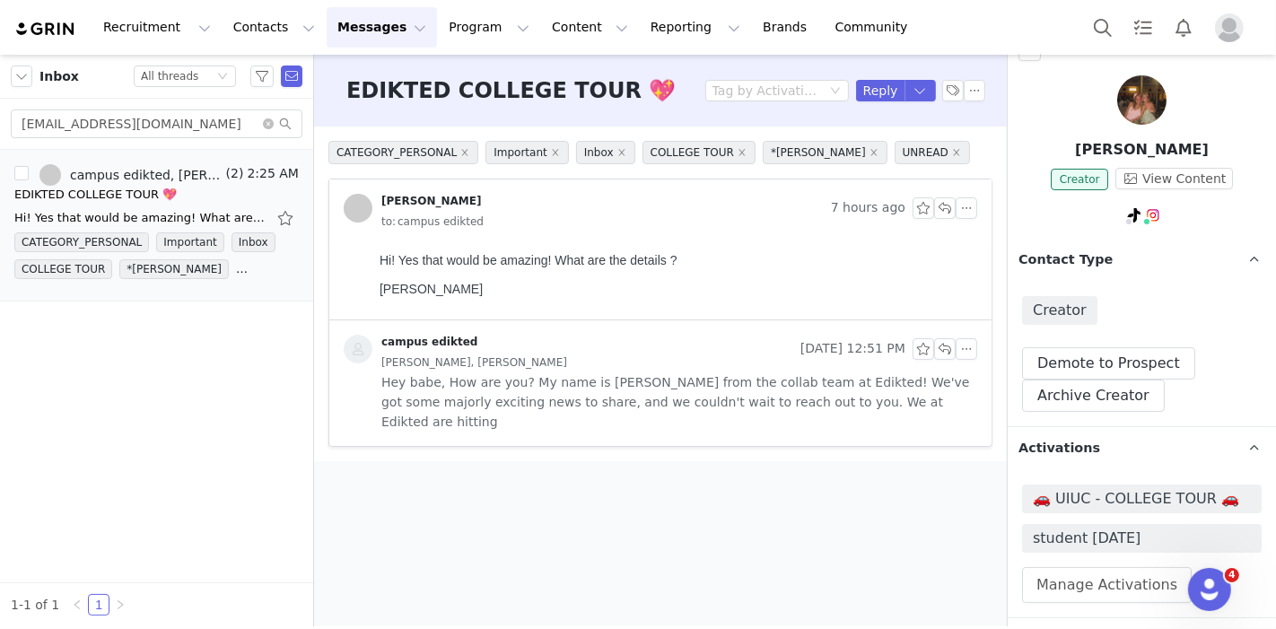
scroll to position [0, 0]
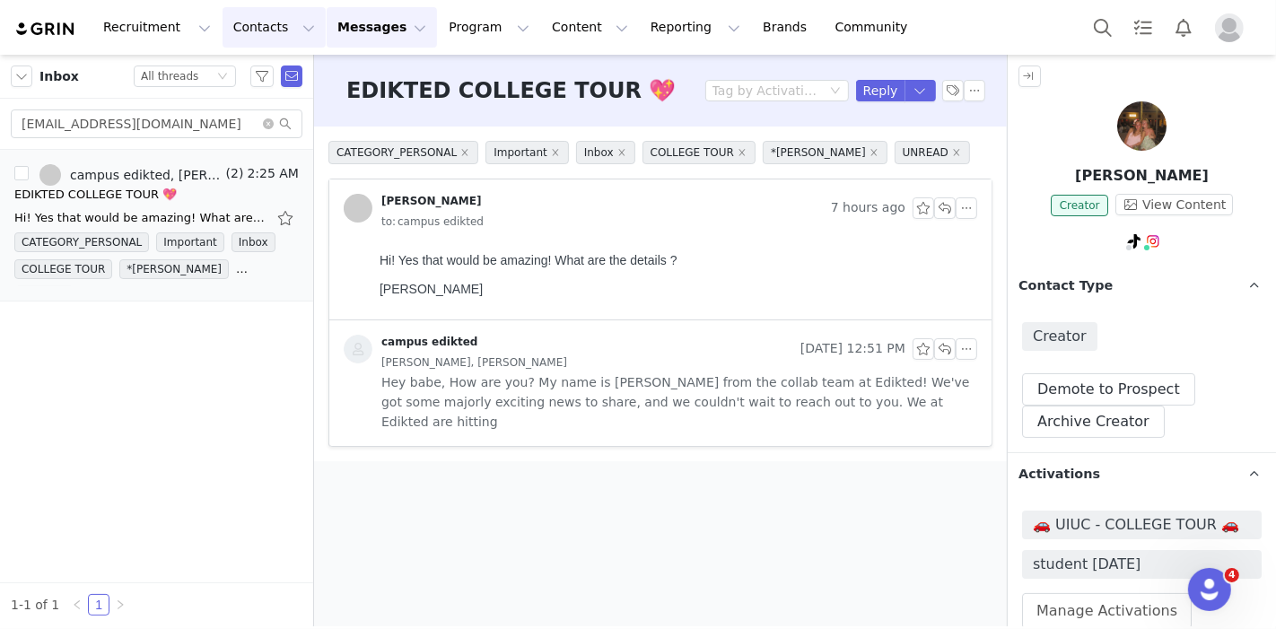
select select "e4e65541-3095-4628-a0ef-e3a7f39c88bc"
click at [1094, 29] on button "Search" at bounding box center [1102, 27] width 39 height 40
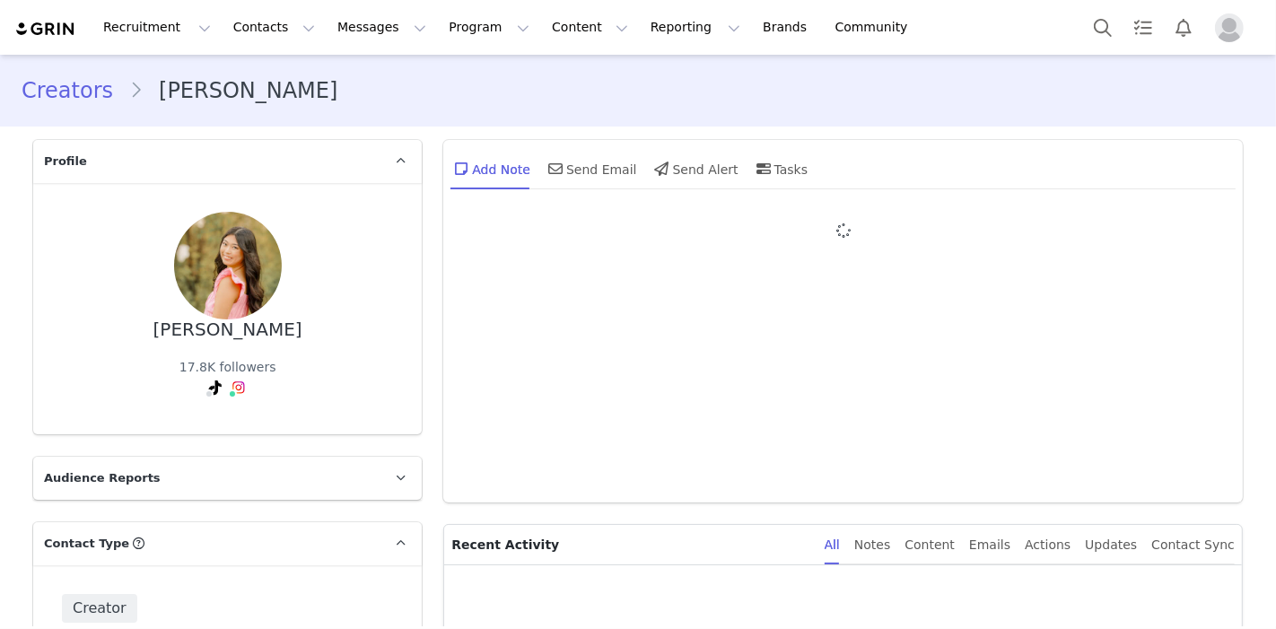
type input "+1 ([GEOGRAPHIC_DATA])"
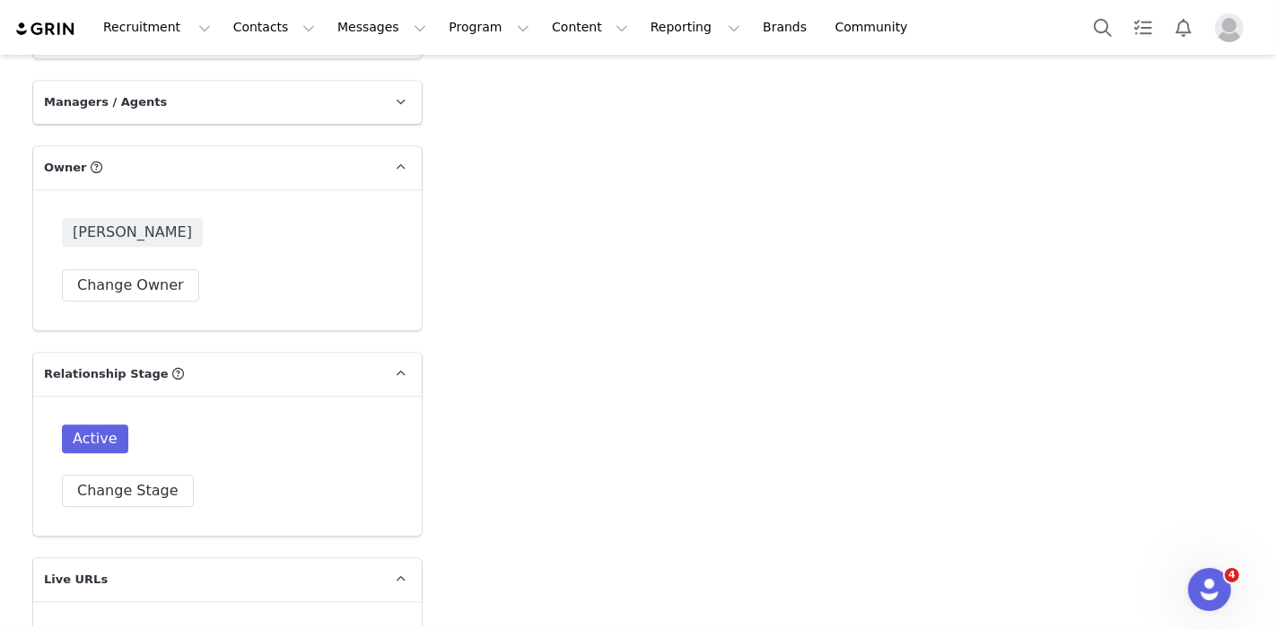
scroll to position [4229, 0]
click at [64, 474] on button "Change Stage" at bounding box center [128, 490] width 132 height 32
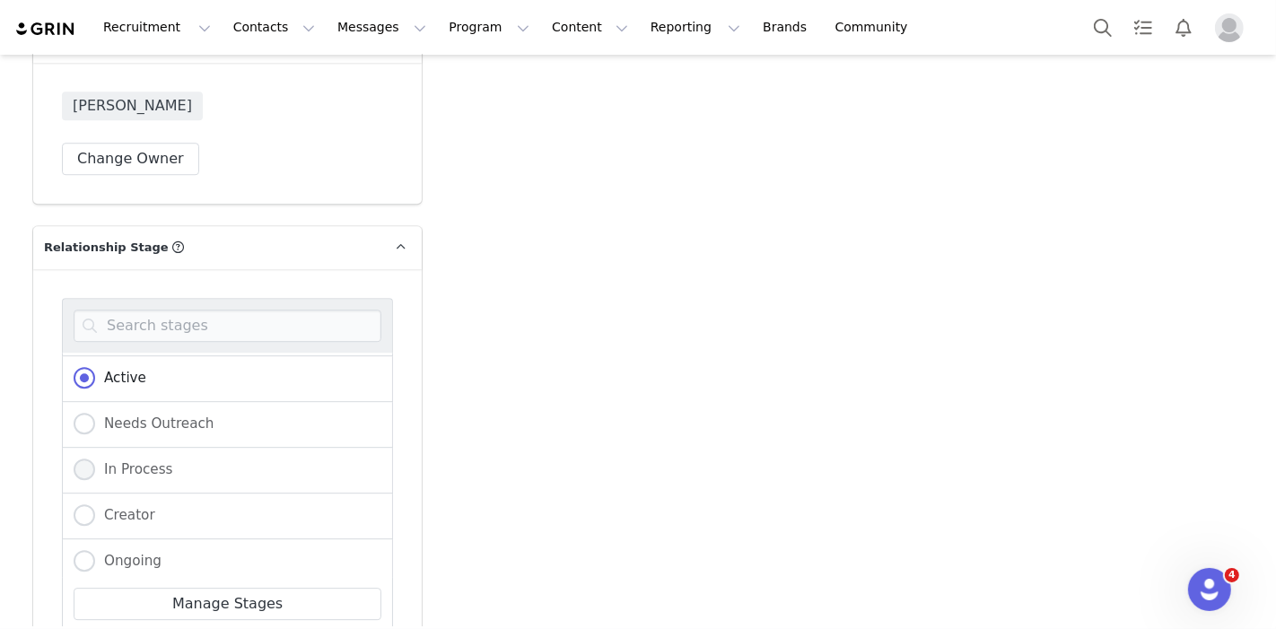
scroll to position [187, 0]
click at [150, 501] on span "Not Relevent" at bounding box center [143, 509] width 97 height 16
click at [95, 498] on input "Not Relevent" at bounding box center [85, 509] width 22 height 23
radio input "true"
radio input "false"
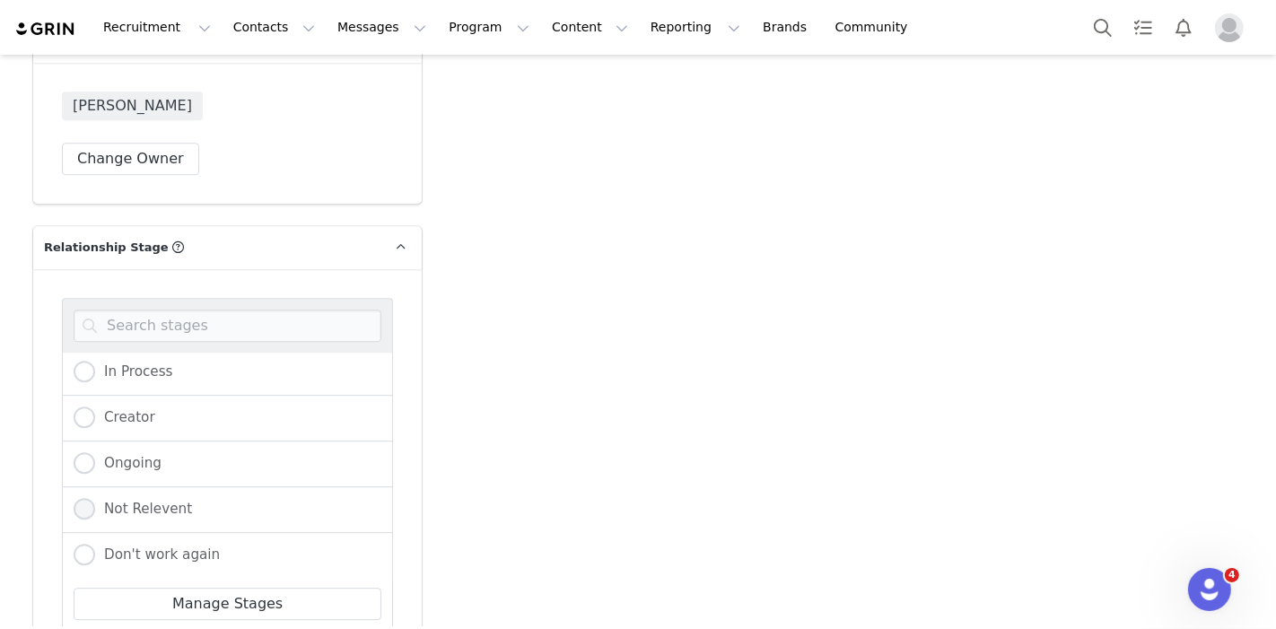
radio input "true"
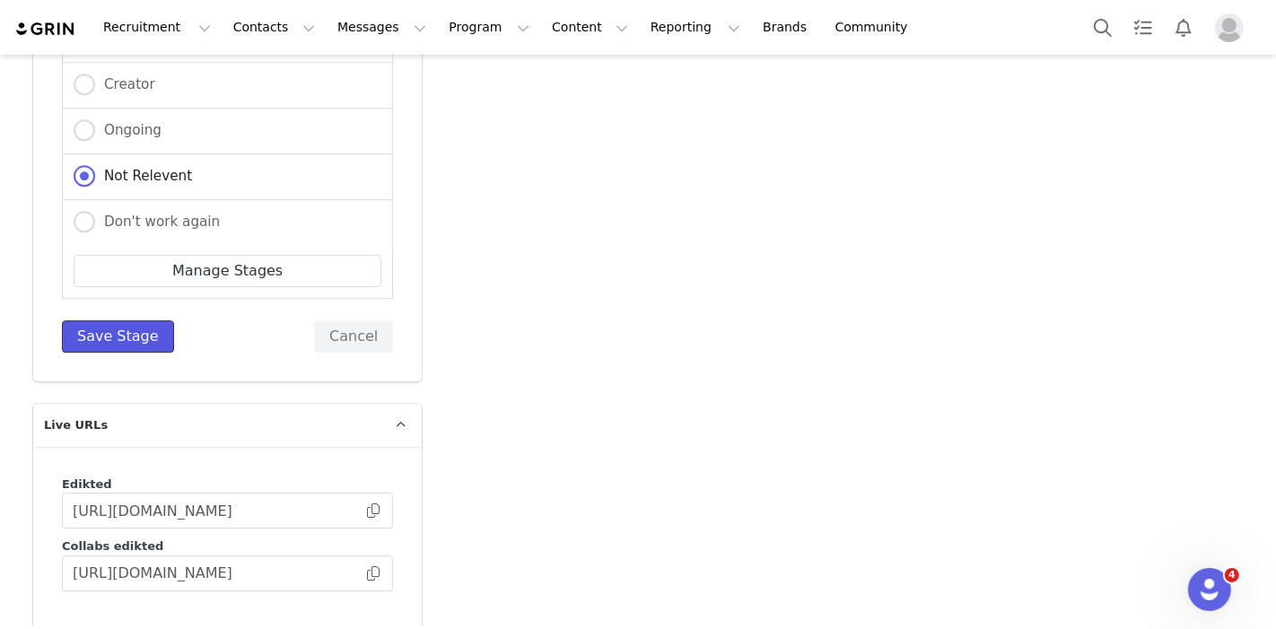
click at [117, 320] on button "Save Stage" at bounding box center [118, 336] width 112 height 32
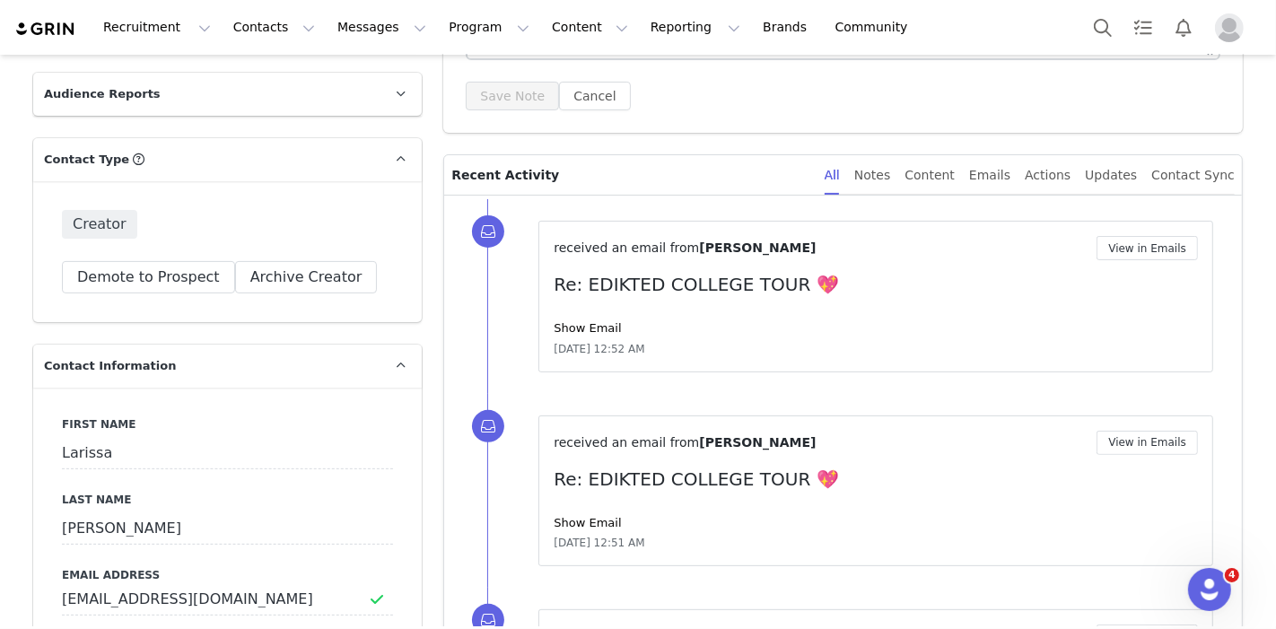
scroll to position [0, 0]
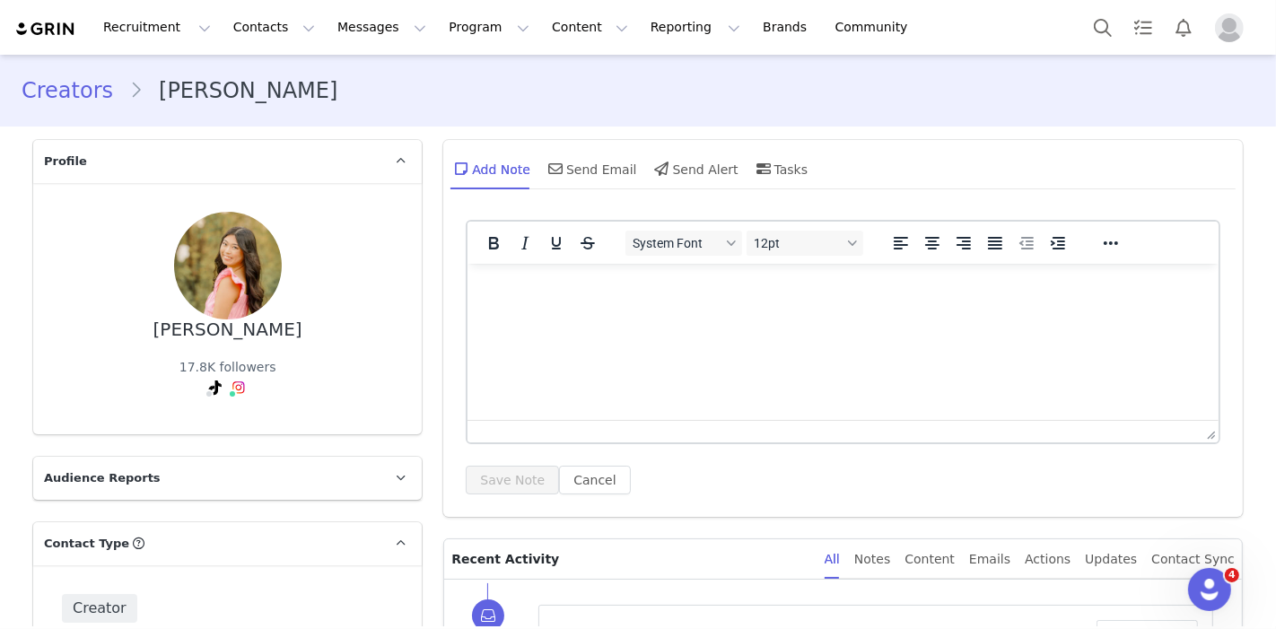
click at [559, 291] on p "Rich Text Area. Press ALT-0 for help." at bounding box center [843, 287] width 722 height 20
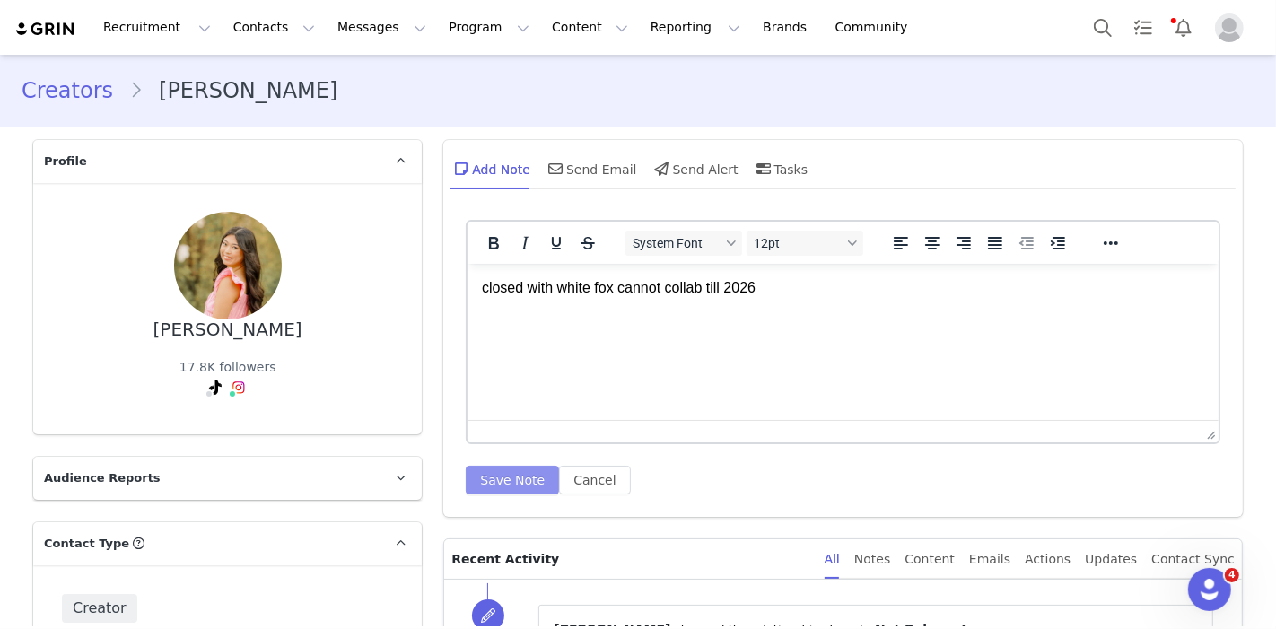
click at [474, 480] on button "Save Note" at bounding box center [512, 480] width 93 height 29
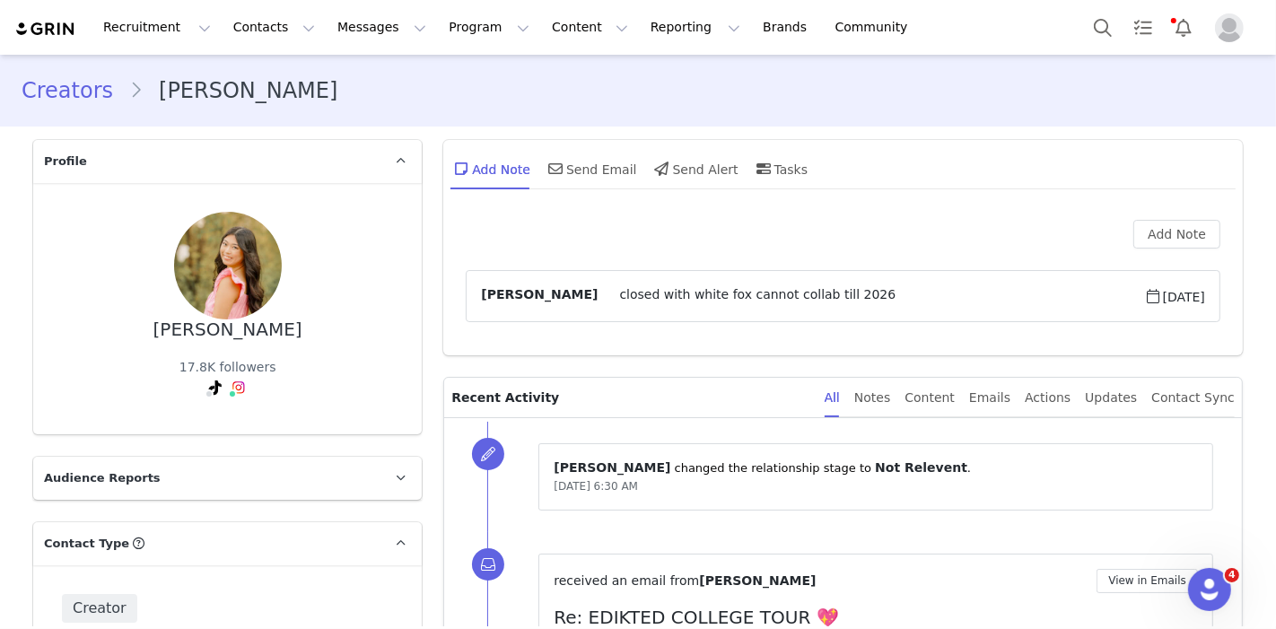
scroll to position [57, 0]
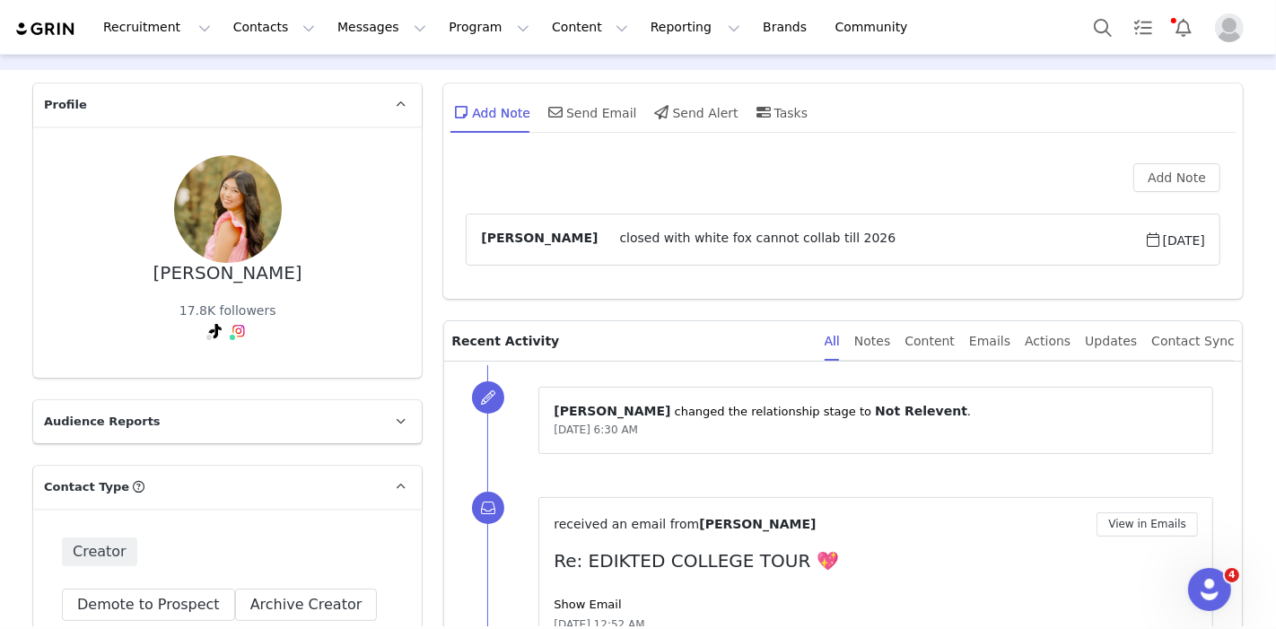
drag, startPoint x: 294, startPoint y: 273, endPoint x: 174, endPoint y: 273, distance: 120.3
click at [174, 273] on div "[PERSON_NAME] 17.8K followers" at bounding box center [227, 252] width 331 height 194
click at [271, 276] on div "[PERSON_NAME]" at bounding box center [227, 273] width 149 height 21
drag, startPoint x: 291, startPoint y: 276, endPoint x: 140, endPoint y: 281, distance: 150.9
click at [140, 281] on div "[PERSON_NAME] 17.8K followers" at bounding box center [227, 252] width 331 height 194
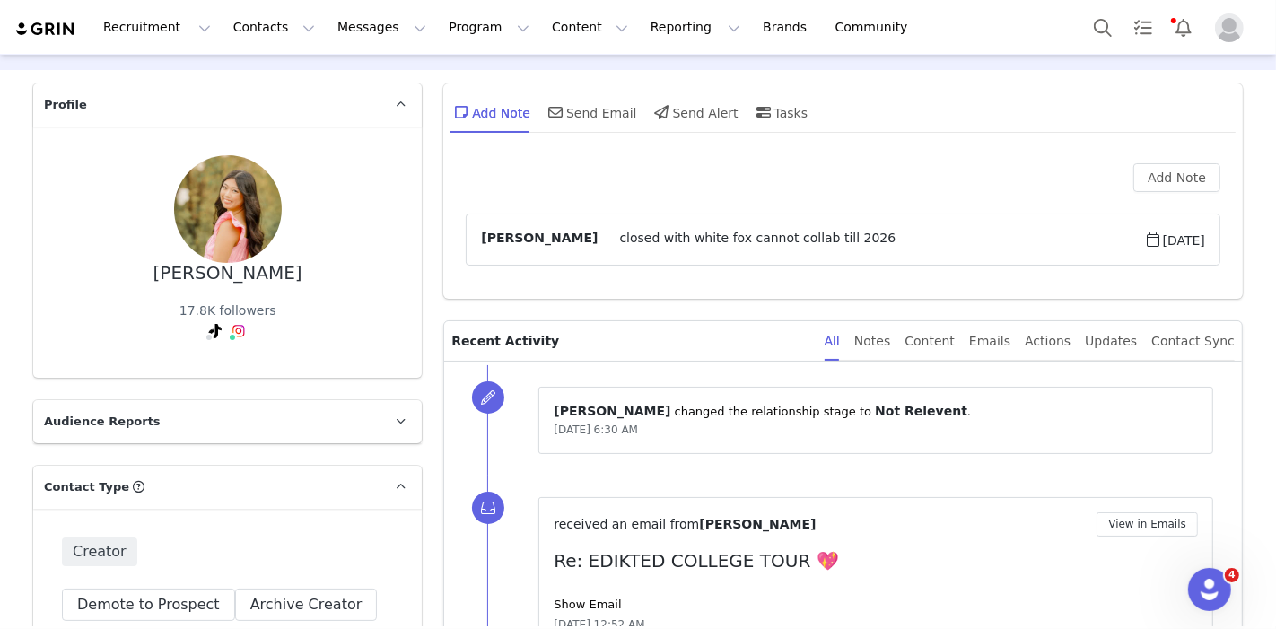
copy div "[PERSON_NAME]"
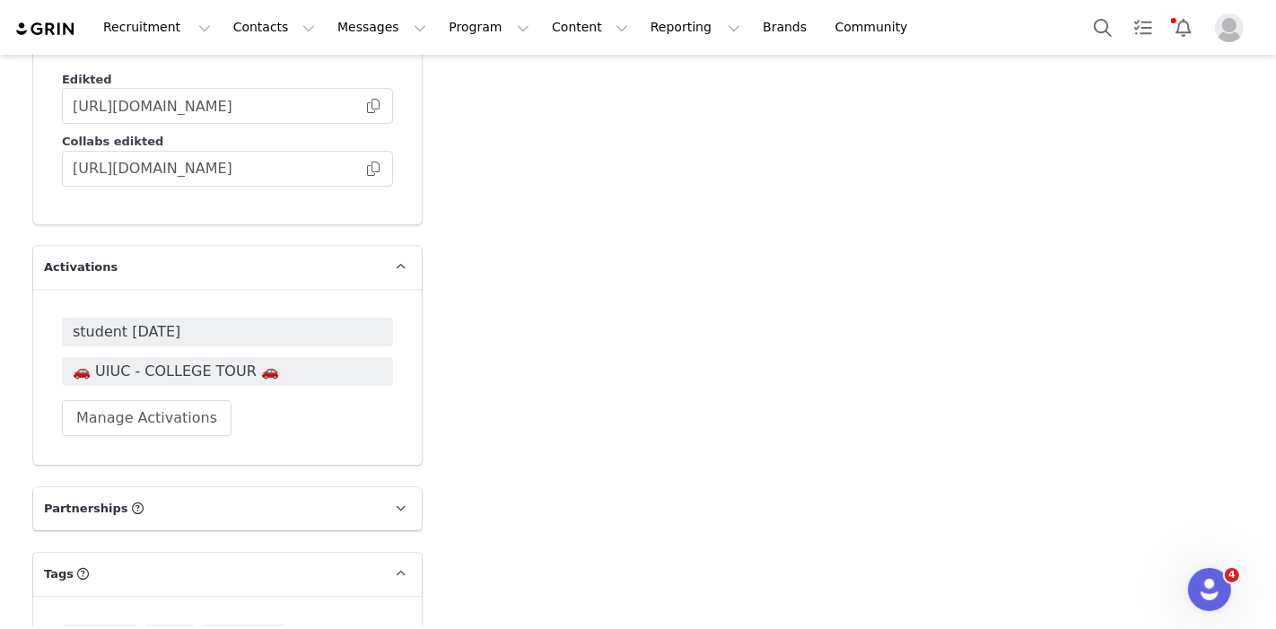
scroll to position [4789, 0]
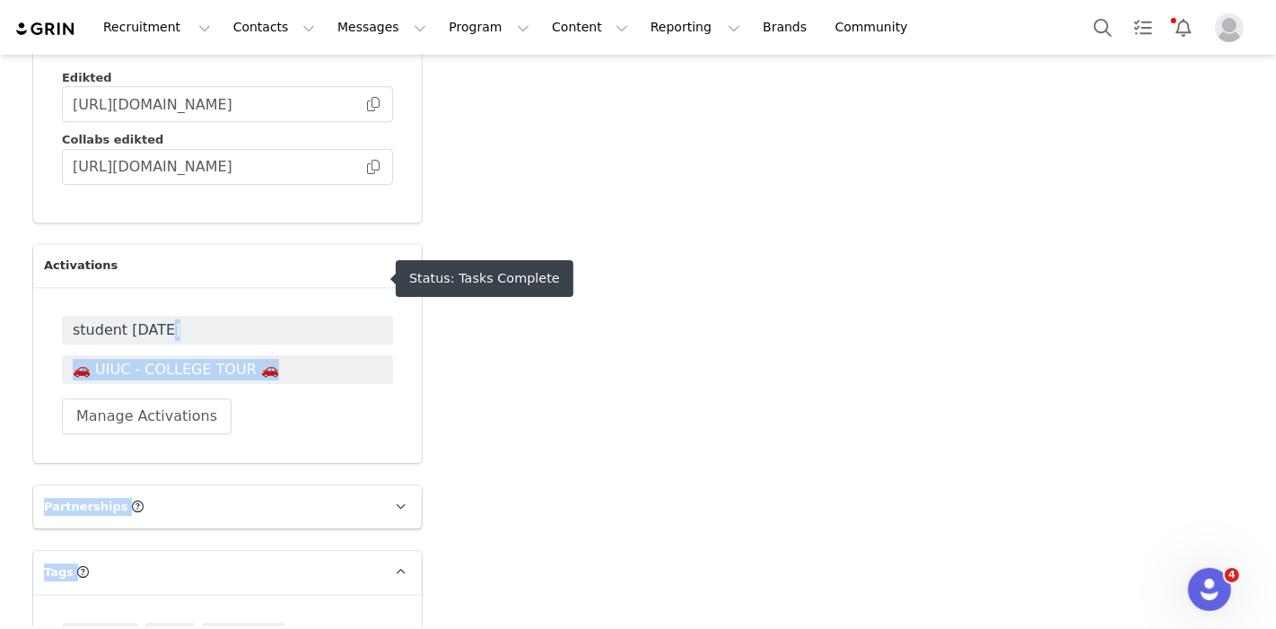
drag, startPoint x: 149, startPoint y: 281, endPoint x: 851, endPoint y: 359, distance: 706.1
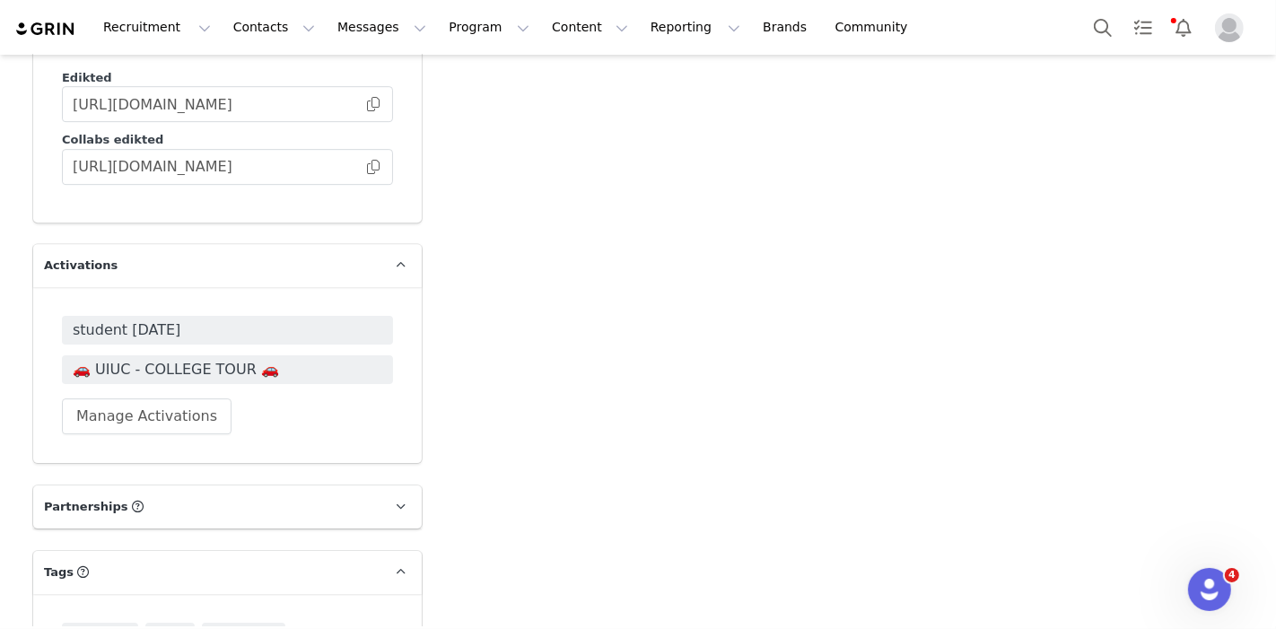
click at [253, 355] on span "🚗 UIUC - COLLEGE TOUR 🚗" at bounding box center [227, 369] width 331 height 29
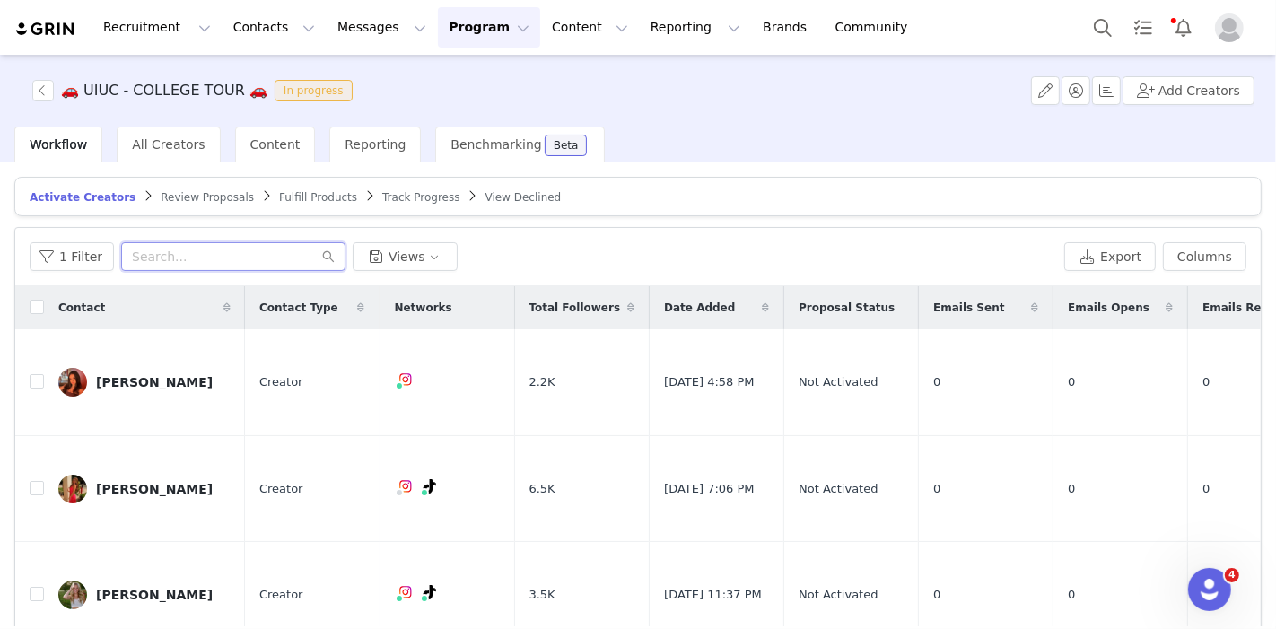
click at [213, 256] on input "text" at bounding box center [233, 256] width 224 height 29
paste input "[PERSON_NAME]"
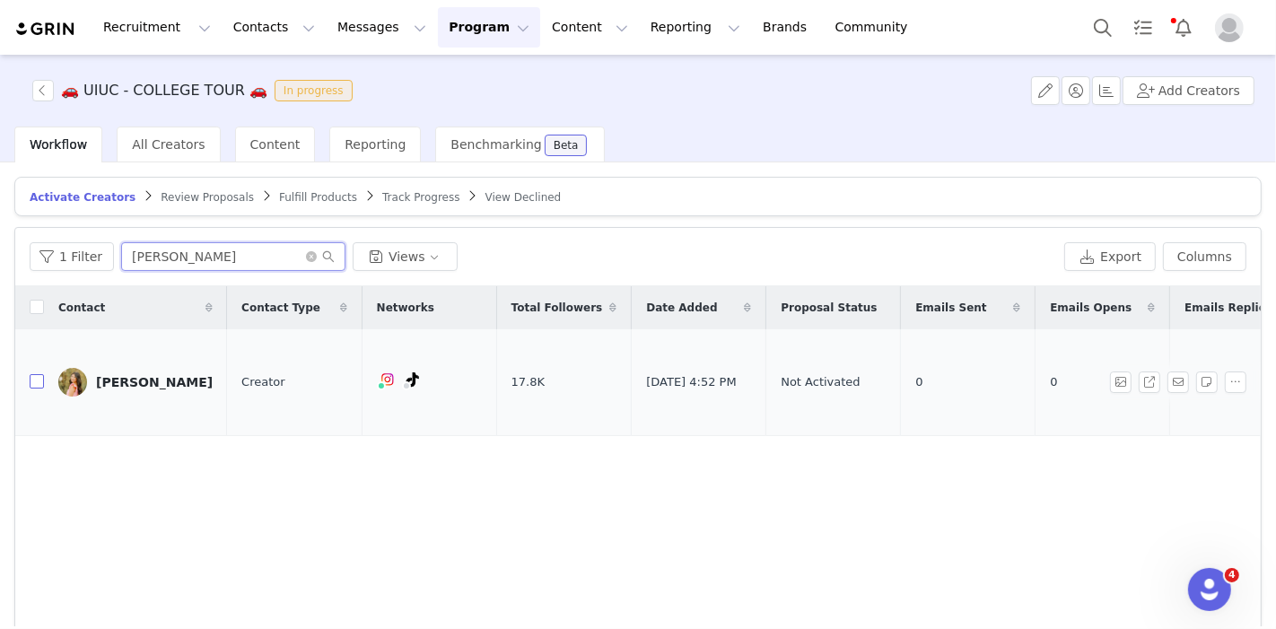
type input "[PERSON_NAME]"
click at [35, 374] on input "checkbox" at bounding box center [37, 381] width 14 height 14
checkbox input "true"
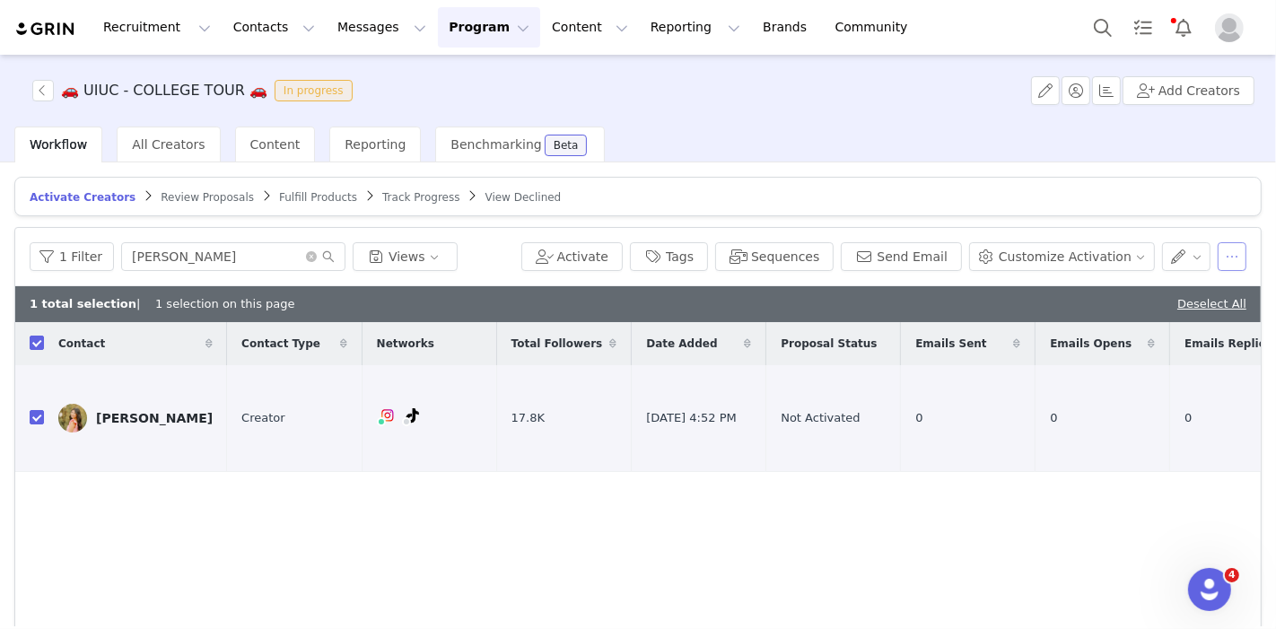
click at [1219, 249] on button "button" at bounding box center [1232, 256] width 29 height 29
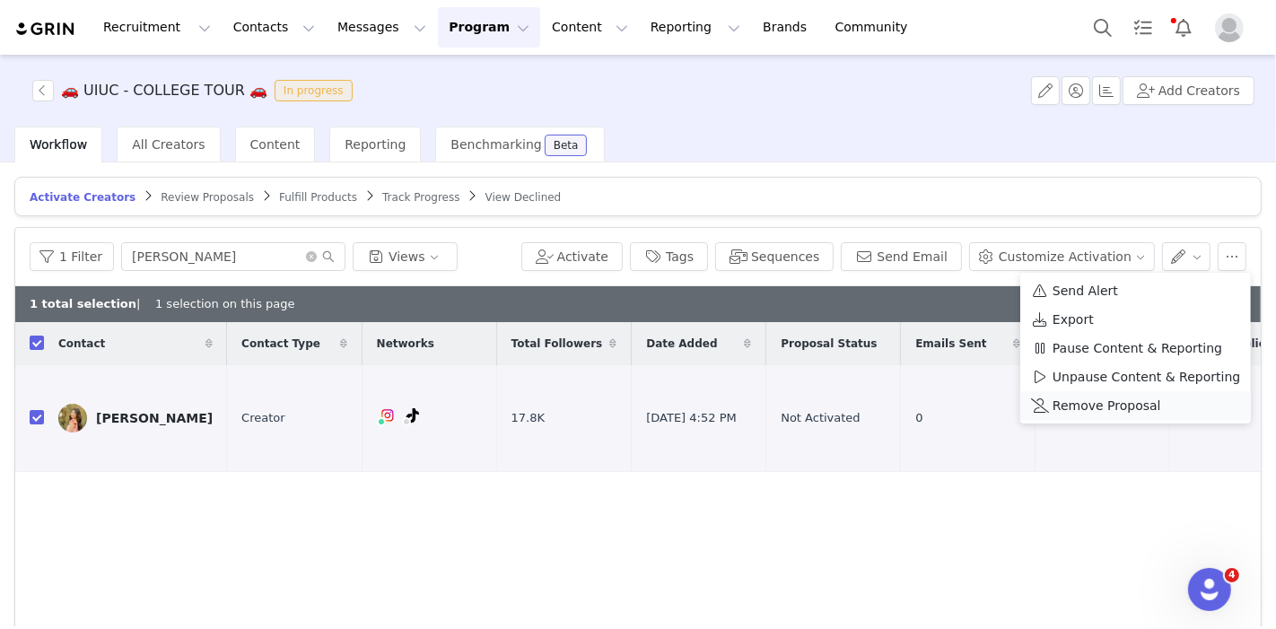
click at [1107, 408] on span "Remove Proposal" at bounding box center [1107, 406] width 109 height 20
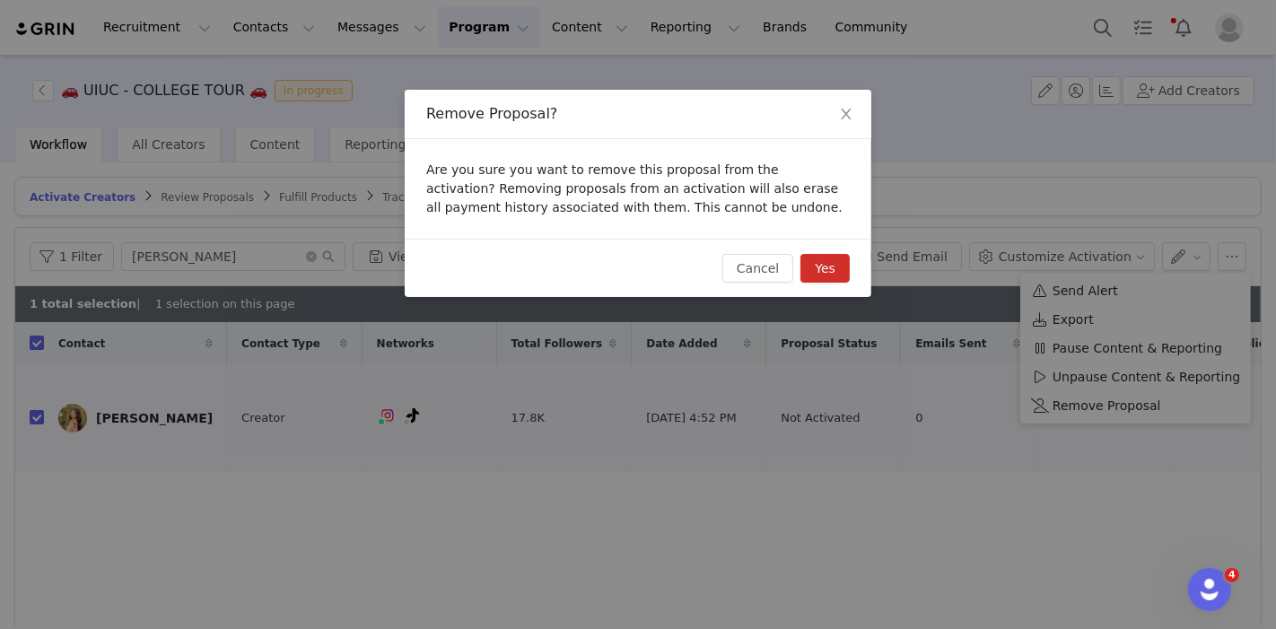
click at [812, 264] on button "Yes" at bounding box center [824, 268] width 49 height 29
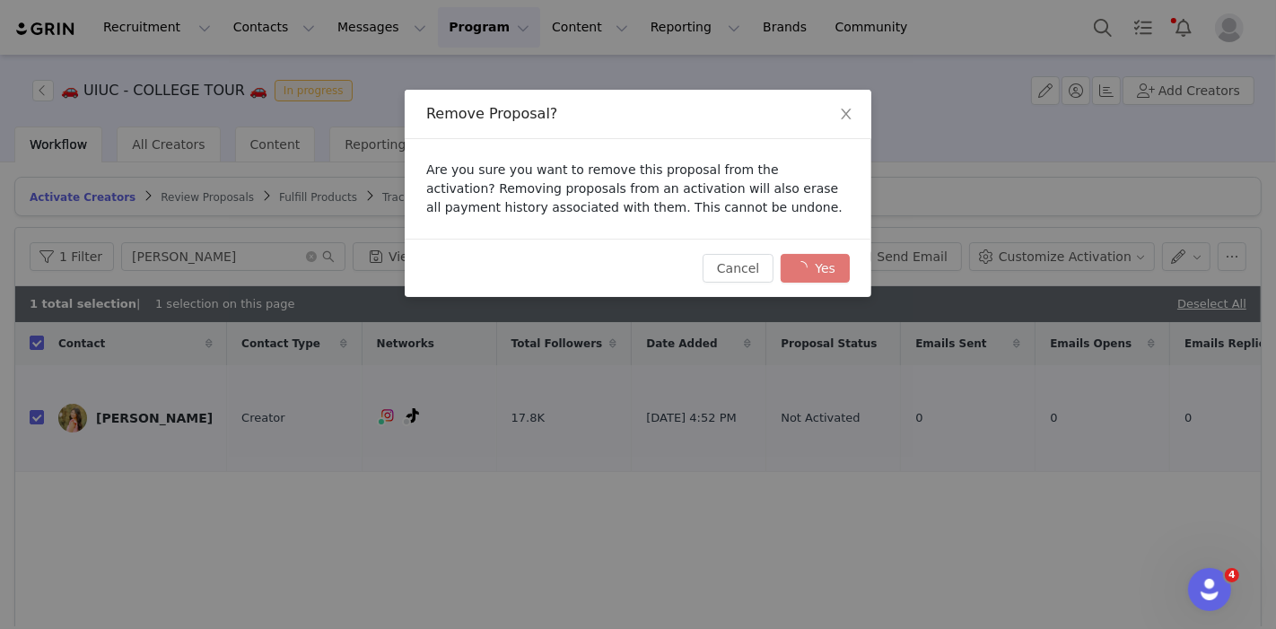
checkbox input "false"
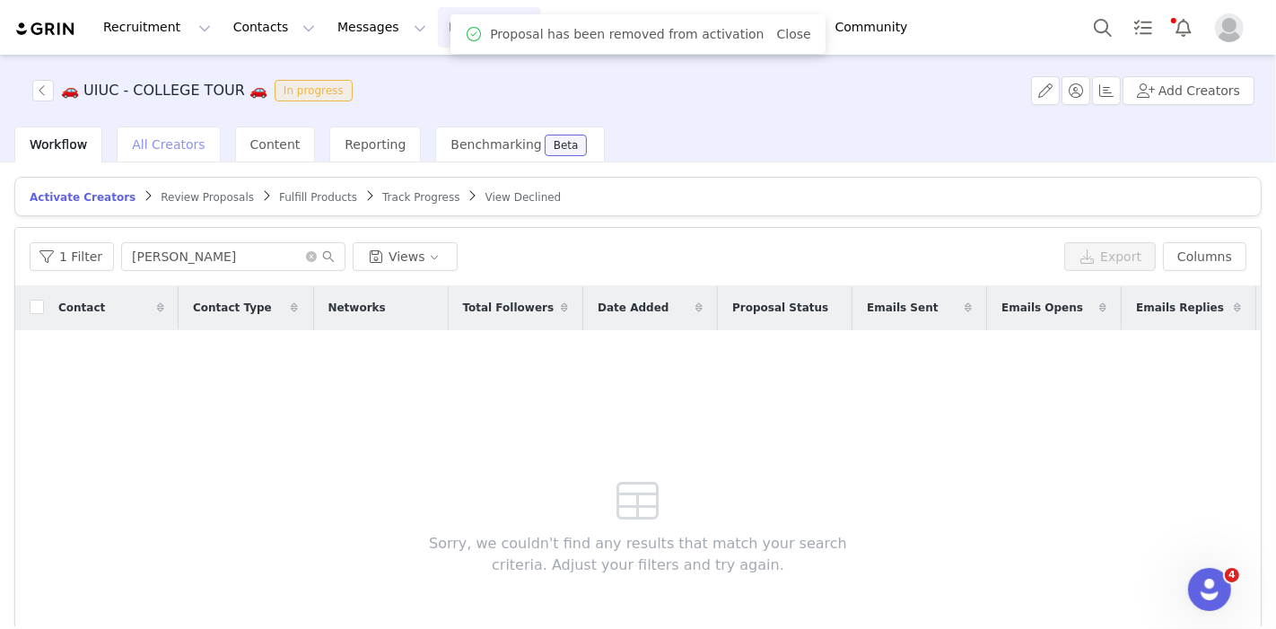
click at [167, 137] on span "All Creators" at bounding box center [168, 144] width 73 height 14
